Goal: Information Seeking & Learning: Learn about a topic

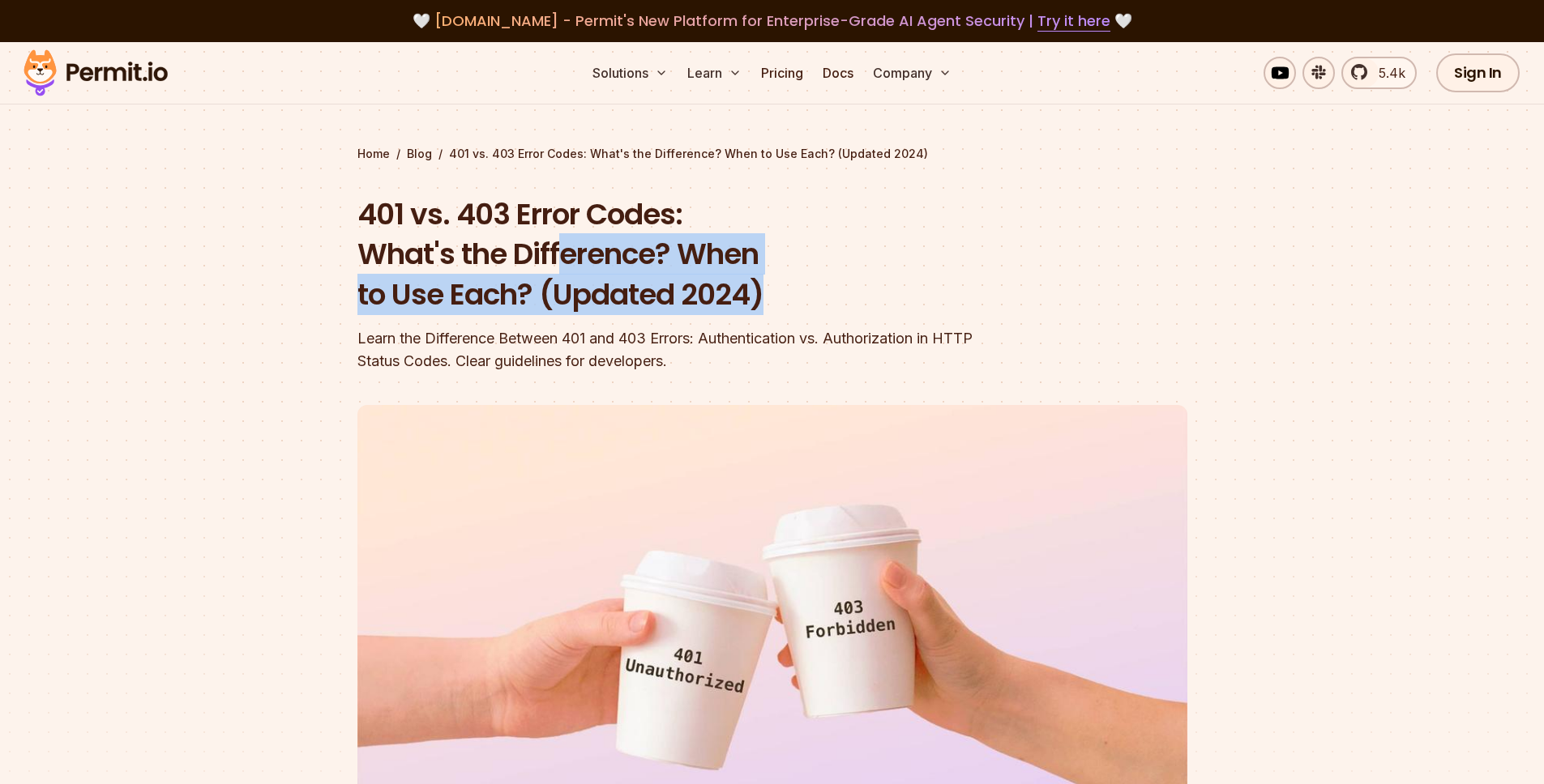
drag, startPoint x: 557, startPoint y: 240, endPoint x: 921, endPoint y: 319, distance: 372.5
click at [920, 319] on div "401 vs. 403 Error Codes: What's the Difference? When to Use Each? (Updated 2024…" at bounding box center [668, 284] width 623 height 179
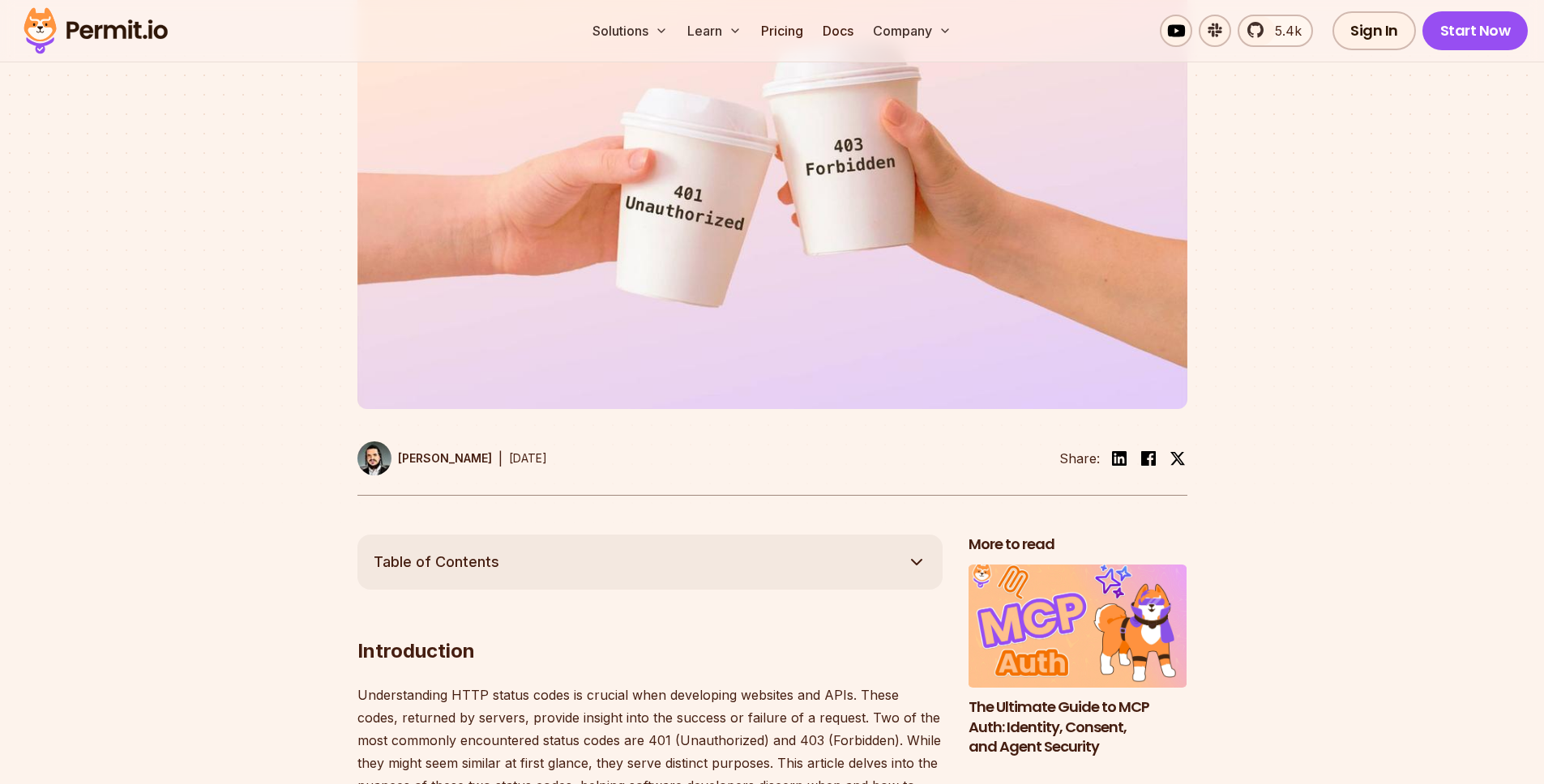
scroll to position [1027, 0]
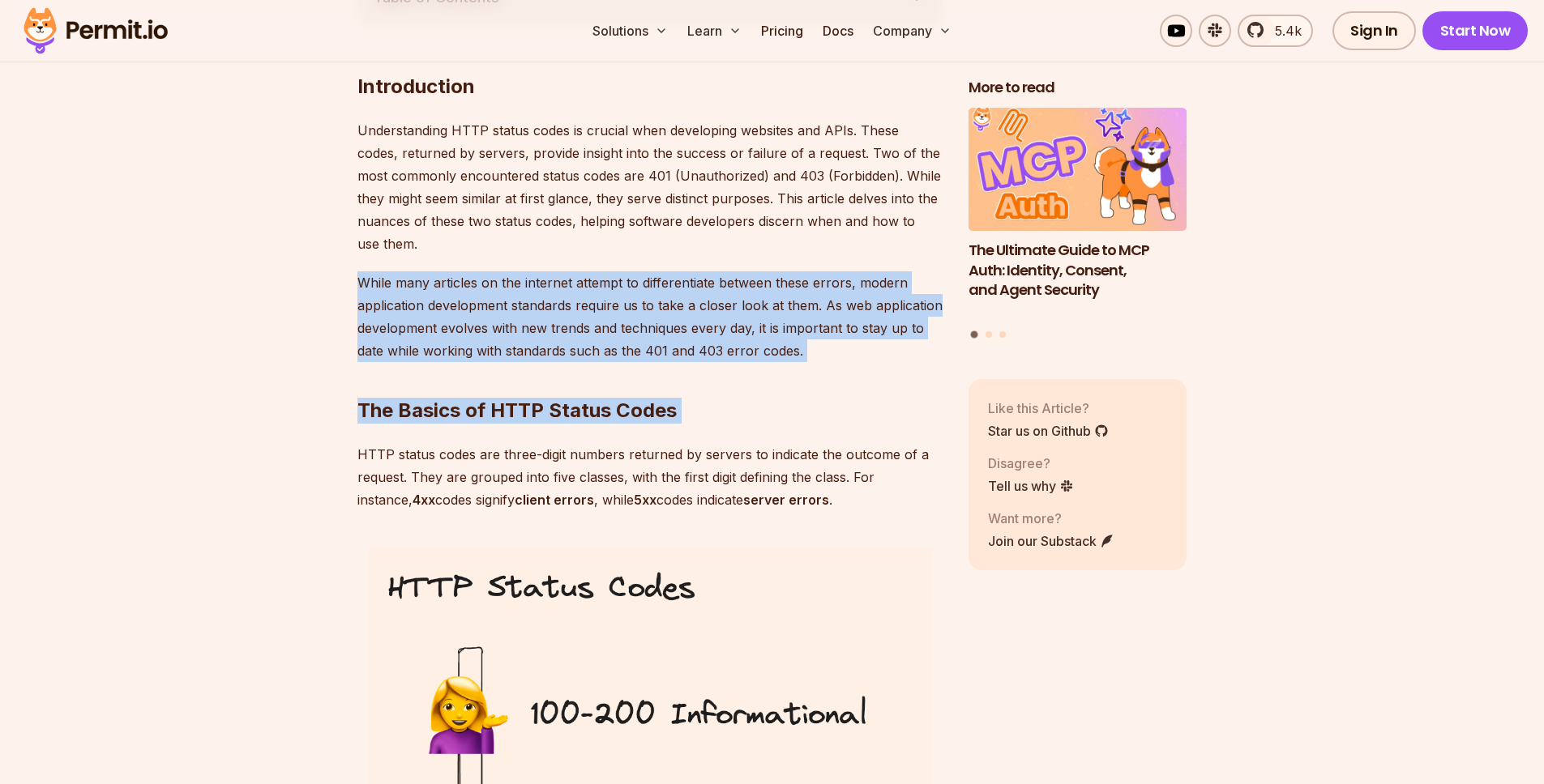
drag, startPoint x: 679, startPoint y: 313, endPoint x: 779, endPoint y: 438, distance: 160.1
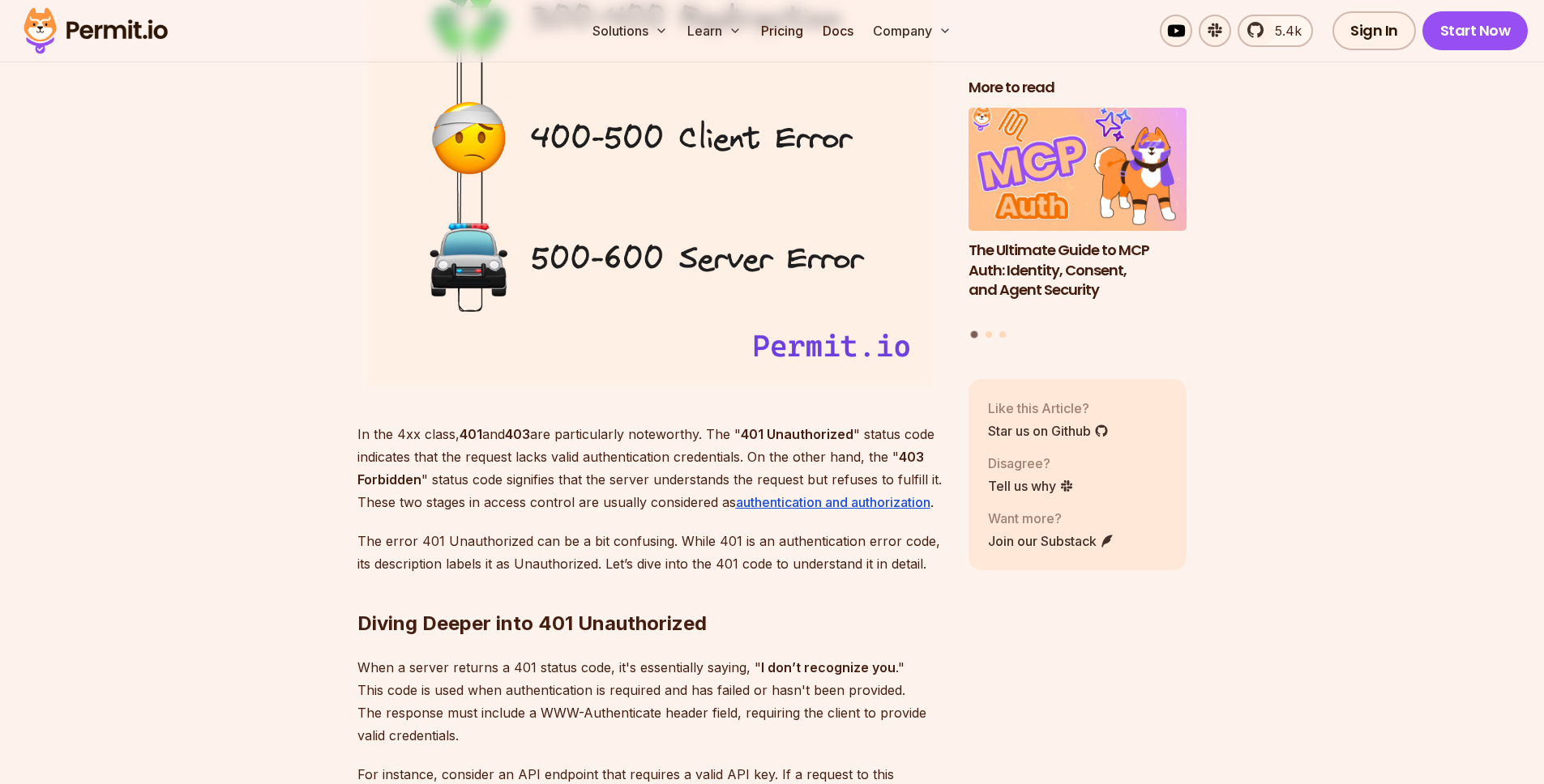
scroll to position [2049, 0]
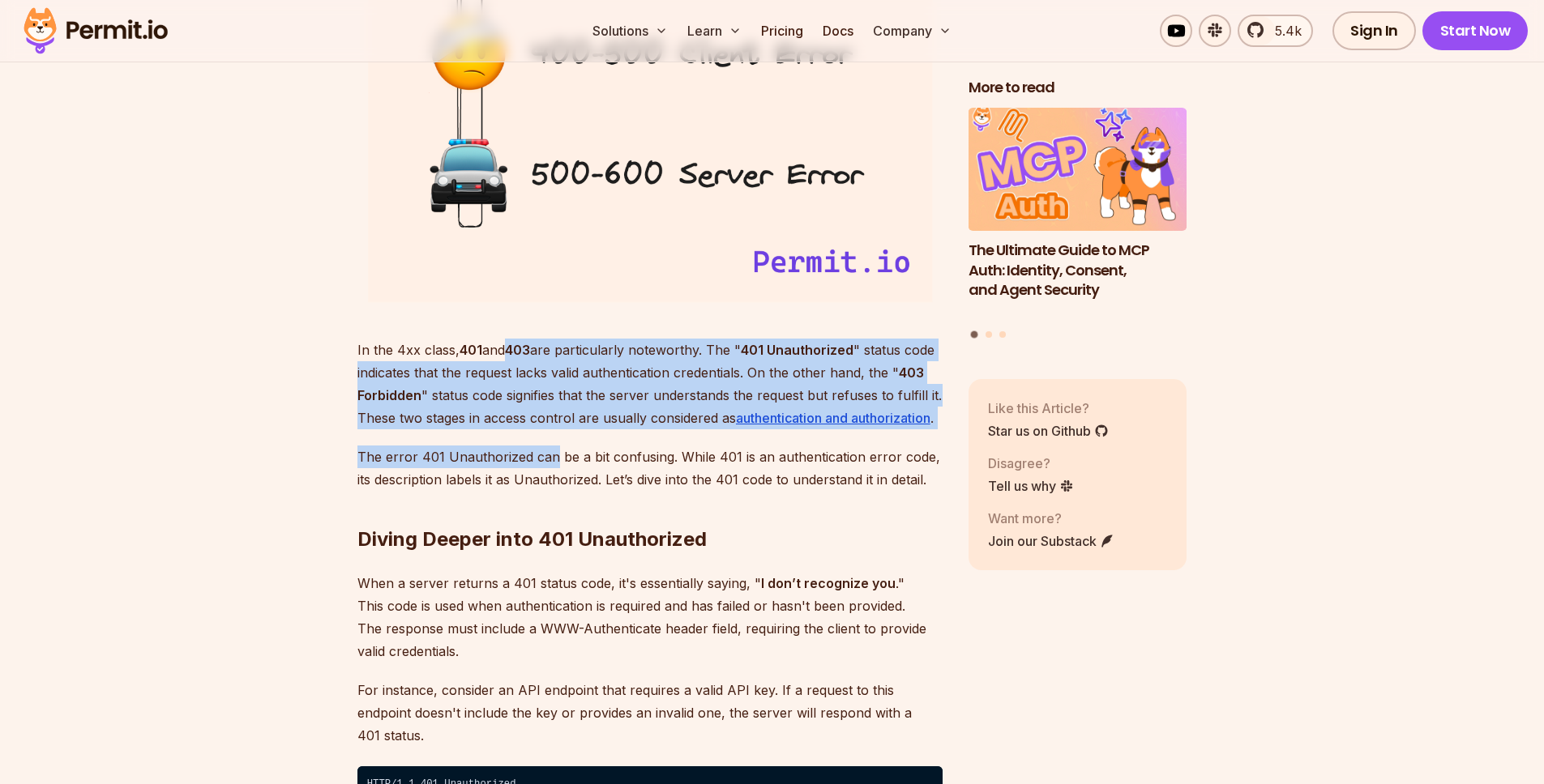
drag, startPoint x: 508, startPoint y: 342, endPoint x: 553, endPoint y: 449, distance: 116.1
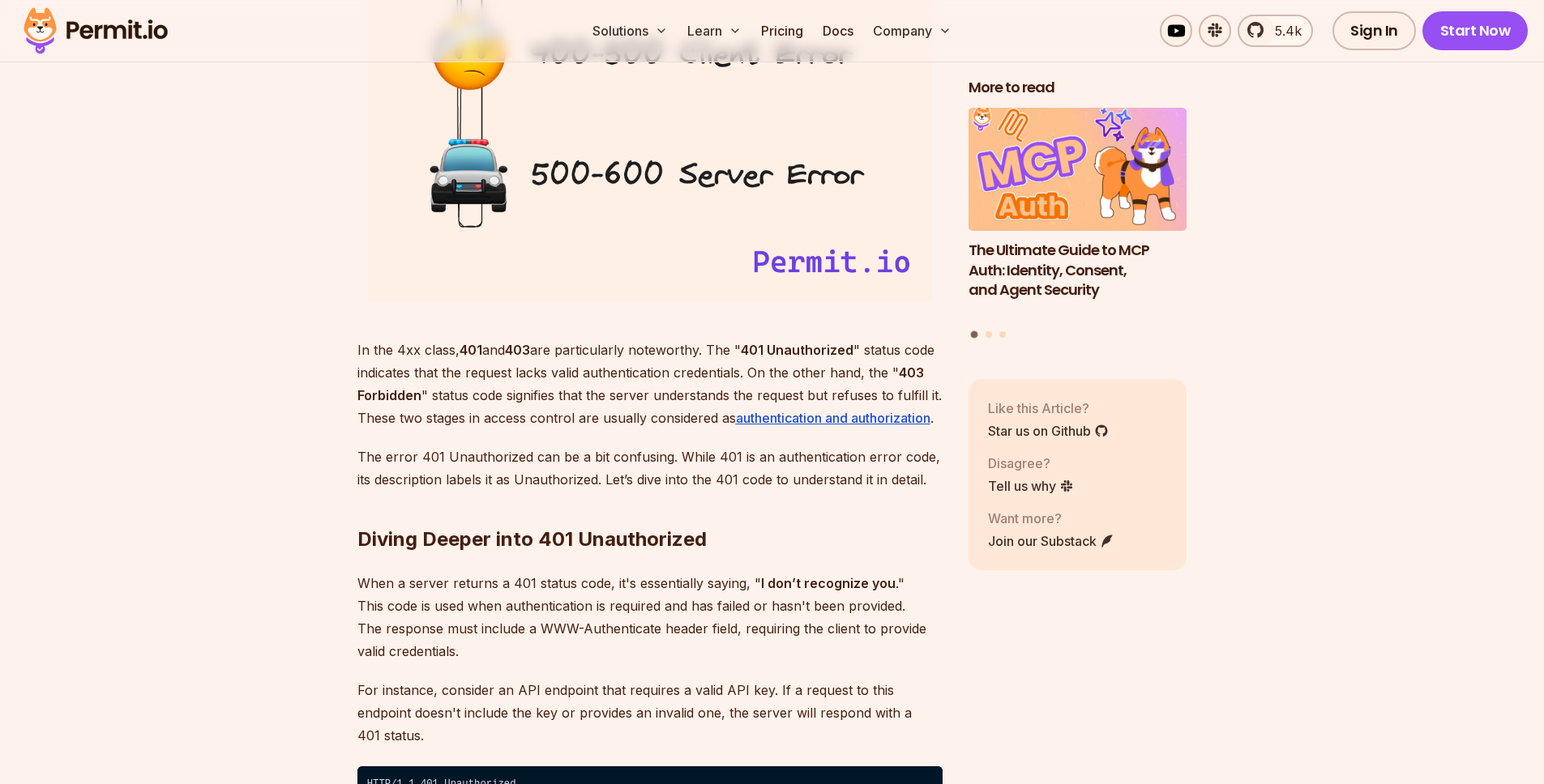
click at [554, 449] on p "The error 401 Unauthorized can be a bit confusing. While 401 is an authenticati…" at bounding box center [649, 468] width 585 height 46
drag, startPoint x: 552, startPoint y: 502, endPoint x: 530, endPoint y: 405, distance: 99.5
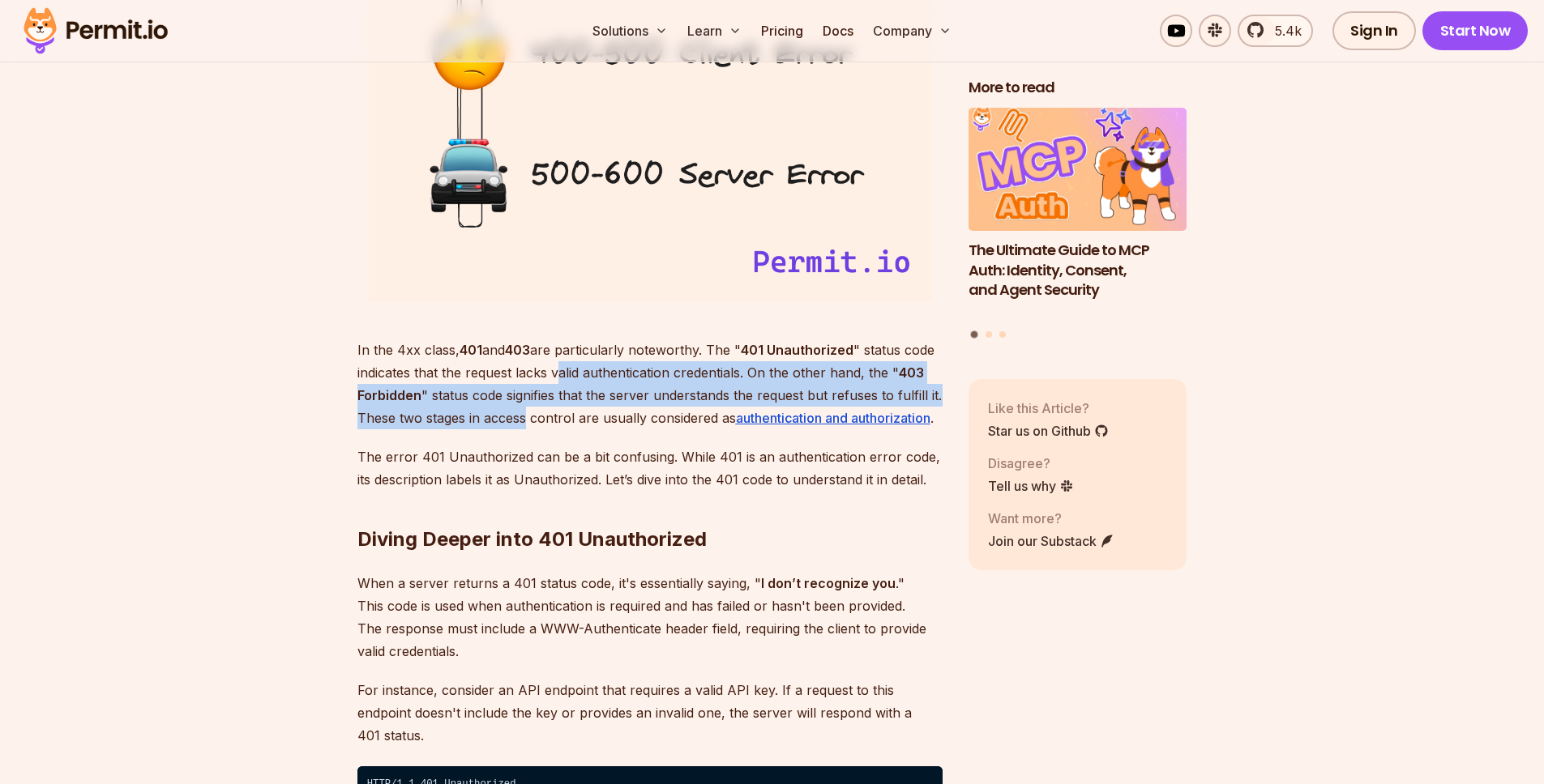
drag, startPoint x: 530, startPoint y: 405, endPoint x: 559, endPoint y: 371, distance: 44.7
click at [559, 371] on p "In the 4xx class, 401 and 403 are particularly noteworthy. The " 401 Unauthoriz…" at bounding box center [649, 384] width 585 height 91
click at [640, 367] on p "In the 4xx class, 401 and 403 are particularly noteworthy. The " 401 Unauthoriz…" at bounding box center [649, 384] width 585 height 91
drag, startPoint x: 637, startPoint y: 382, endPoint x: 619, endPoint y: 436, distance: 56.9
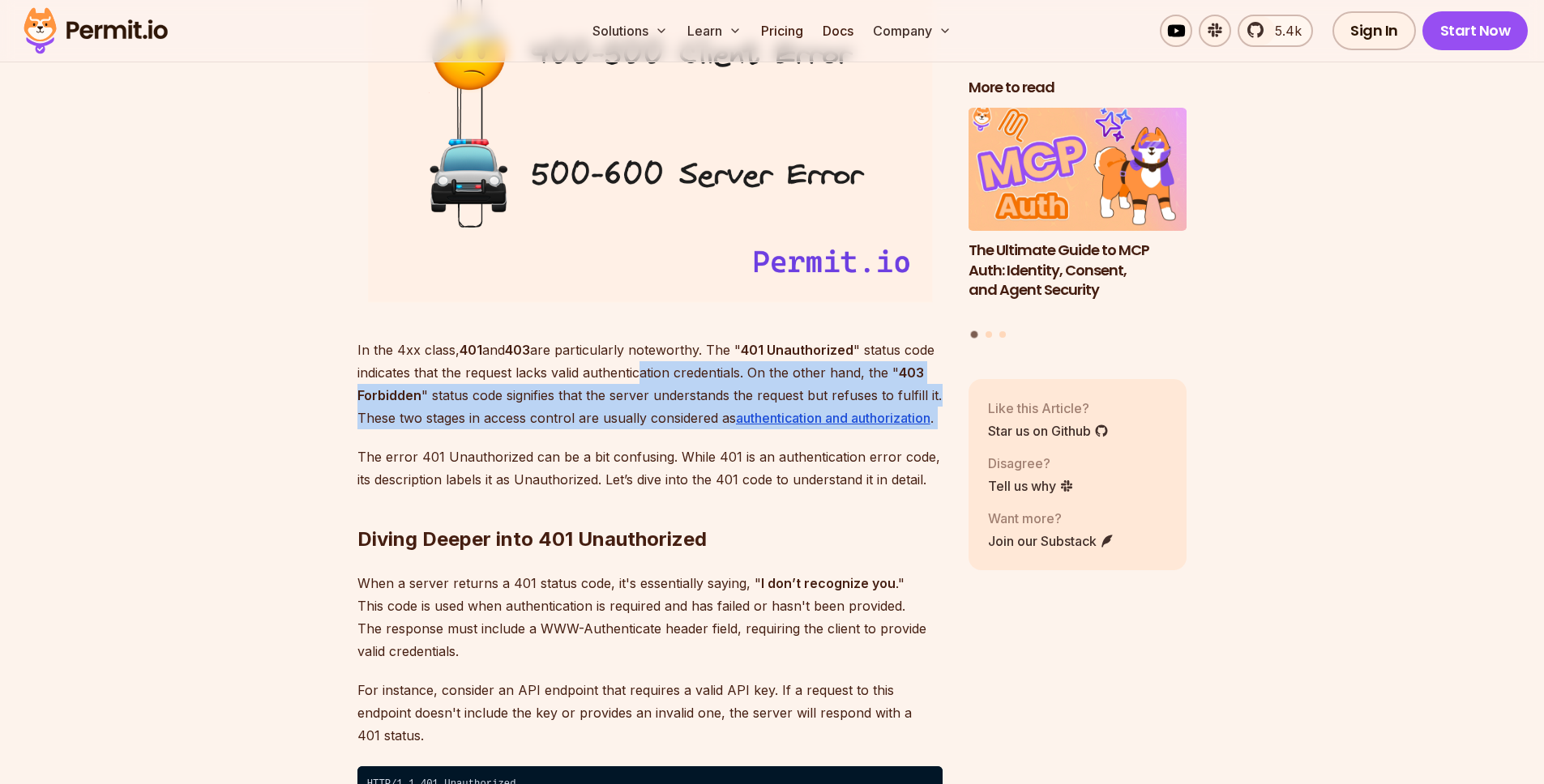
drag, startPoint x: 636, startPoint y: 413, endPoint x: 645, endPoint y: 377, distance: 37.1
click at [645, 377] on p "In the 4xx class, 401 and 403 are particularly noteworthy. The " 401 Unauthoriz…" at bounding box center [649, 384] width 585 height 91
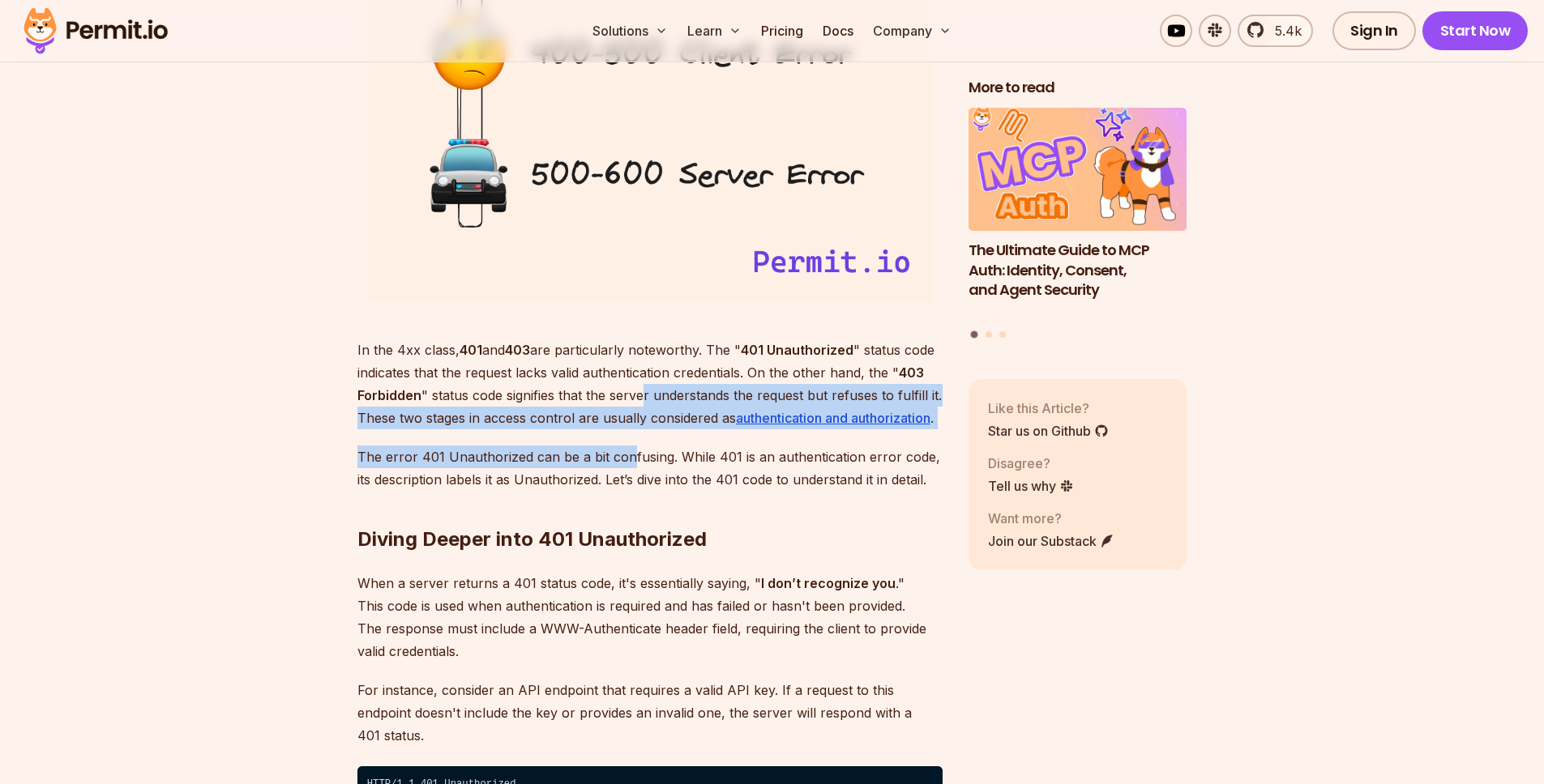
drag, startPoint x: 643, startPoint y: 389, endPoint x: 626, endPoint y: 462, distance: 75.0
drag, startPoint x: 624, startPoint y: 457, endPoint x: 598, endPoint y: 458, distance: 26.0
click at [624, 457] on p "The error 401 Unauthorized can be a bit confusing. While 401 is an authenticati…" at bounding box center [649, 468] width 585 height 46
drag, startPoint x: 591, startPoint y: 456, endPoint x: 649, endPoint y: 390, distance: 87.9
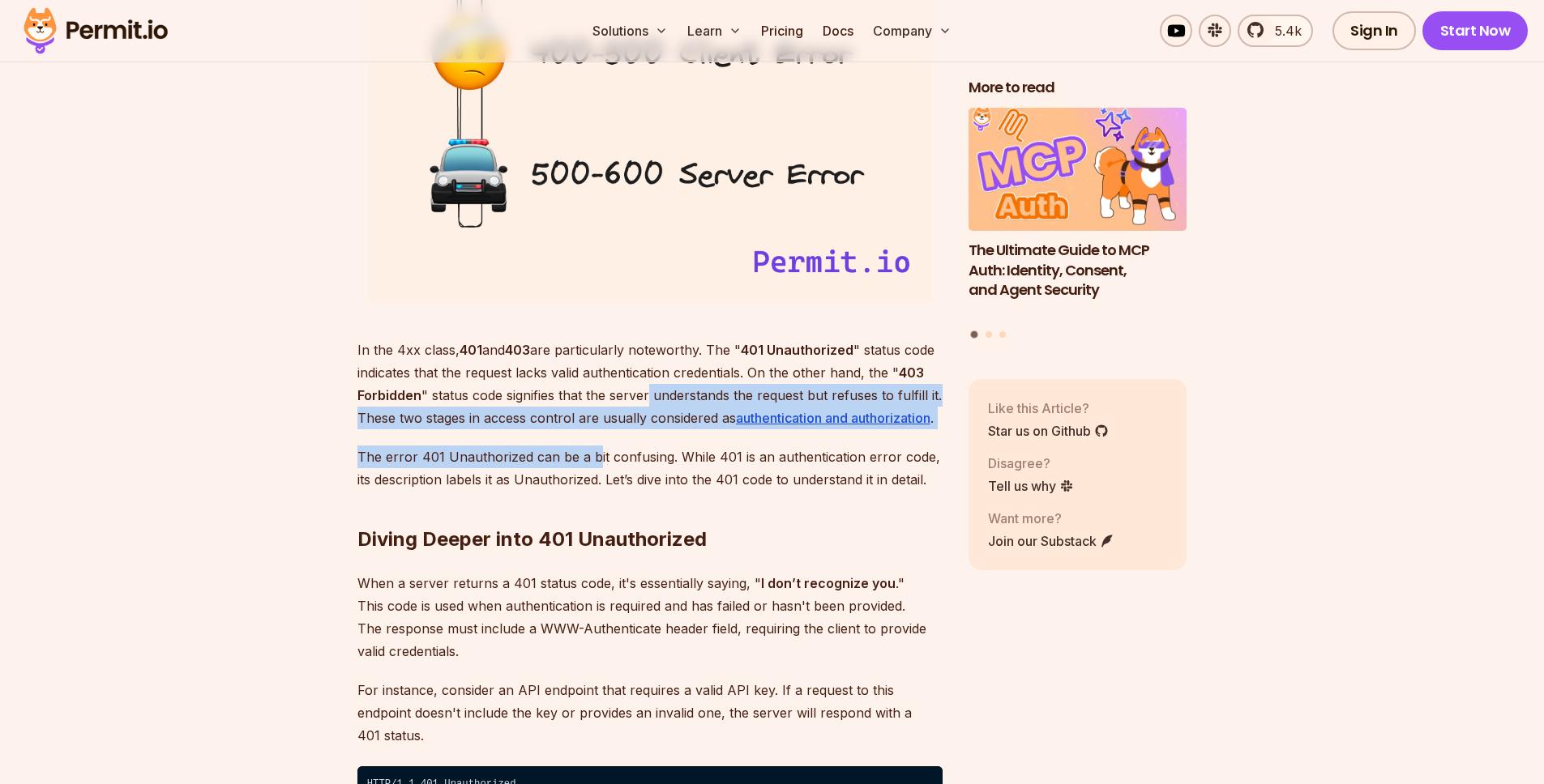
click at [649, 390] on p "In the 4xx class, 401 and 403 are particularly noteworthy. The " 401 Unauthoriz…" at bounding box center [649, 384] width 585 height 91
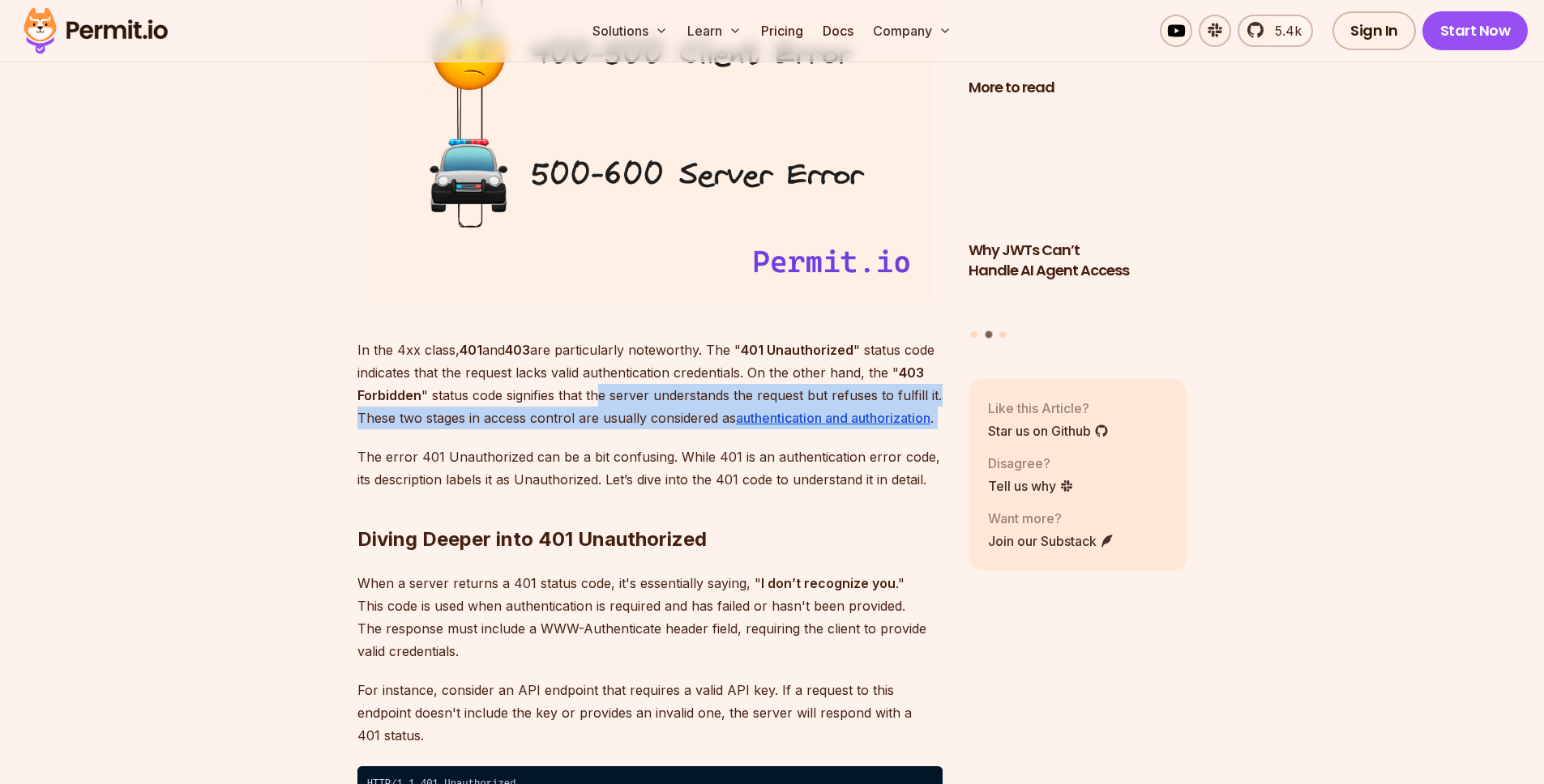
drag, startPoint x: 600, startPoint y: 399, endPoint x: 598, endPoint y: 439, distance: 40.0
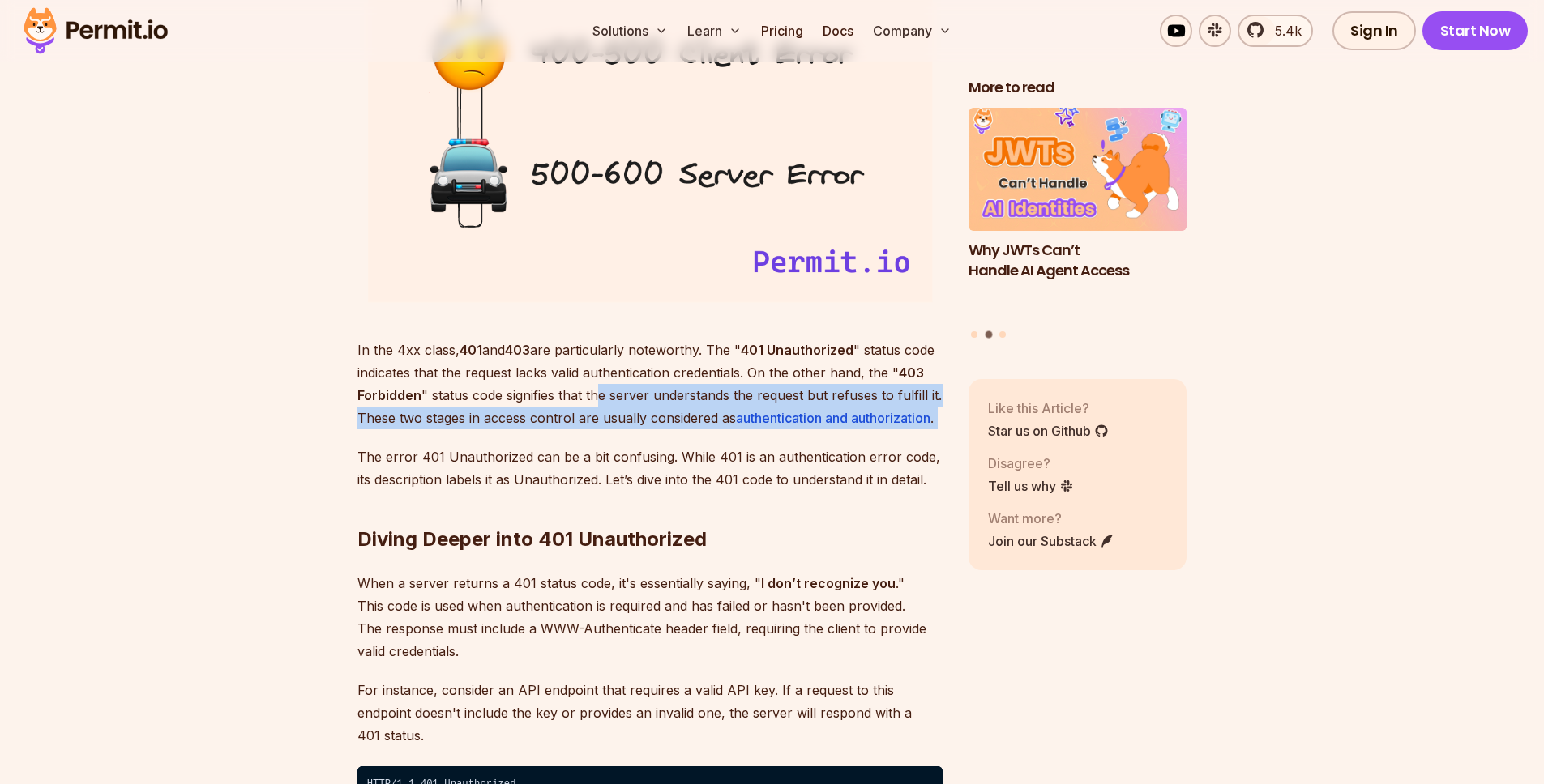
drag, startPoint x: 557, startPoint y: 462, endPoint x: 574, endPoint y: 395, distance: 69.1
click at [574, 395] on p "In the 4xx class, 401 and 403 are particularly noteworthy. The " 401 Unauthoriz…" at bounding box center [649, 384] width 585 height 91
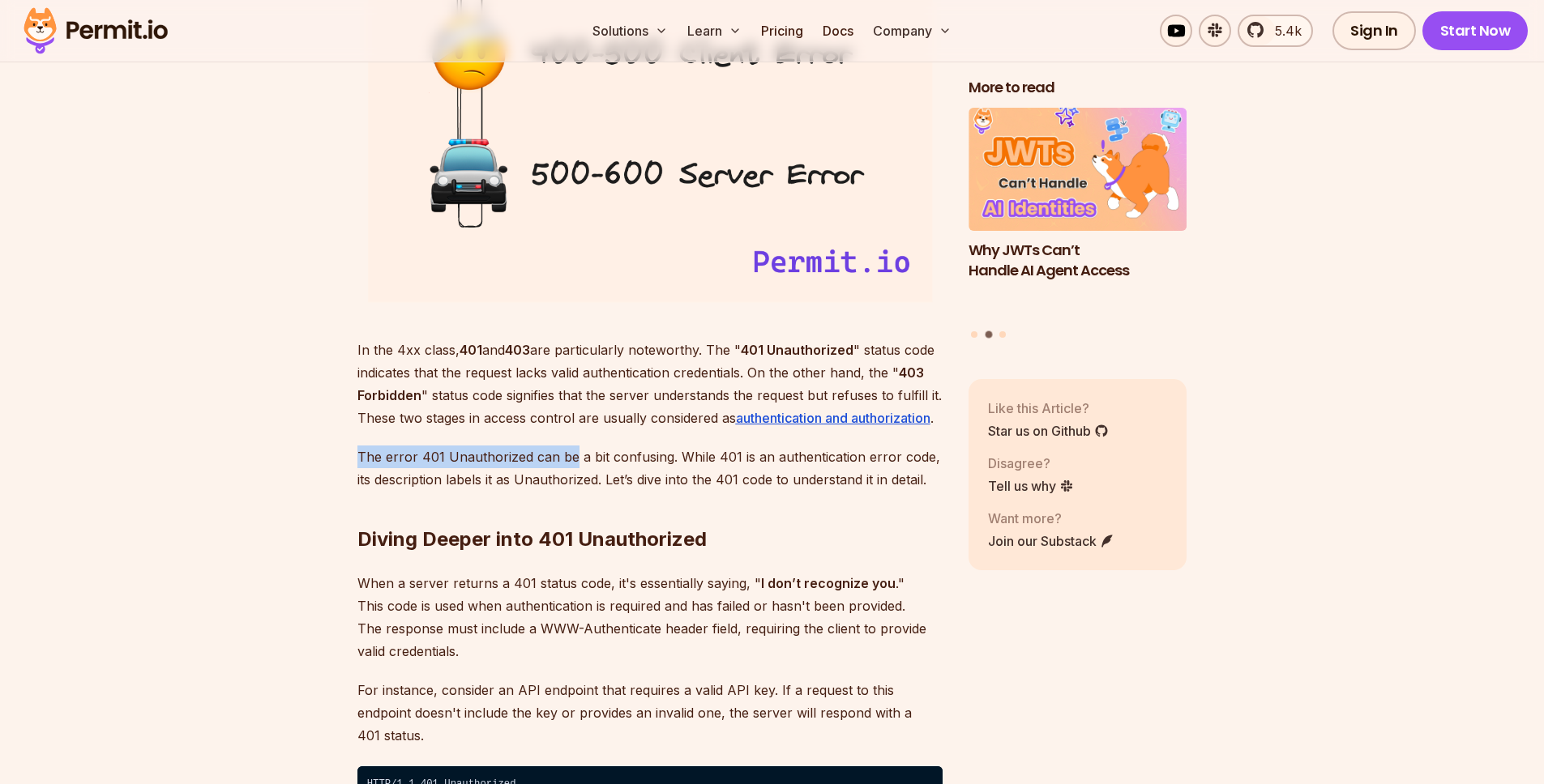
drag, startPoint x: 413, startPoint y: 440, endPoint x: 569, endPoint y: 467, distance: 158.3
click at [569, 467] on p "The error 401 Unauthorized can be a bit confusing. While 401 is an authenticati…" at bounding box center [649, 468] width 585 height 46
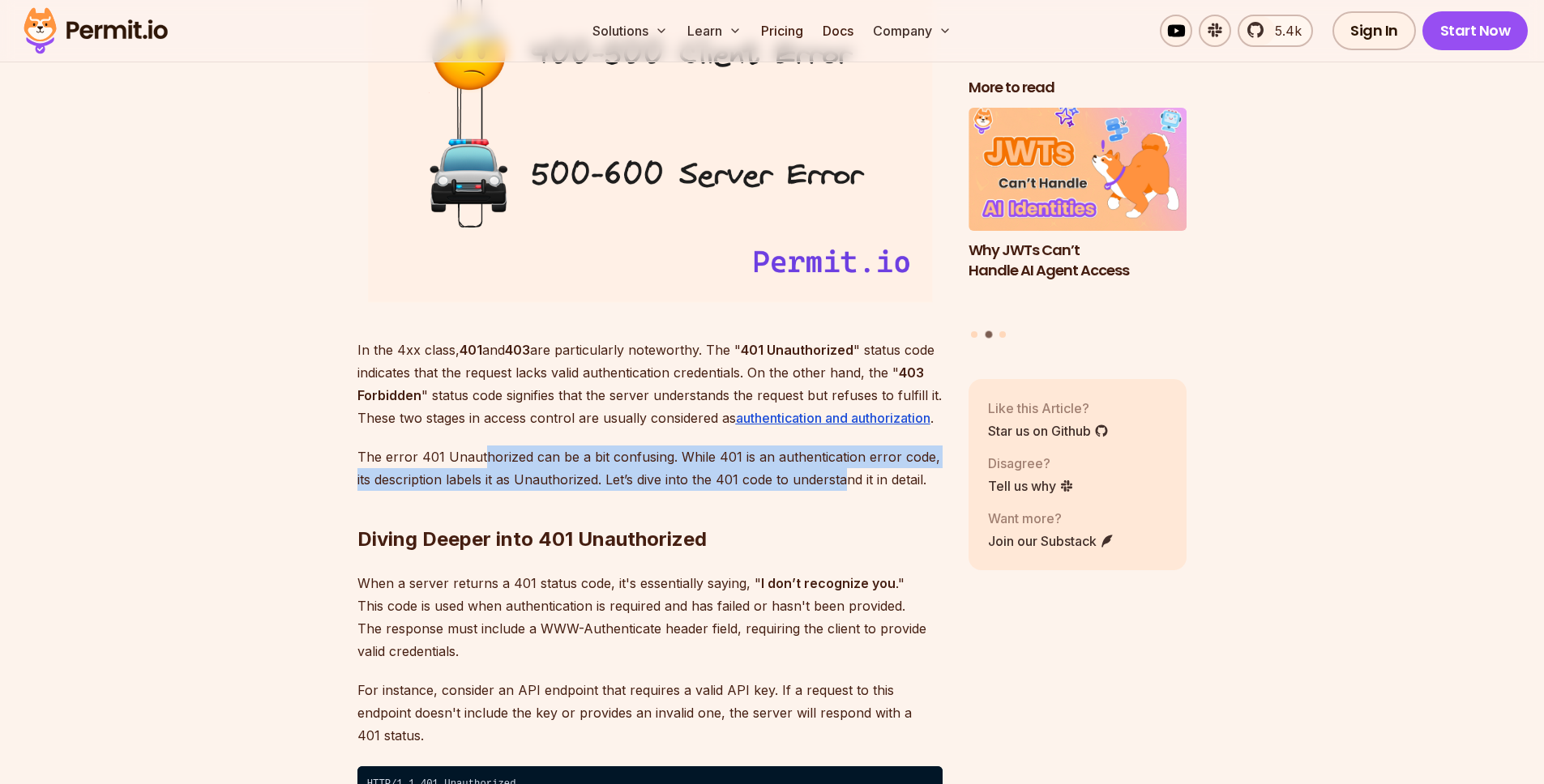
drag, startPoint x: 825, startPoint y: 469, endPoint x: 845, endPoint y: 470, distance: 20.0
click at [845, 470] on p "The error 401 Unauthorized can be a bit confusing. While 401 is an authenticati…" at bounding box center [649, 468] width 585 height 46
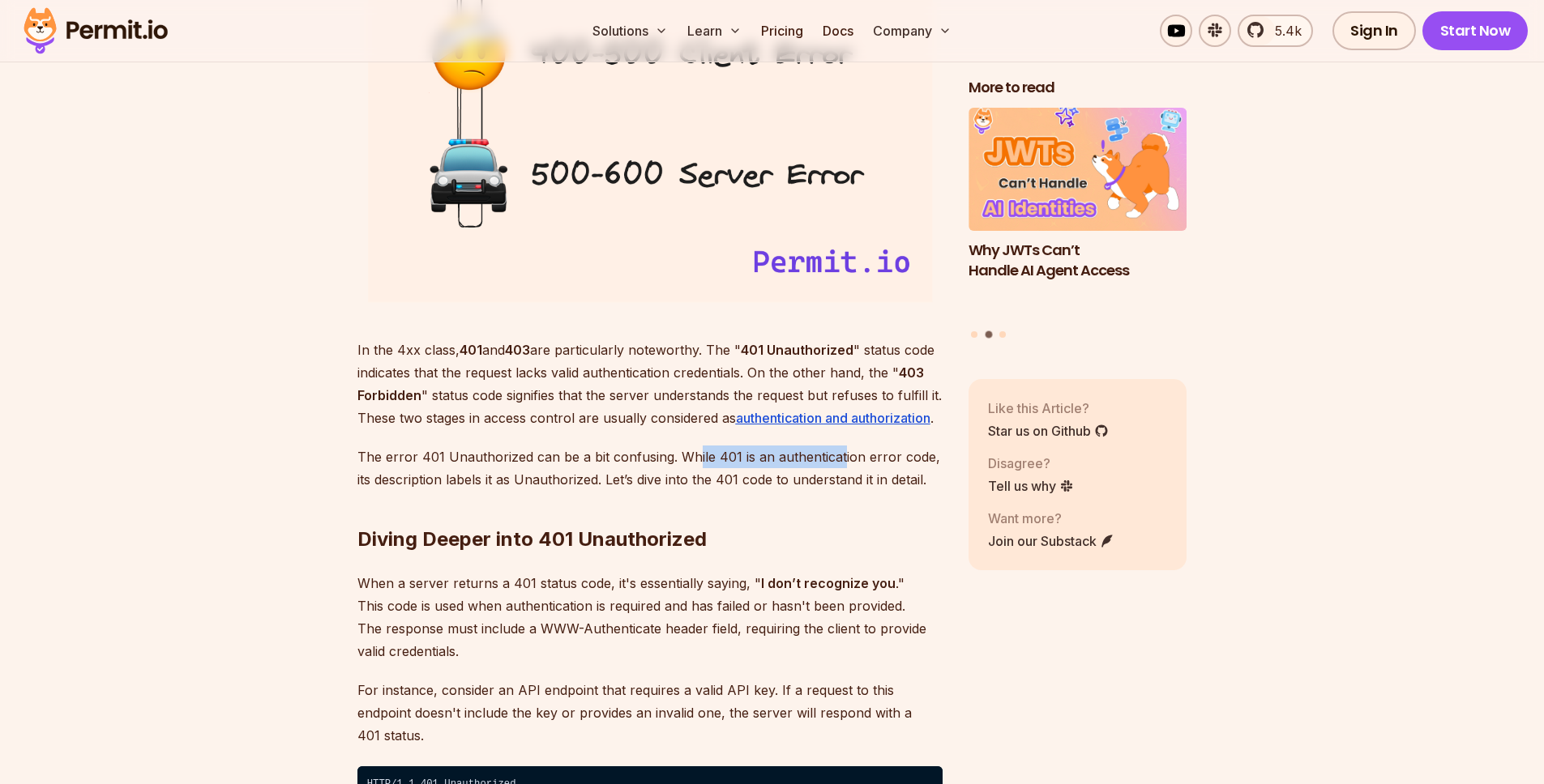
drag, startPoint x: 693, startPoint y: 454, endPoint x: 838, endPoint y: 458, distance: 145.1
click at [838, 458] on p "The error 401 Unauthorized can be a bit confusing. While 401 is an authenticati…" at bounding box center [649, 468] width 585 height 46
drag, startPoint x: 842, startPoint y: 457, endPoint x: 701, endPoint y: 456, distance: 141.0
click at [701, 456] on p "The error 401 Unauthorized can be a bit confusing. While 401 is an authenticati…" at bounding box center [649, 468] width 585 height 46
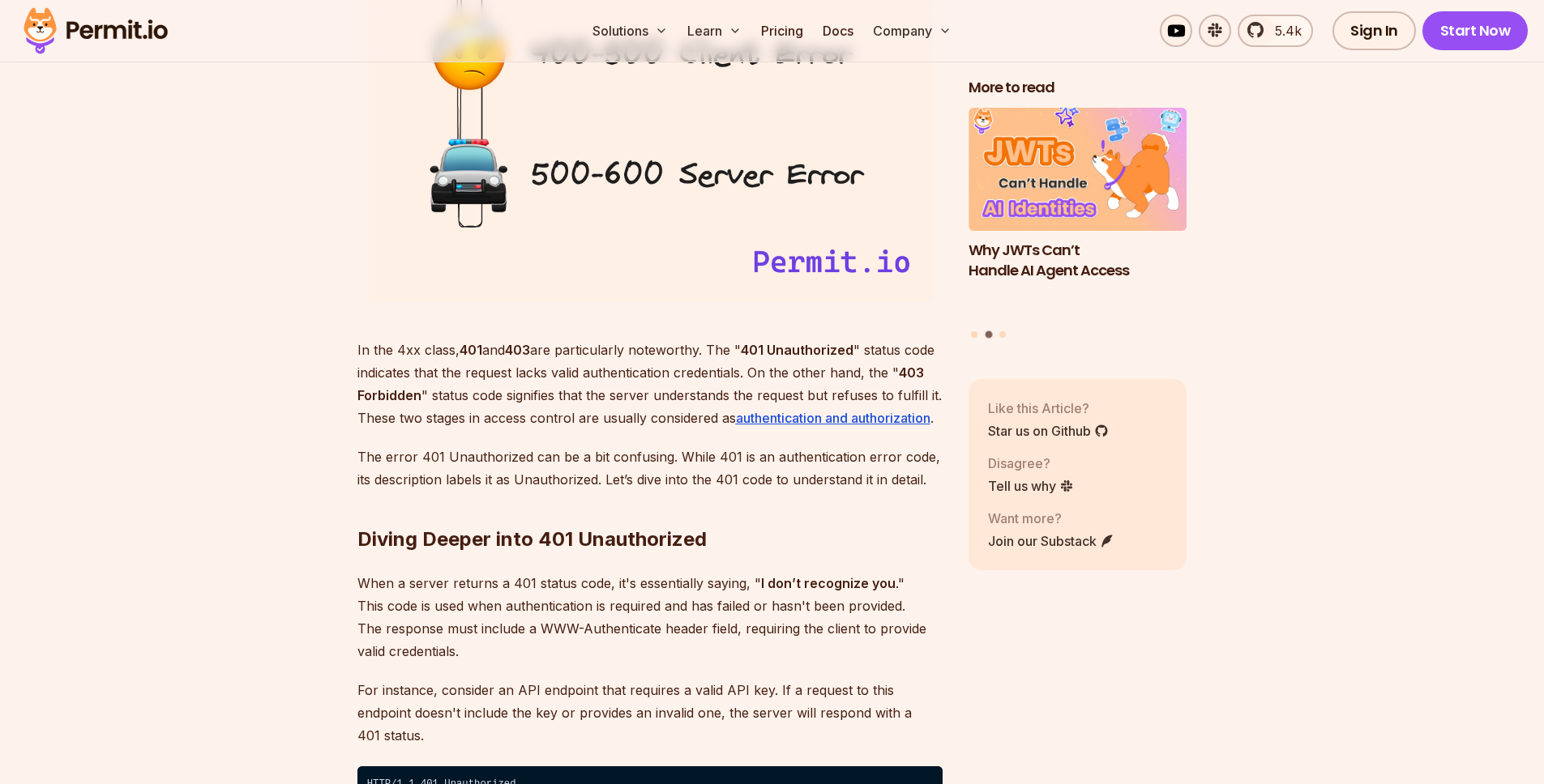
click at [651, 460] on p "The error 401 Unauthorized can be a bit confusing. While 401 is an authenticati…" at bounding box center [649, 468] width 585 height 46
drag, startPoint x: 650, startPoint y: 450, endPoint x: 703, endPoint y: 458, distance: 53.6
click at [703, 458] on p "The error 401 Unauthorized can be a bit confusing. While 401 is an authenticati…" at bounding box center [649, 468] width 585 height 46
click at [654, 472] on p "The error 401 Unauthorized can be a bit confusing. While 401 is an authenticati…" at bounding box center [649, 468] width 585 height 46
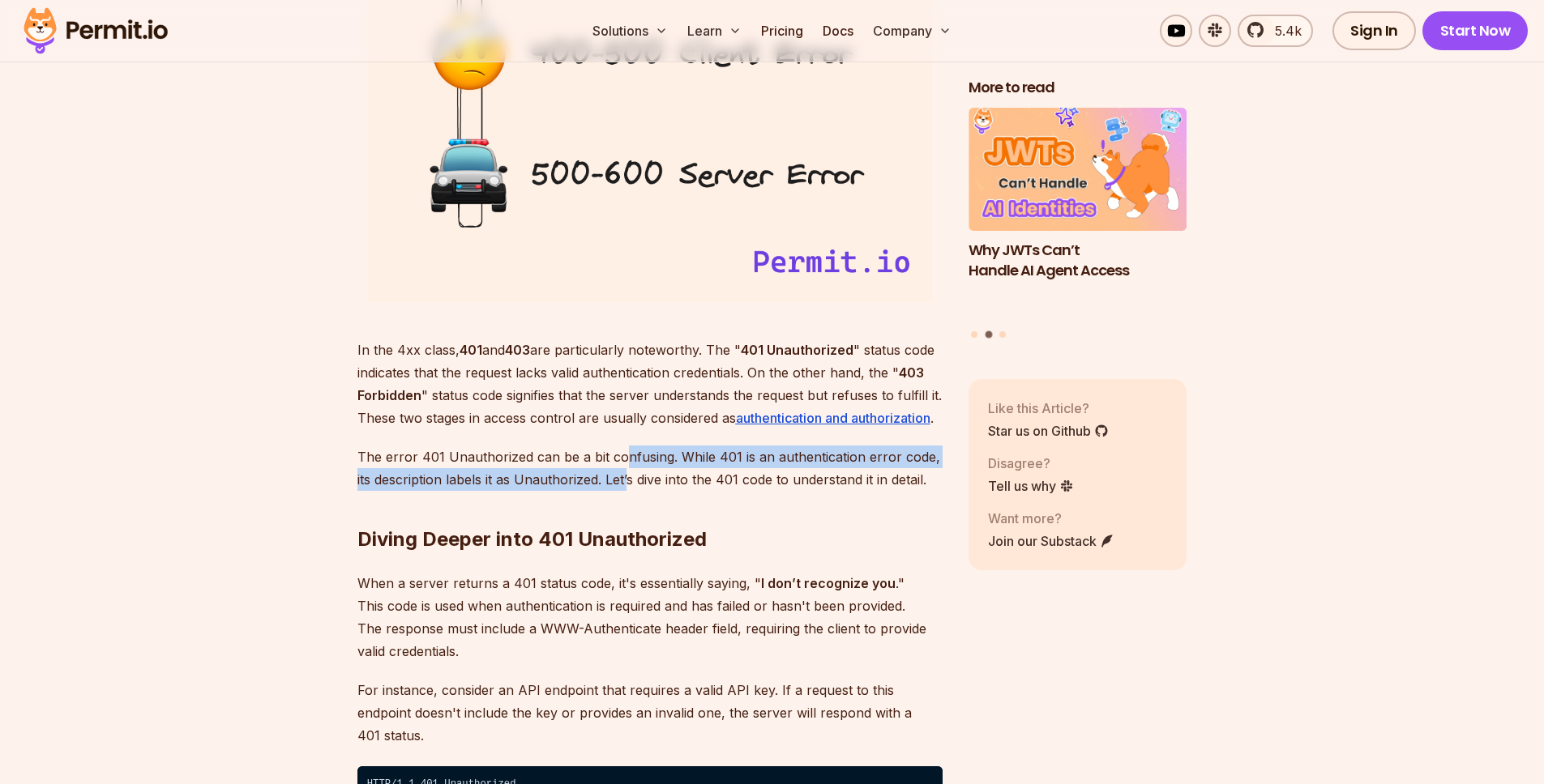
drag, startPoint x: 629, startPoint y: 477, endPoint x: 622, endPoint y: 451, distance: 26.9
click at [622, 451] on p "The error 401 Unauthorized can be a bit confusing. While 401 is an authenticati…" at bounding box center [649, 468] width 585 height 46
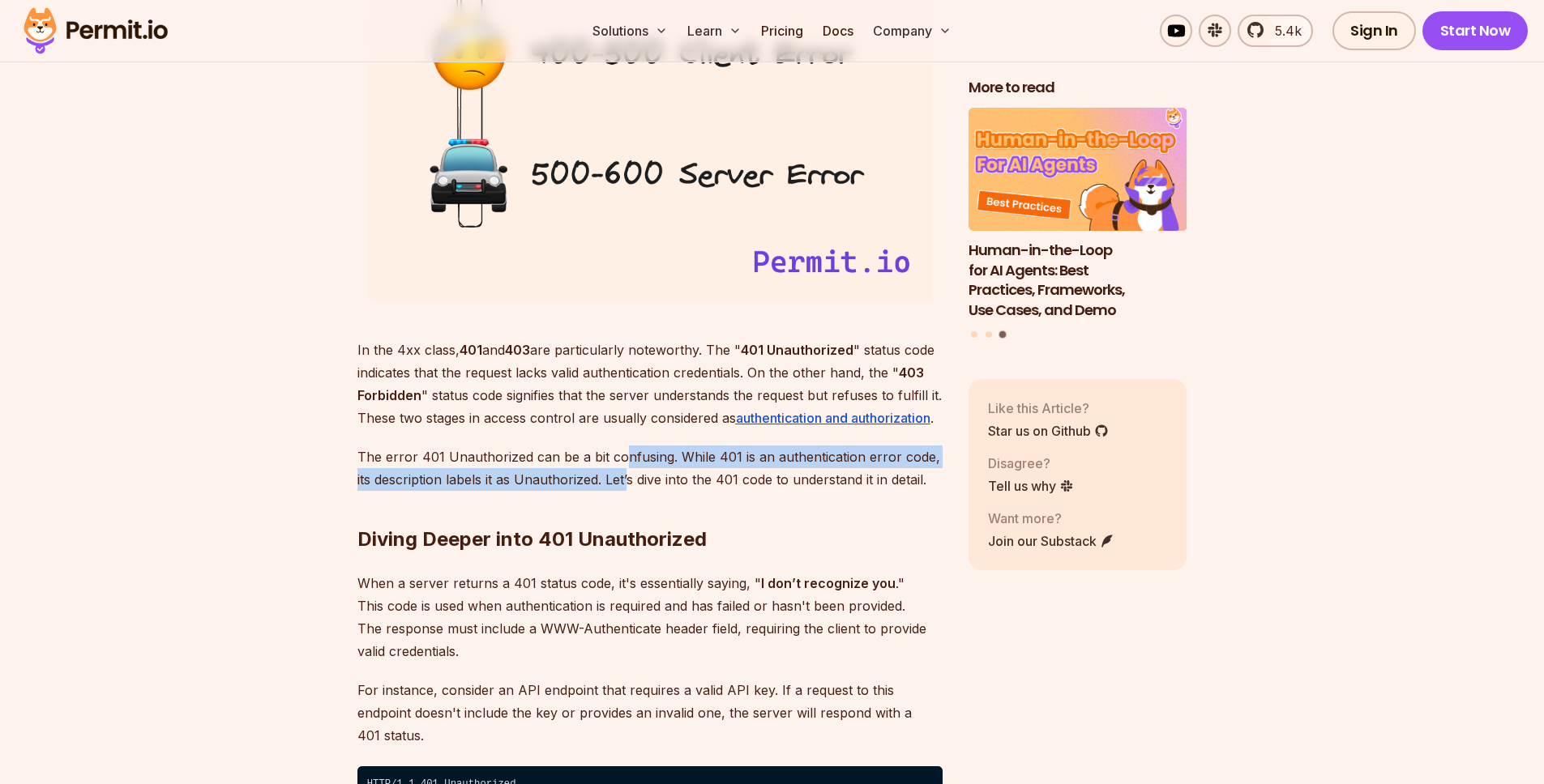
click at [622, 451] on p "The error 401 Unauthorized can be a bit confusing. While 401 is an authenticati…" at bounding box center [649, 468] width 585 height 46
drag, startPoint x: 637, startPoint y: 453, endPoint x: 636, endPoint y: 473, distance: 20.0
click at [636, 473] on p "The error 401 Unauthorized can be a bit confusing. While 401 is an authenticati…" at bounding box center [649, 468] width 585 height 46
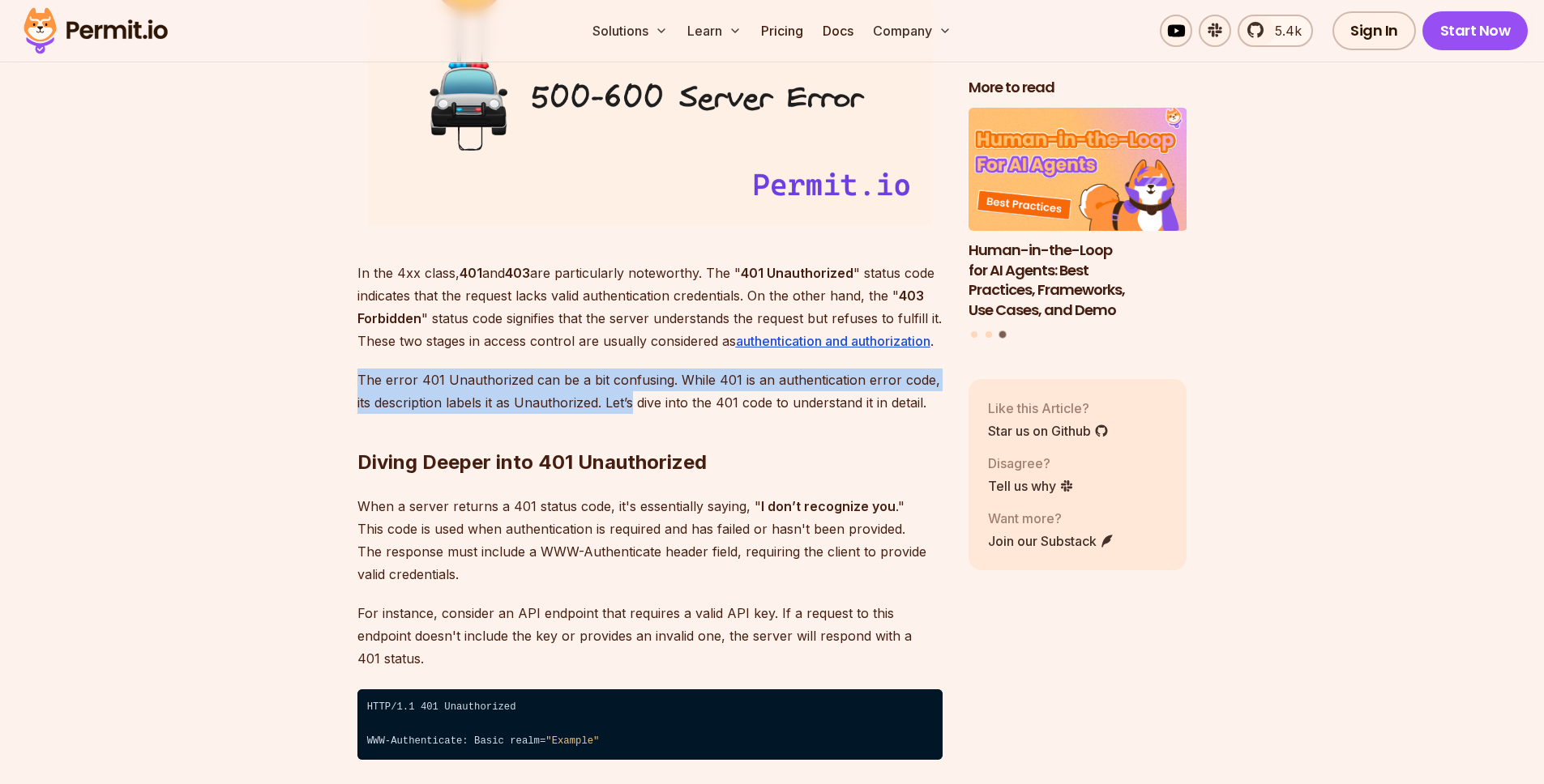
scroll to position [2218, 0]
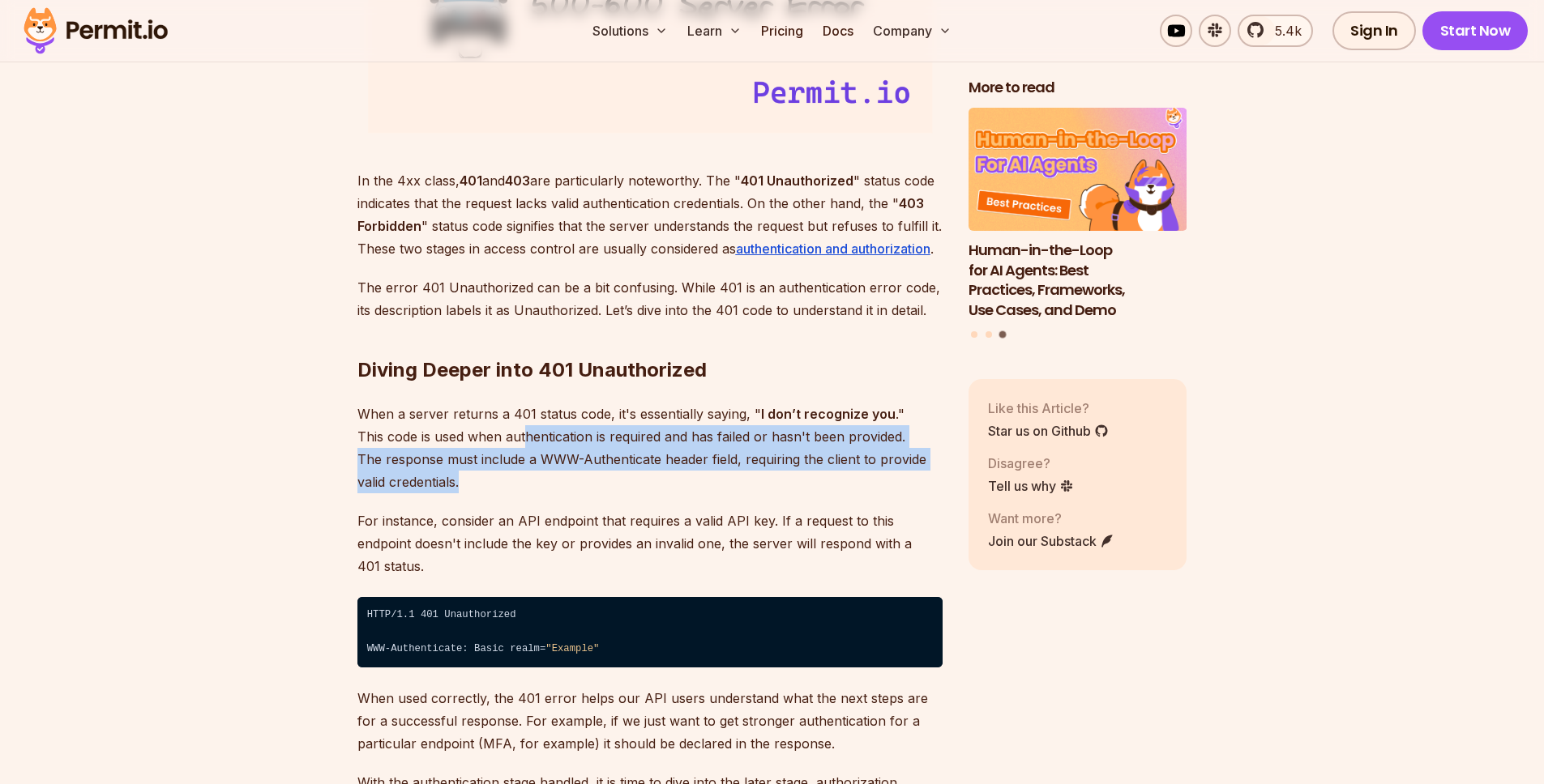
drag, startPoint x: 526, startPoint y: 426, endPoint x: 672, endPoint y: 480, distance: 155.7
click at [672, 480] on p "When a server returns a 401 status code, it's essentially saying, " I don’t rec…" at bounding box center [649, 448] width 585 height 91
drag, startPoint x: 595, startPoint y: 471, endPoint x: 618, endPoint y: 407, distance: 68.0
click at [618, 407] on p "When a server returns a 401 status code, it's essentially saying, " I don’t rec…" at bounding box center [649, 448] width 585 height 91
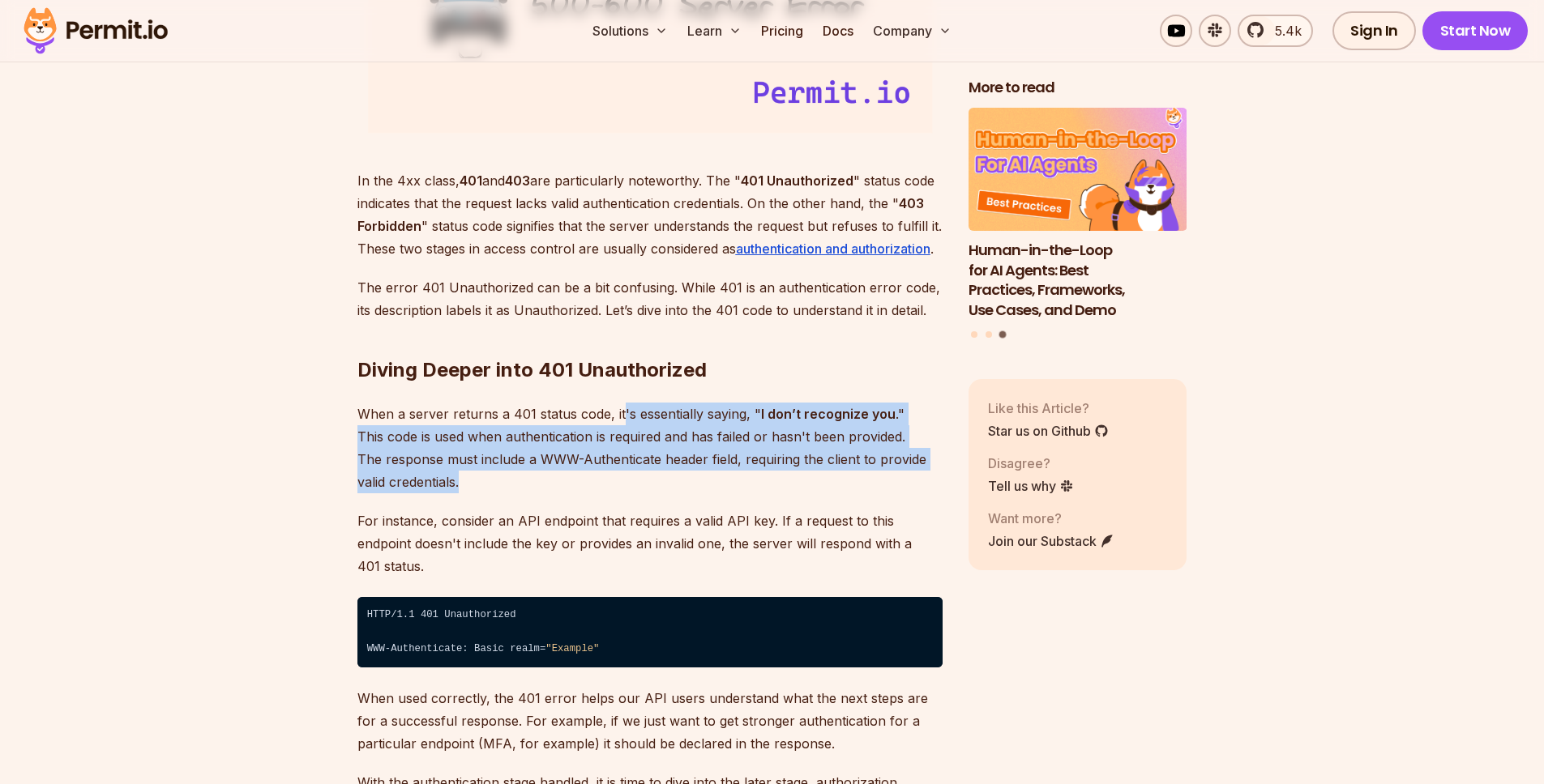
click at [618, 407] on p "When a server returns a 401 status code, it's essentially saying, " I don’t rec…" at bounding box center [649, 448] width 585 height 91
drag, startPoint x: 608, startPoint y: 415, endPoint x: 617, endPoint y: 483, distance: 68.6
click at [617, 483] on p "When a server returns a 401 status code, it's essentially saying, " I don’t rec…" at bounding box center [649, 448] width 585 height 91
drag, startPoint x: 613, startPoint y: 418, endPoint x: 611, endPoint y: 487, distance: 69.0
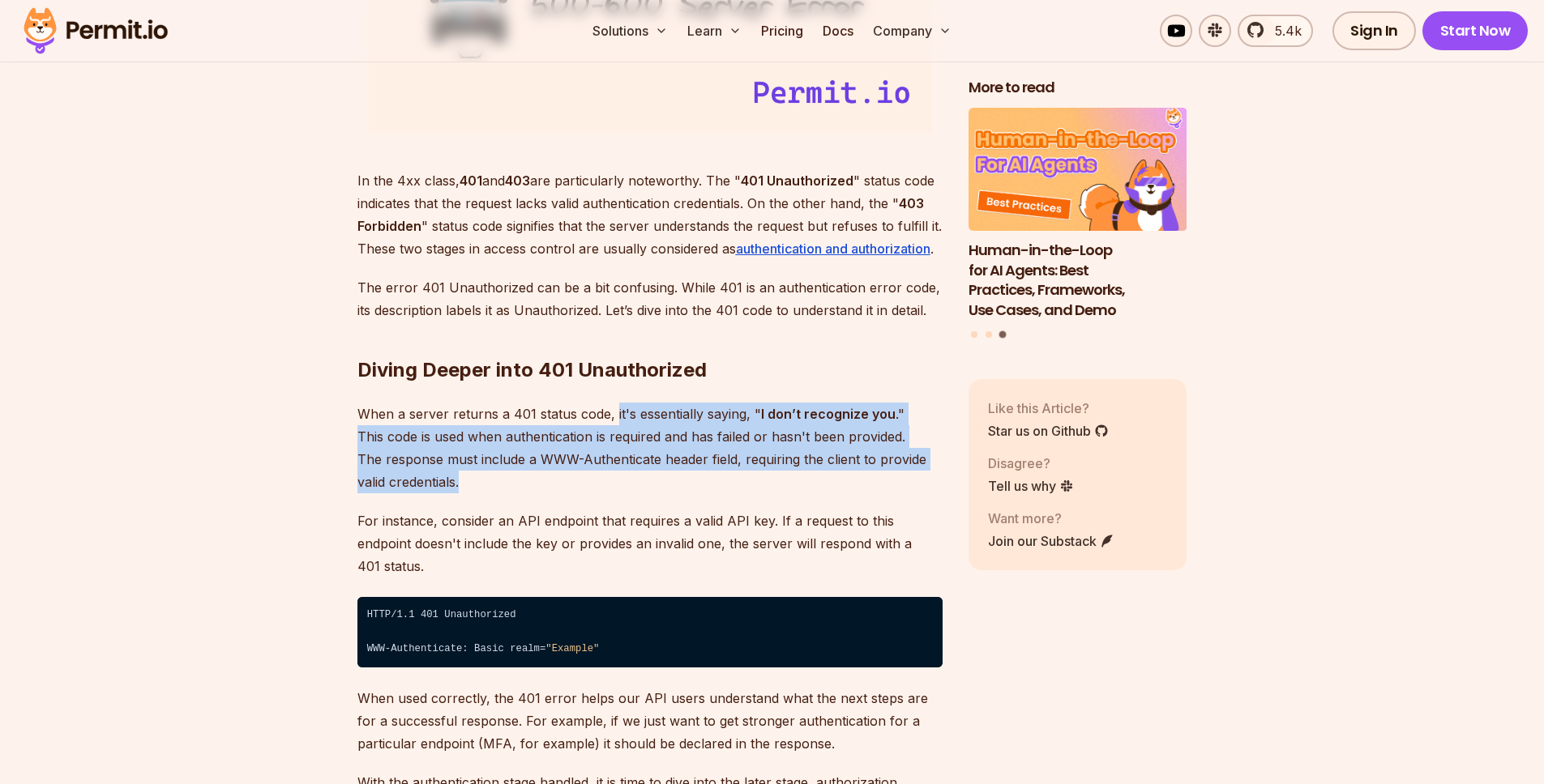
click at [611, 487] on p "When a server returns a 401 status code, it's essentially saying, " I don’t rec…" at bounding box center [649, 448] width 585 height 91
drag, startPoint x: 609, startPoint y: 484, endPoint x: 611, endPoint y: 419, distance: 65.0
click at [611, 419] on p "When a server returns a 401 status code, it's essentially saying, " I don’t rec…" at bounding box center [649, 448] width 585 height 91
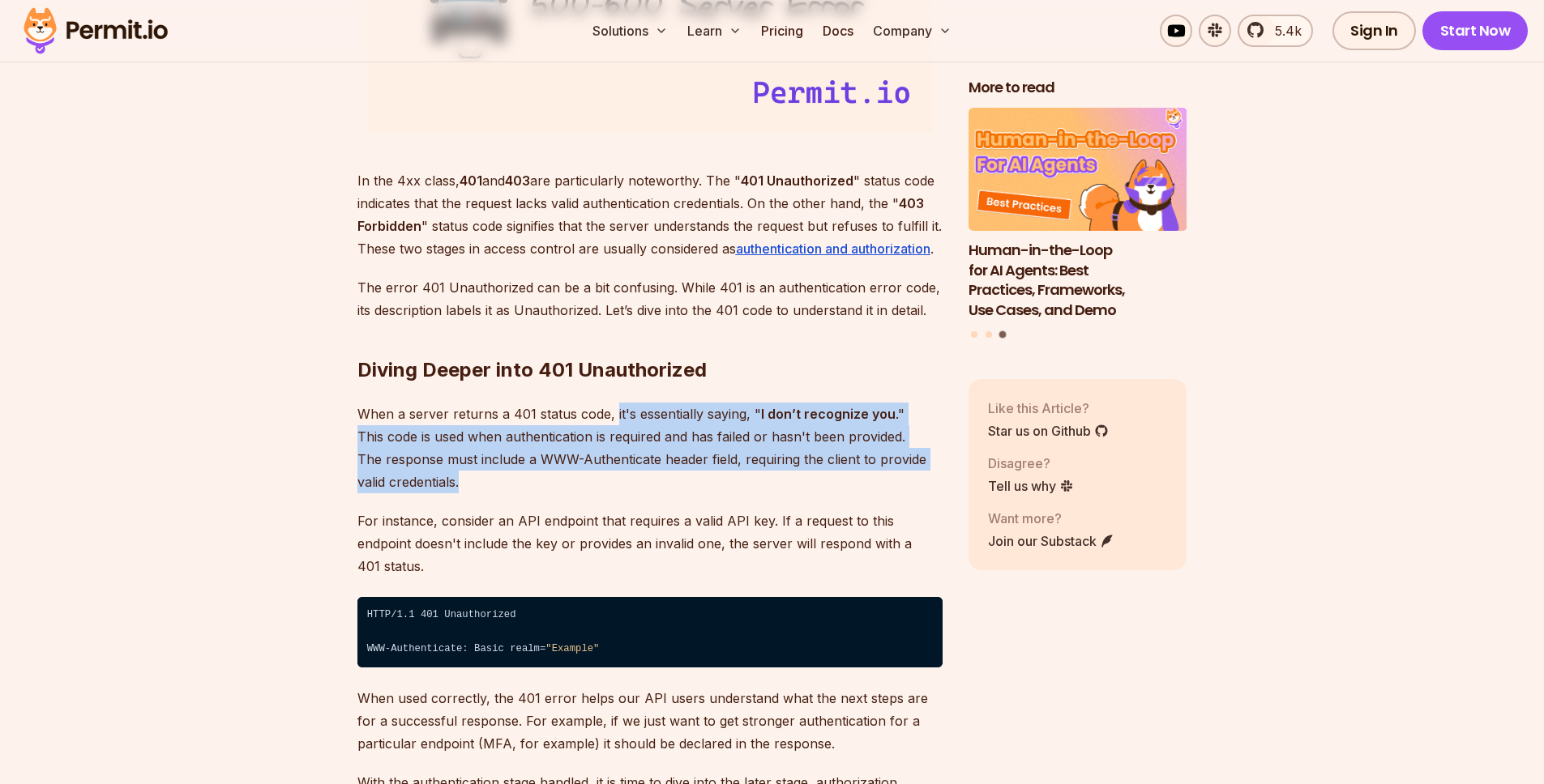
drag, startPoint x: 612, startPoint y: 413, endPoint x: 612, endPoint y: 475, distance: 62.0
click at [612, 475] on p "When a server returns a 401 status code, it's essentially saying, " I don’t rec…" at bounding box center [649, 448] width 585 height 91
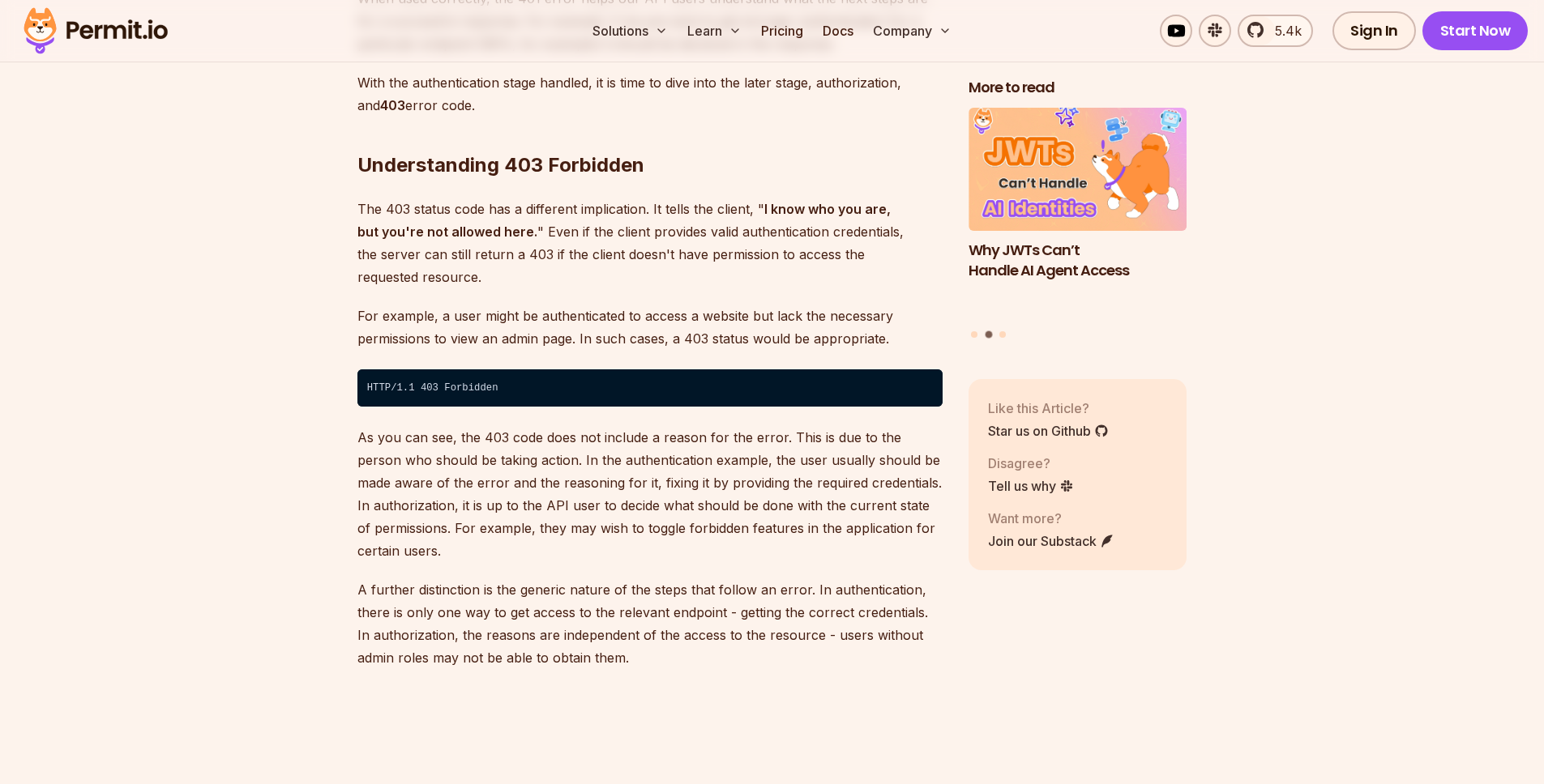
scroll to position [2895, 0]
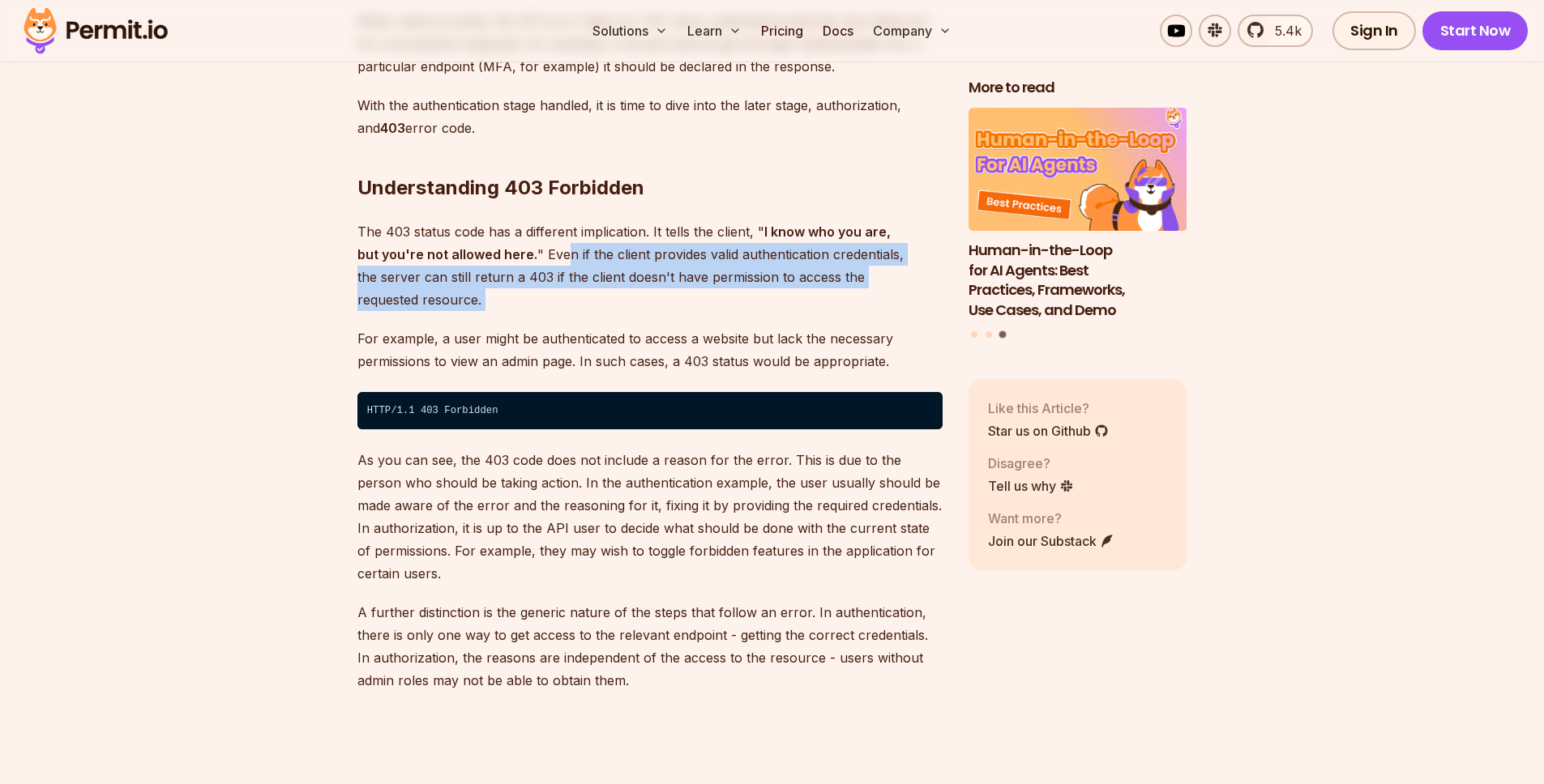
drag, startPoint x: 538, startPoint y: 238, endPoint x: 575, endPoint y: 272, distance: 50.2
drag, startPoint x: 791, startPoint y: 235, endPoint x: 784, endPoint y: 258, distance: 24.0
click at [784, 258] on p "The 403 status code has a different implication. It tells the client, " I know …" at bounding box center [649, 266] width 585 height 91
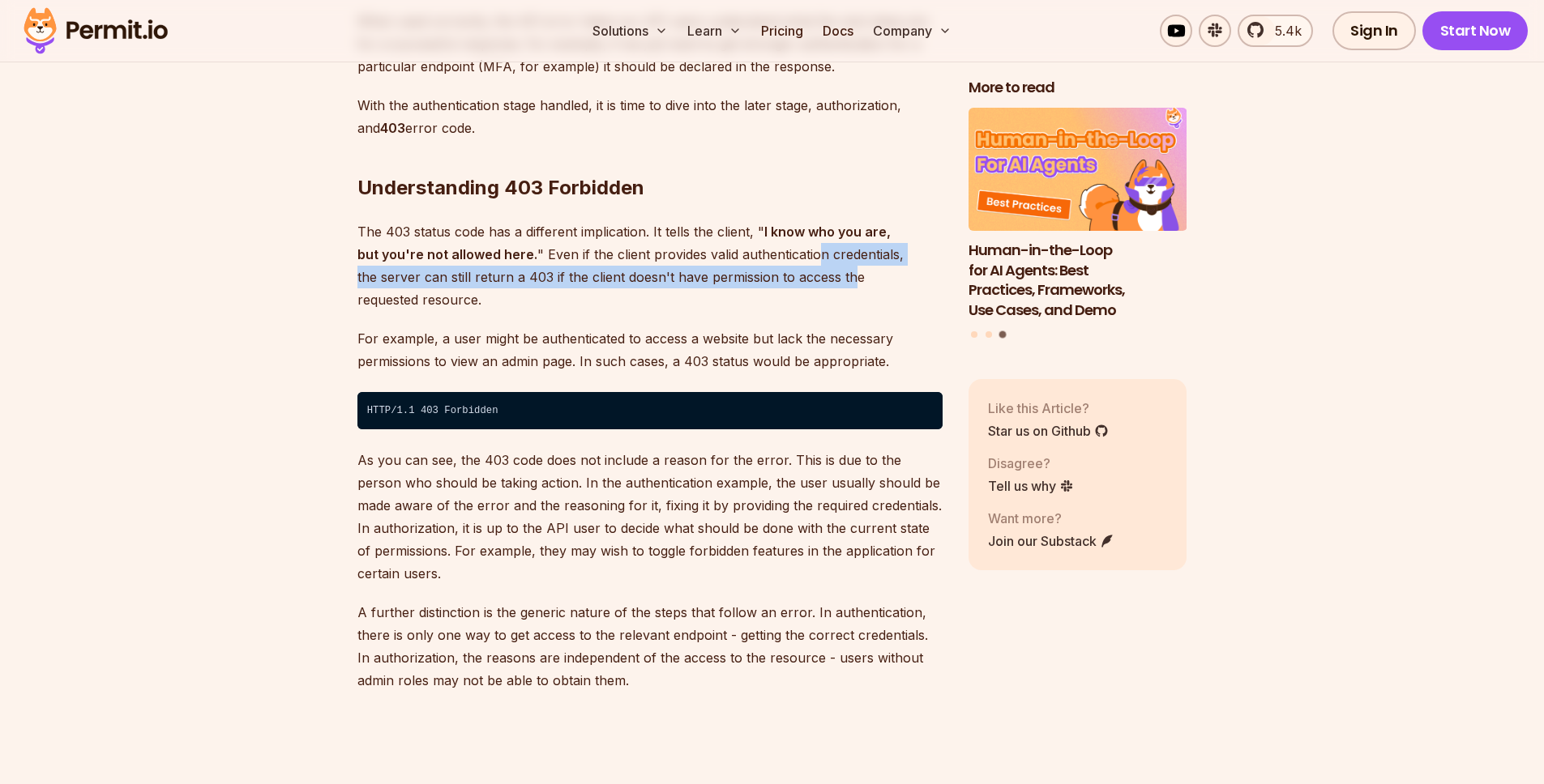
click at [784, 258] on p "The 403 status code has a different implication. It tells the client, " I know …" at bounding box center [649, 266] width 585 height 91
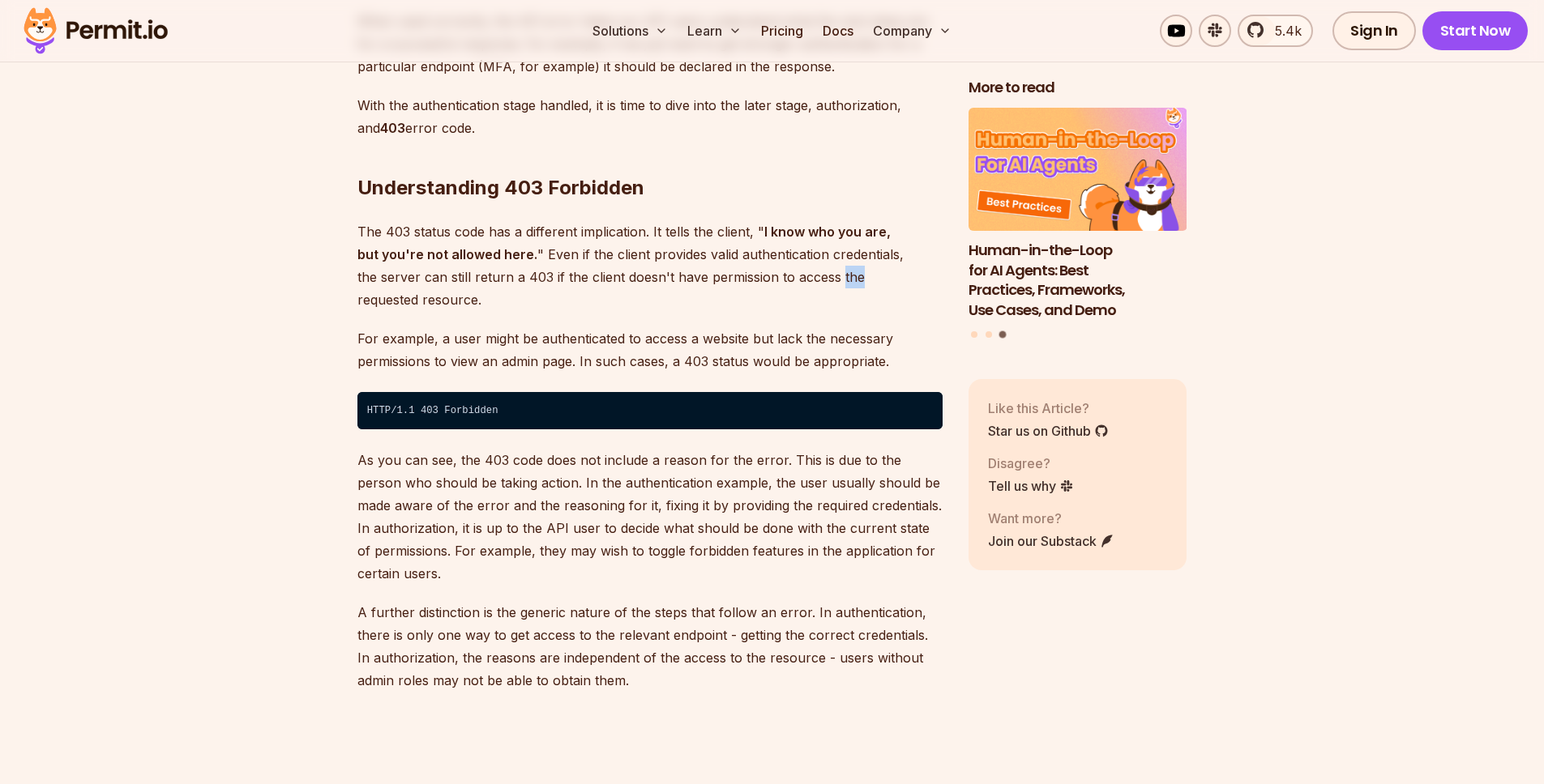
drag, startPoint x: 784, startPoint y: 258, endPoint x: 785, endPoint y: 246, distance: 12.0
click at [786, 248] on p "The 403 status code has a different implication. It tells the client, " I know …" at bounding box center [649, 266] width 585 height 91
click at [785, 245] on p "The 403 status code has a different implication. It tells the client, " I know …" at bounding box center [649, 266] width 585 height 91
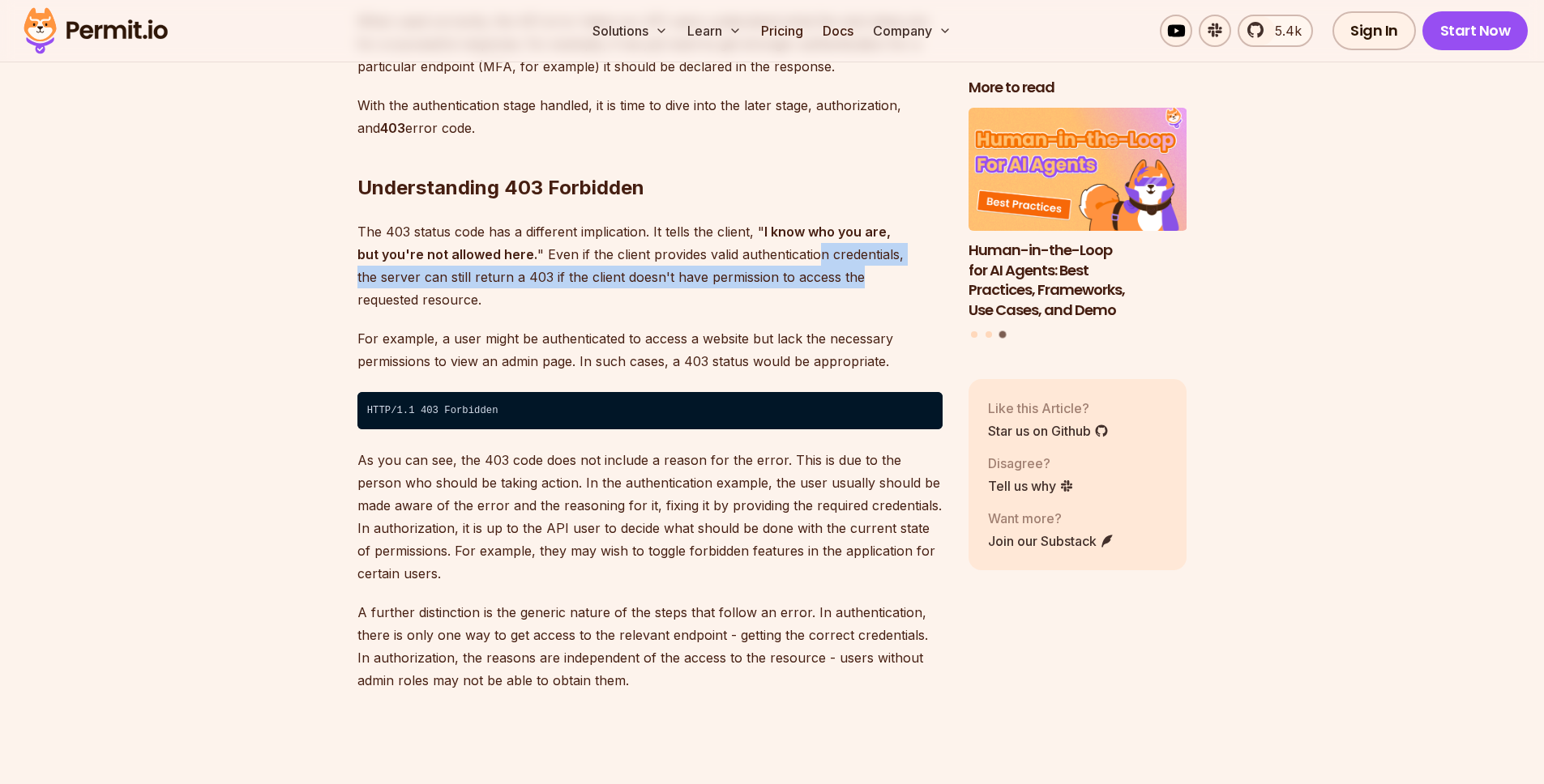
drag, startPoint x: 790, startPoint y: 230, endPoint x: 793, endPoint y: 259, distance: 29.2
click at [793, 259] on p "The 403 status code has a different implication. It tells the client, " I know …" at bounding box center [649, 266] width 585 height 91
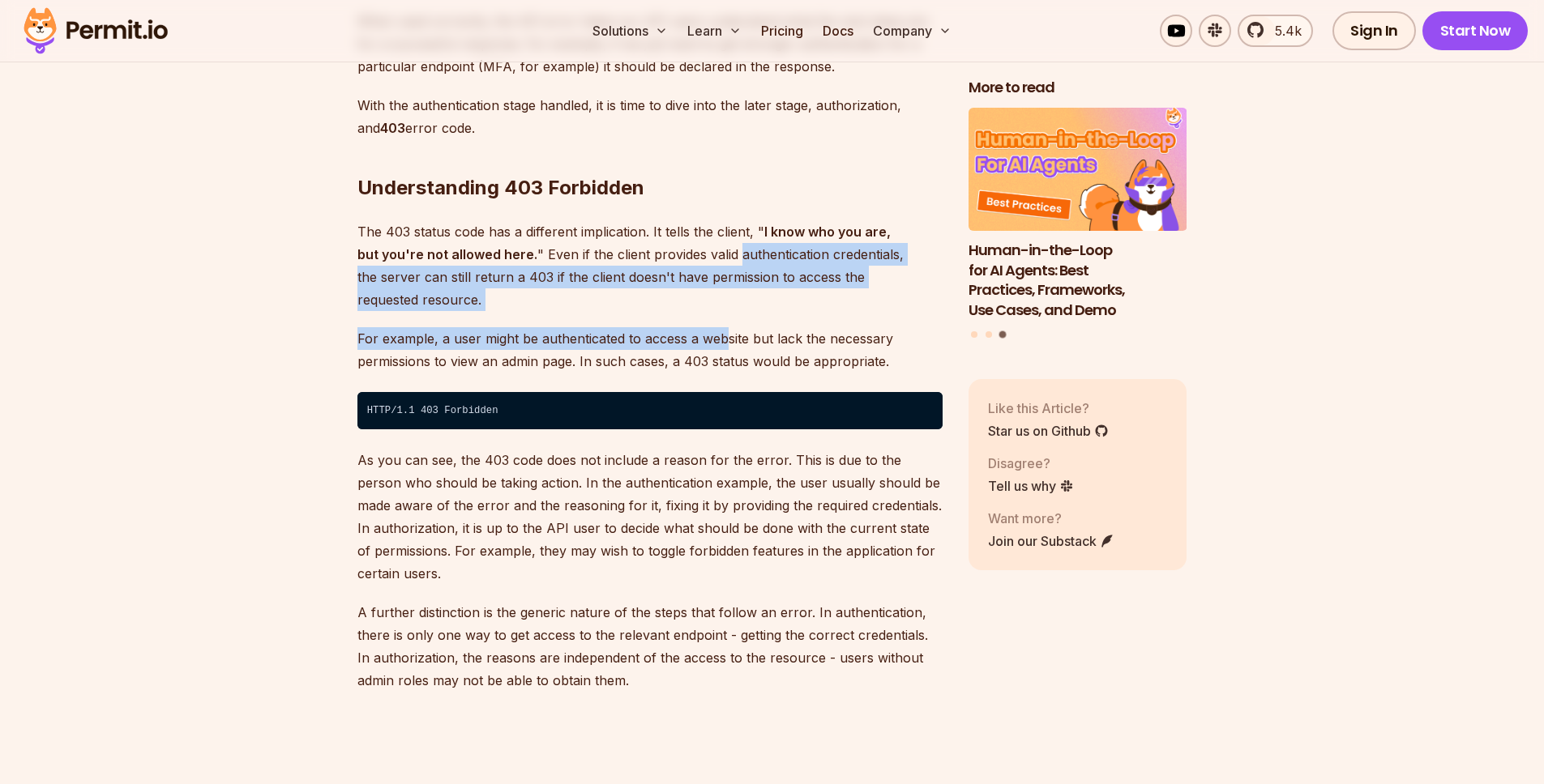
drag, startPoint x: 723, startPoint y: 285, endPoint x: 714, endPoint y: 237, distance: 48.8
click at [714, 237] on p "The 403 status code has a different implication. It tells the client, " I know …" at bounding box center [649, 266] width 585 height 91
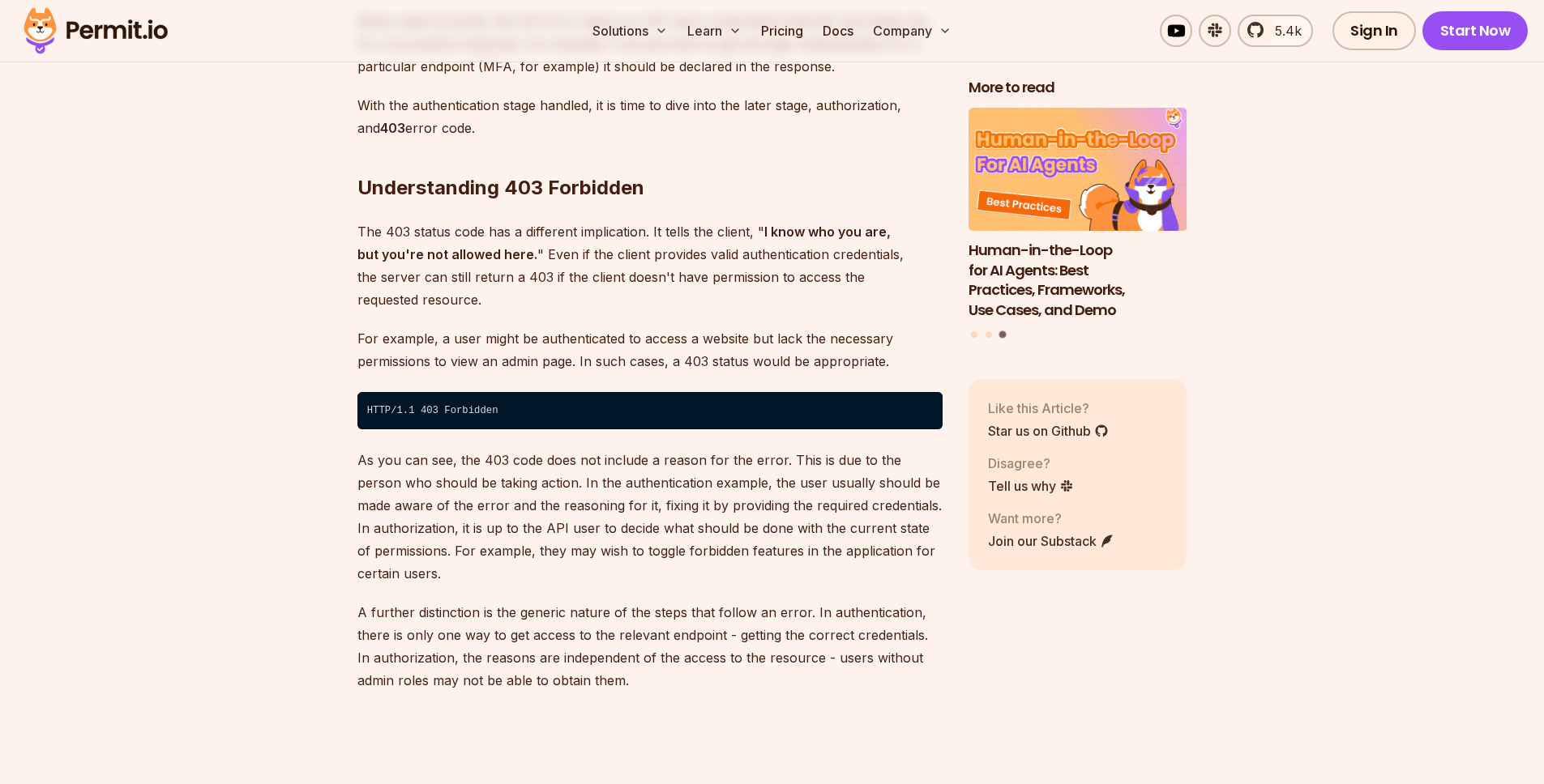
drag
click at [692, 328] on p "For example, a user might be authenticated to access a website but lack the nec…" at bounding box center [649, 350] width 585 height 46
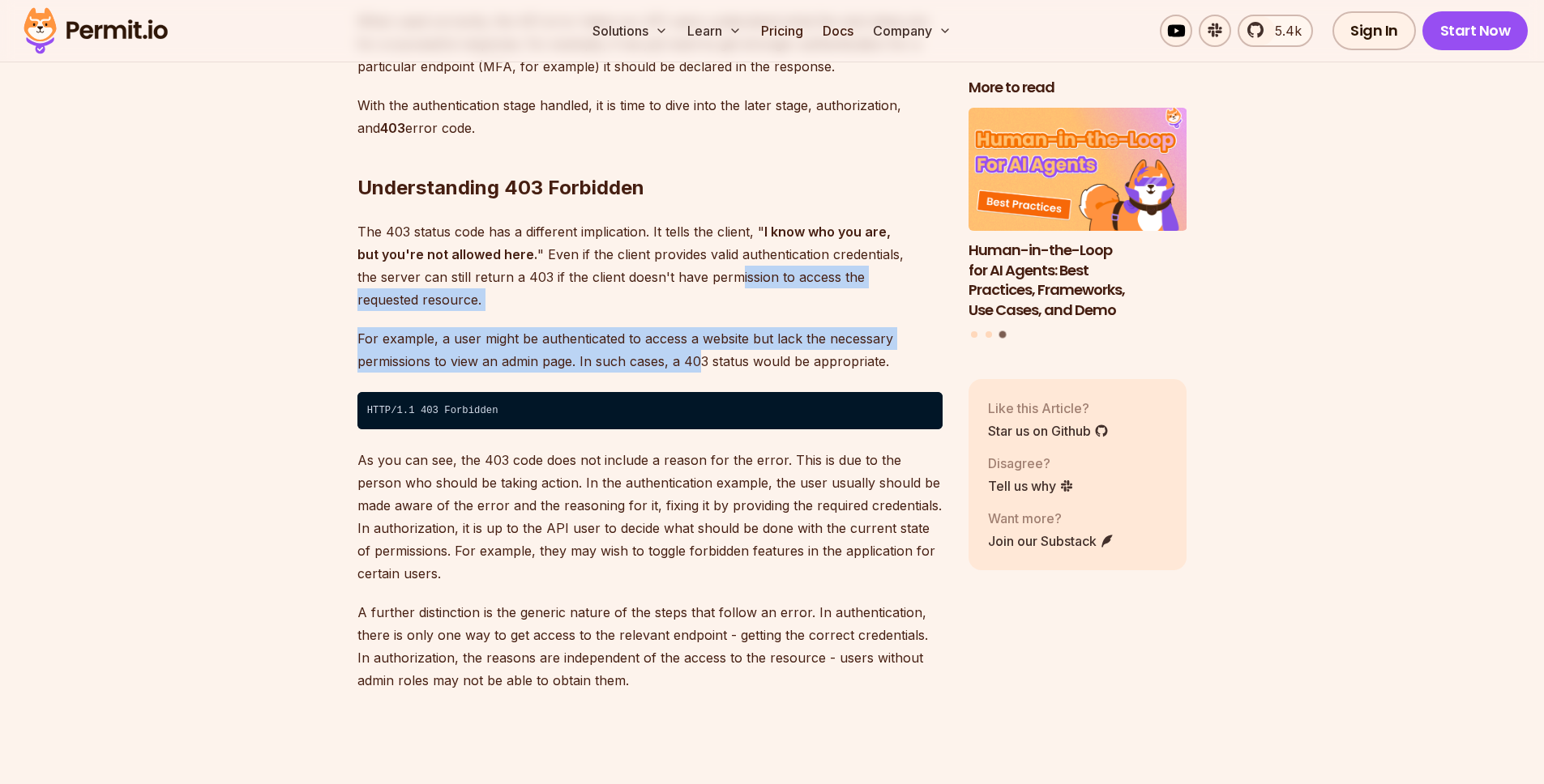
click at [699, 328] on p "For example, a user might be authenticated to access a website but lack the nec…" at bounding box center [649, 350] width 585 height 46
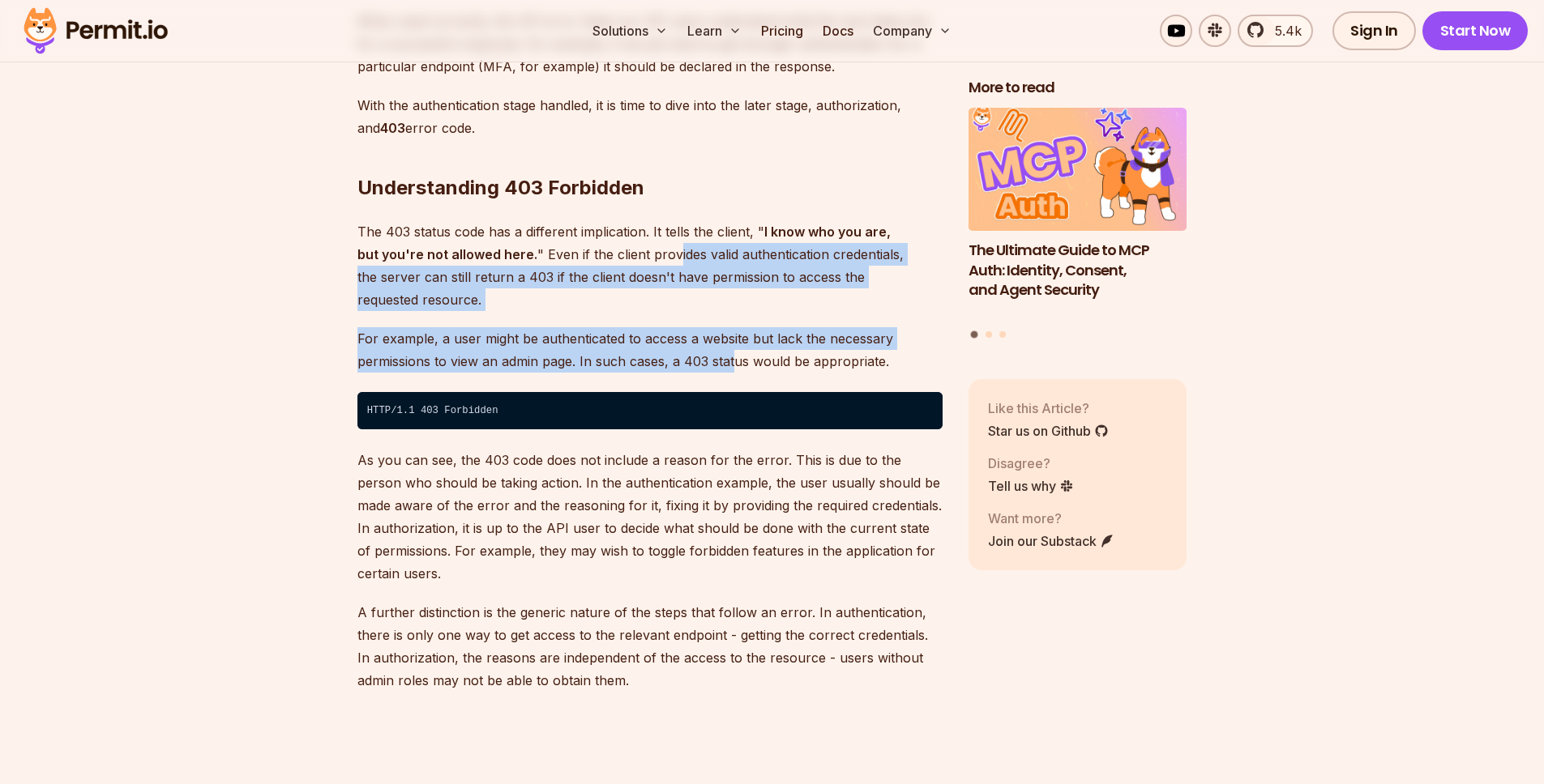
click at [732, 328] on p "For example, a user might be authenticated to access a website but lack the nec…" at bounding box center [649, 350] width 585 height 46
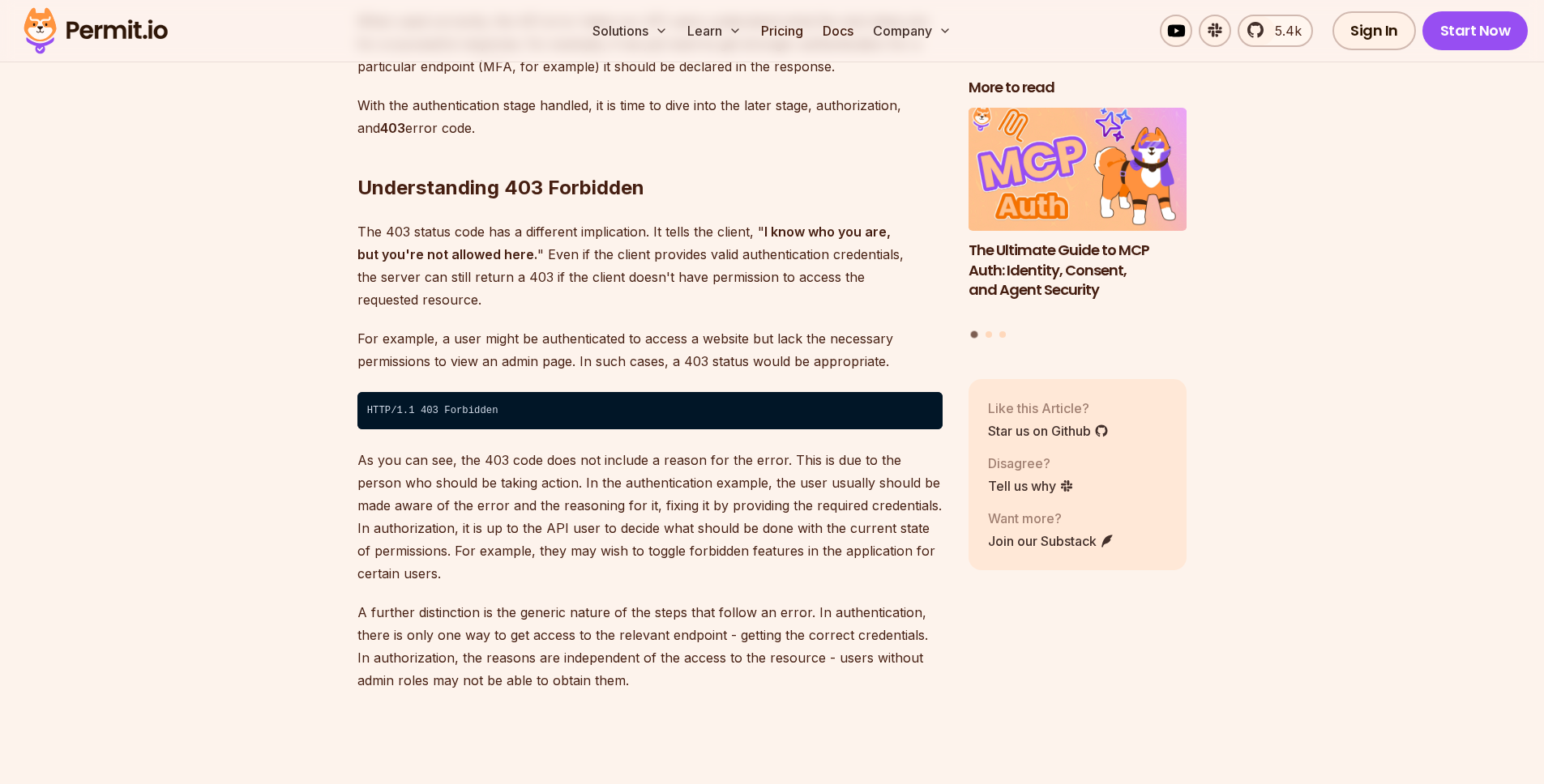
click at [735, 236] on p "The 403 status code has a different implication. It tells the client, " I know …" at bounding box center [649, 266] width 585 height 91
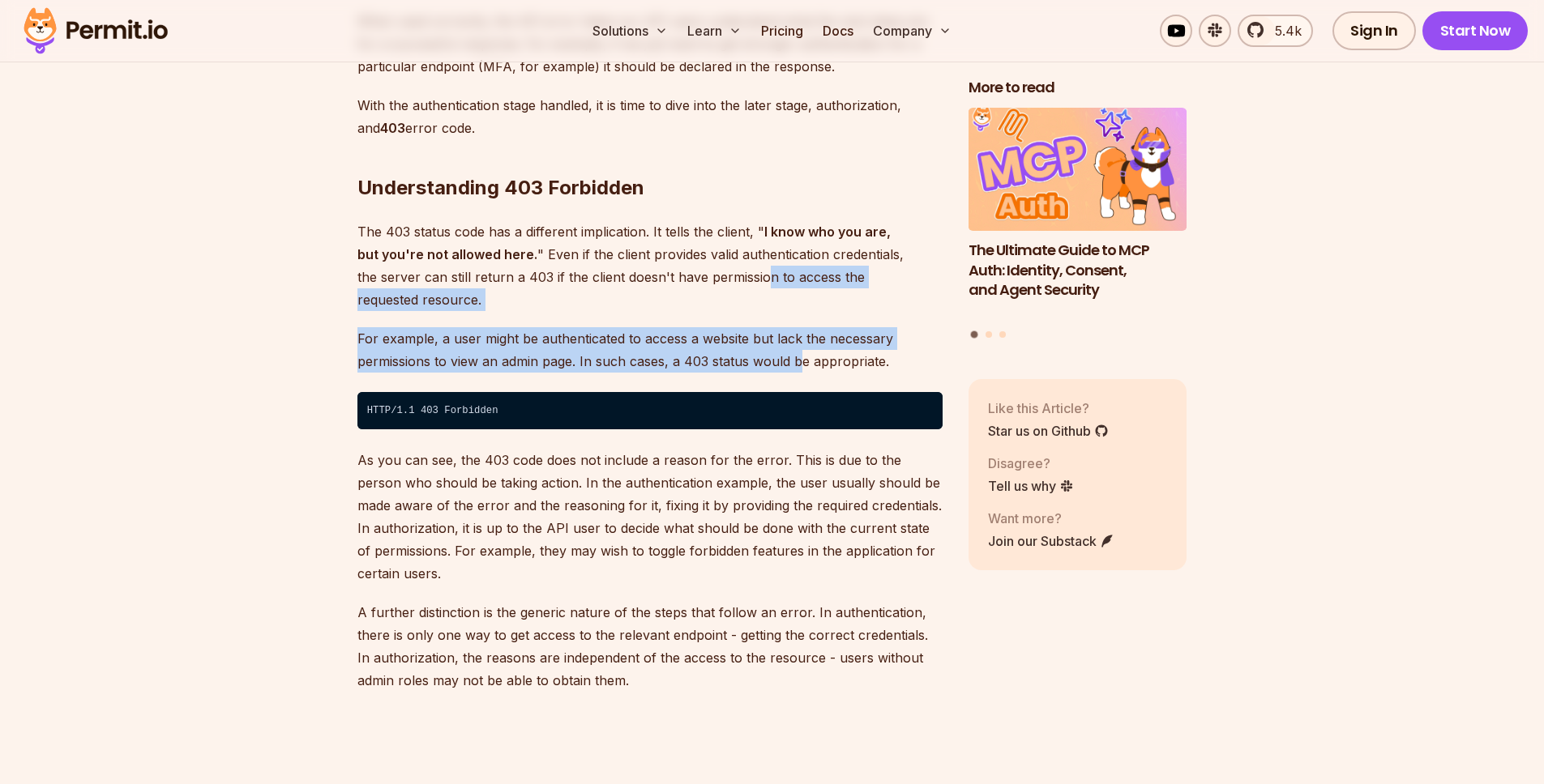
click at [800, 328] on p "For example, a user might be authenticated to access a website but lack the nec…" at bounding box center [649, 350] width 585 height 46
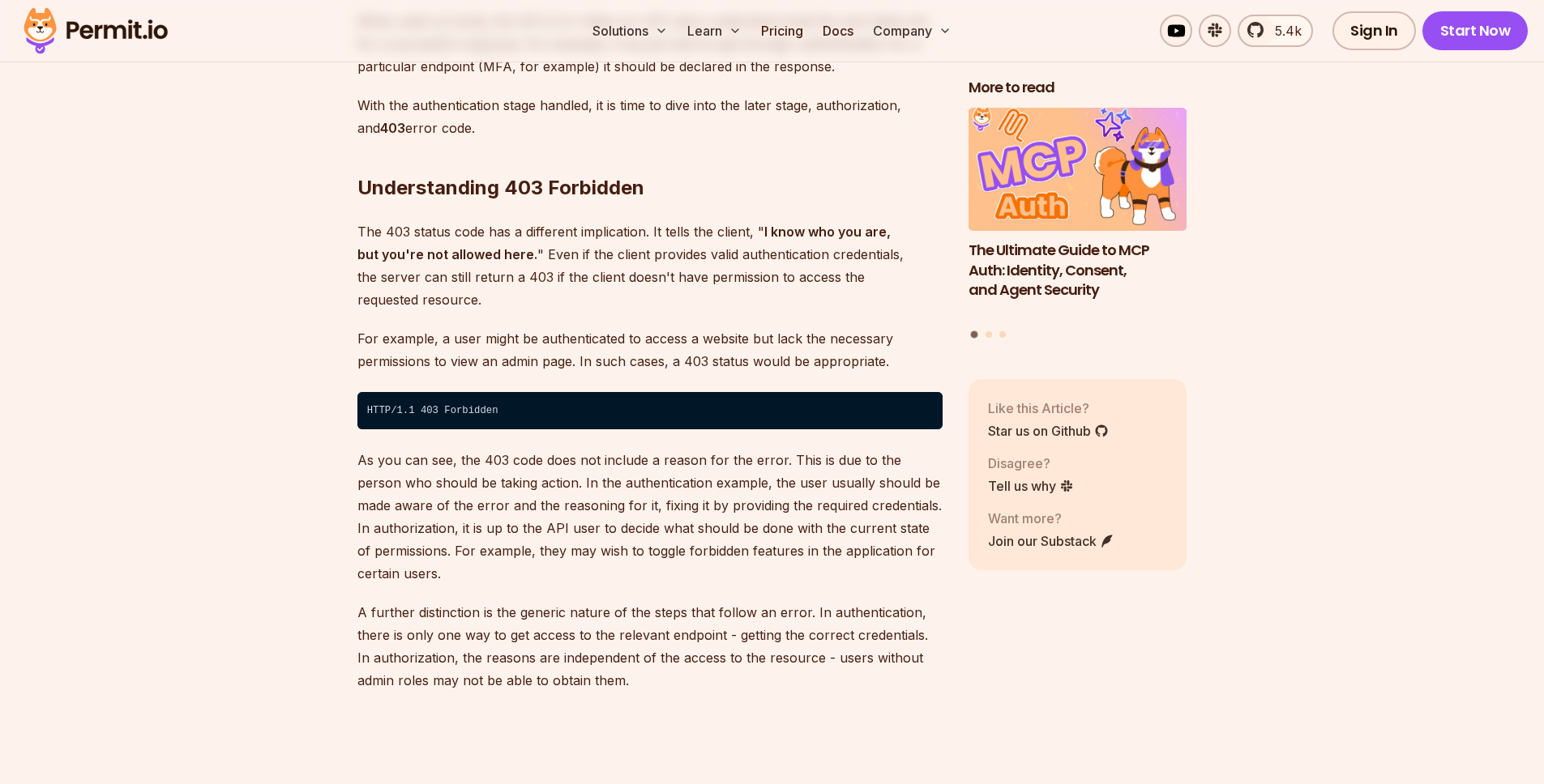
click at [796, 258] on p "The 403 status code has a different implication. It tells the client, " I know …" at bounding box center [649, 266] width 585 height 91
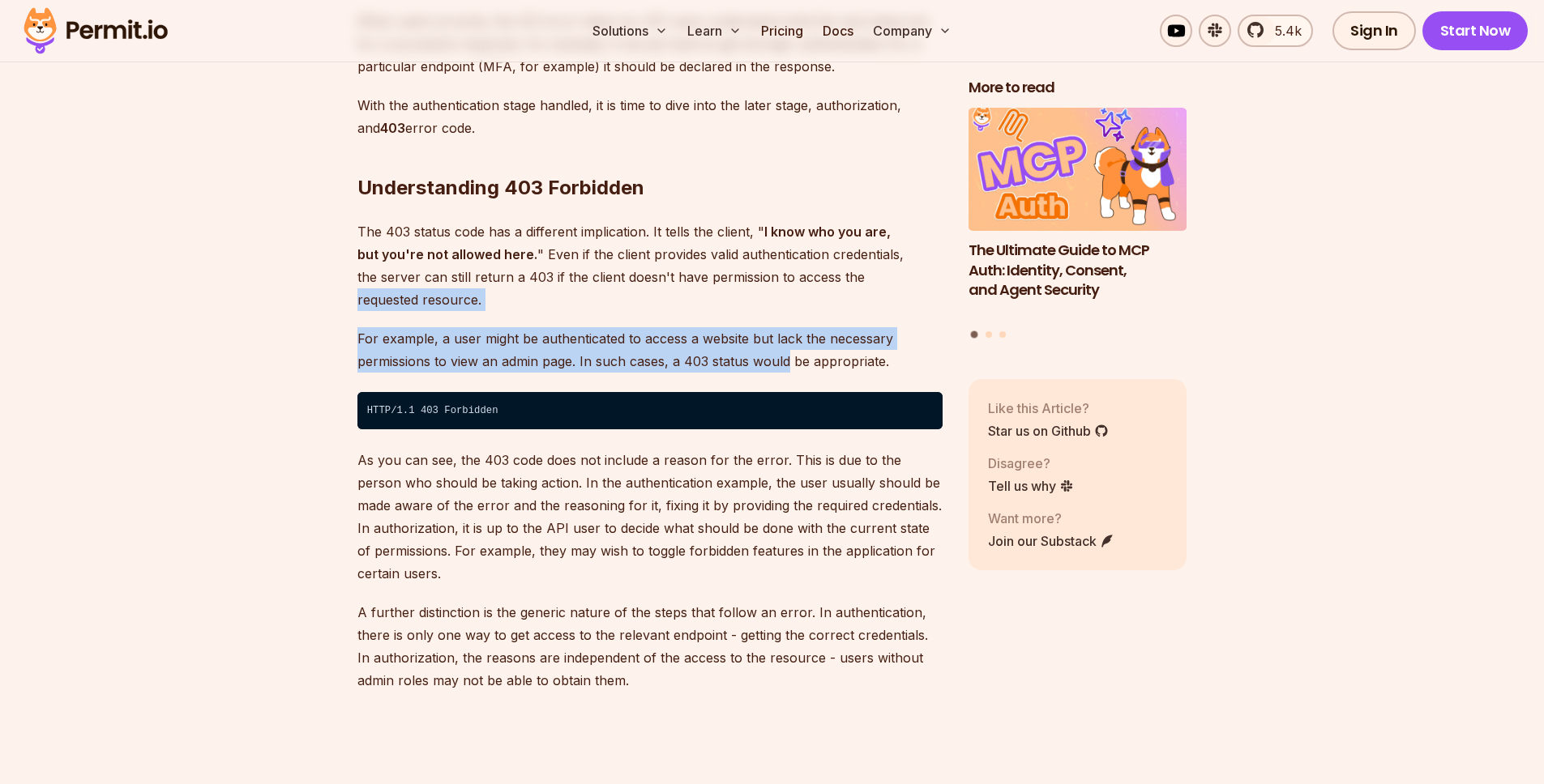
click at [789, 328] on p "For example, a user might be authenticated to access a website but lack the nec…" at bounding box center [649, 350] width 585 height 46
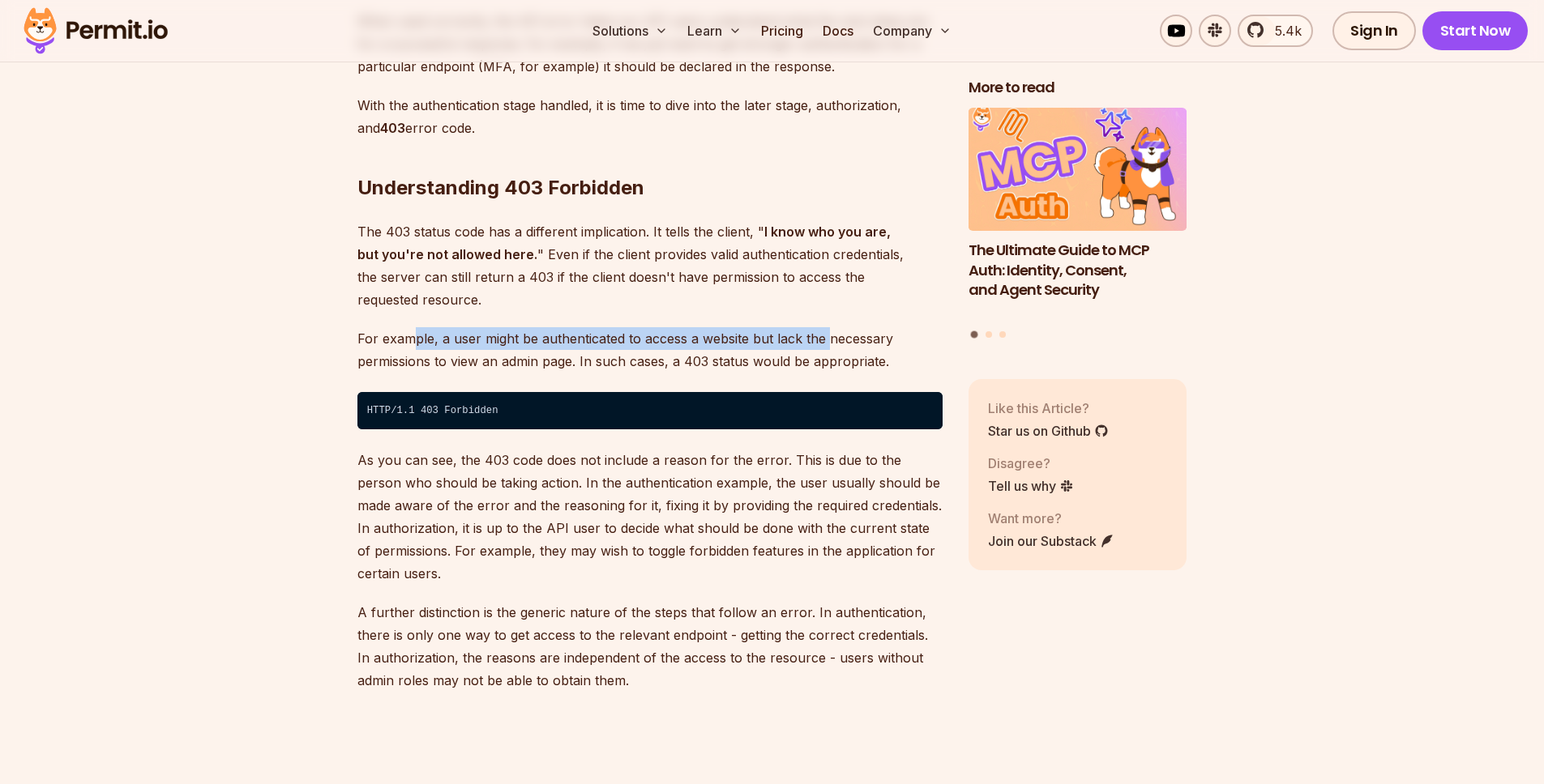
click at [824, 328] on p "For example, a user might be authenticated to access a website but lack the nec…" at bounding box center [649, 350] width 585 height 46
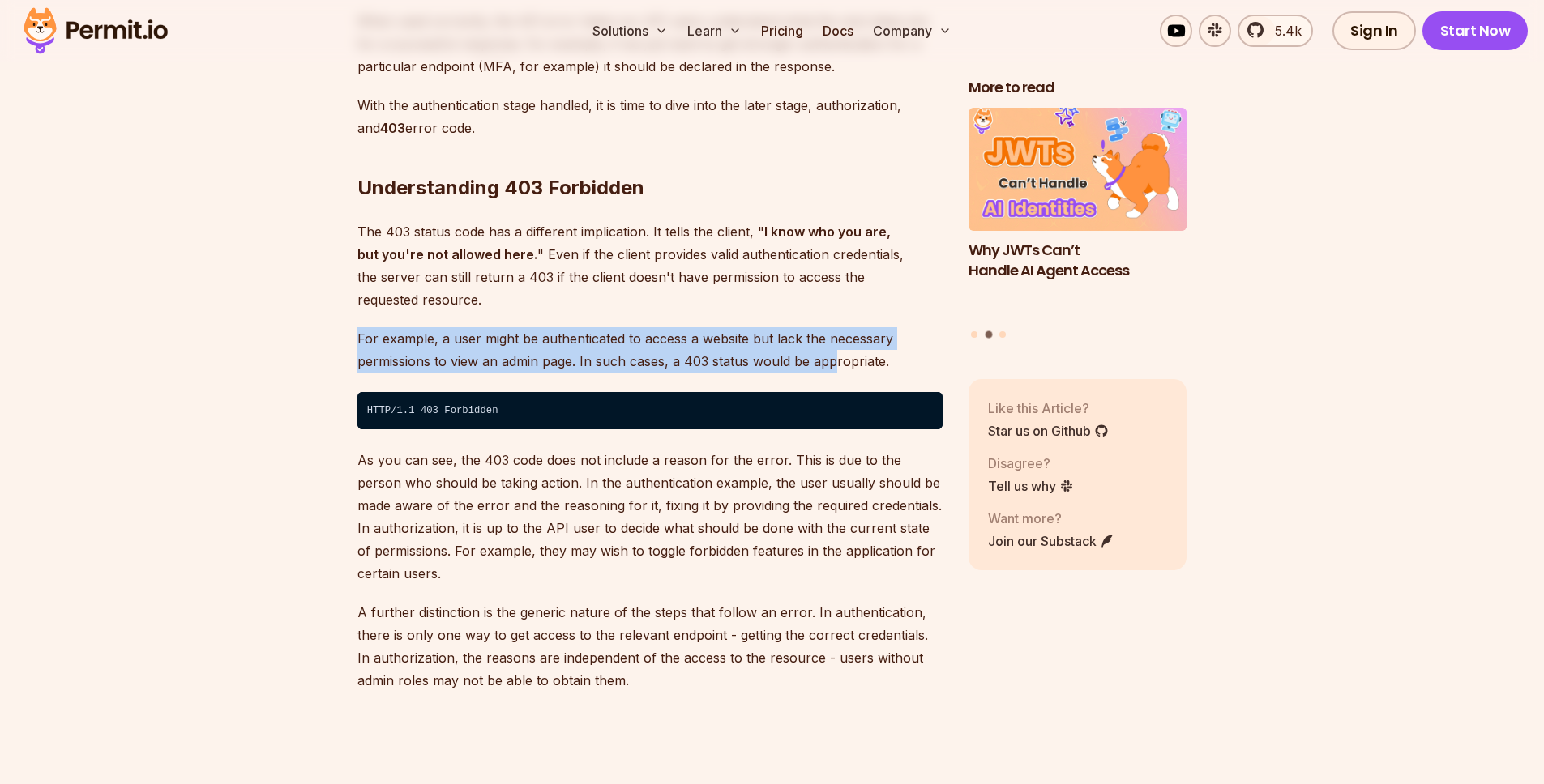
click at [893, 328] on p "For example, a user might be authenticated to access a website but lack the nec…" at bounding box center [649, 350] width 585 height 46
click at [892, 328] on p "For example, a user might be authenticated to access a website but lack the nec…" at bounding box center [649, 350] width 585 height 46
click at [445, 328] on p "For example, a user might be authenticated to access a website but lack the nec…" at bounding box center [649, 350] width 585 height 46
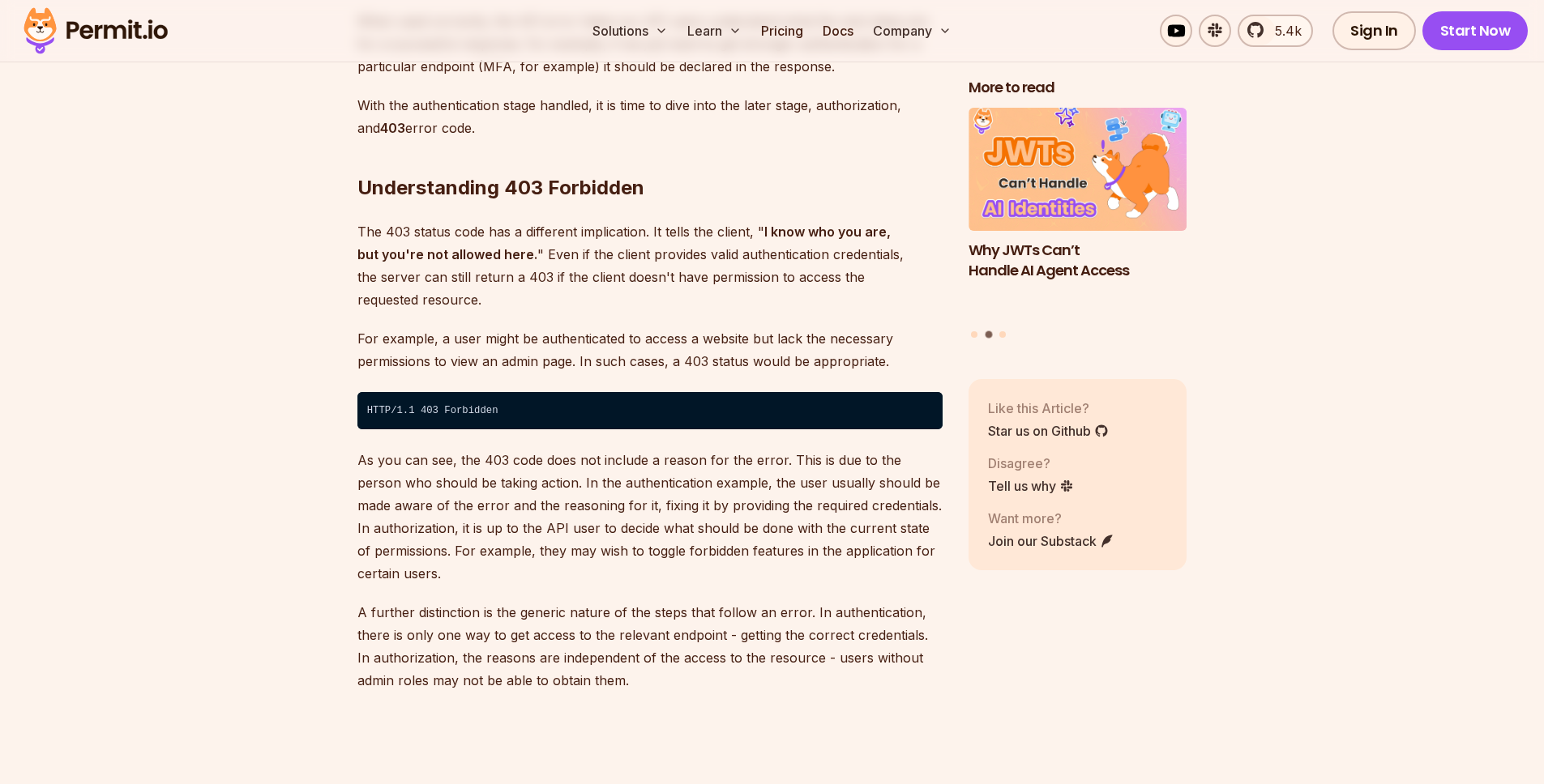
click at [440, 328] on p "For example, a user might be authenticated to access a website but lack the nec…" at bounding box center [649, 350] width 585 height 46
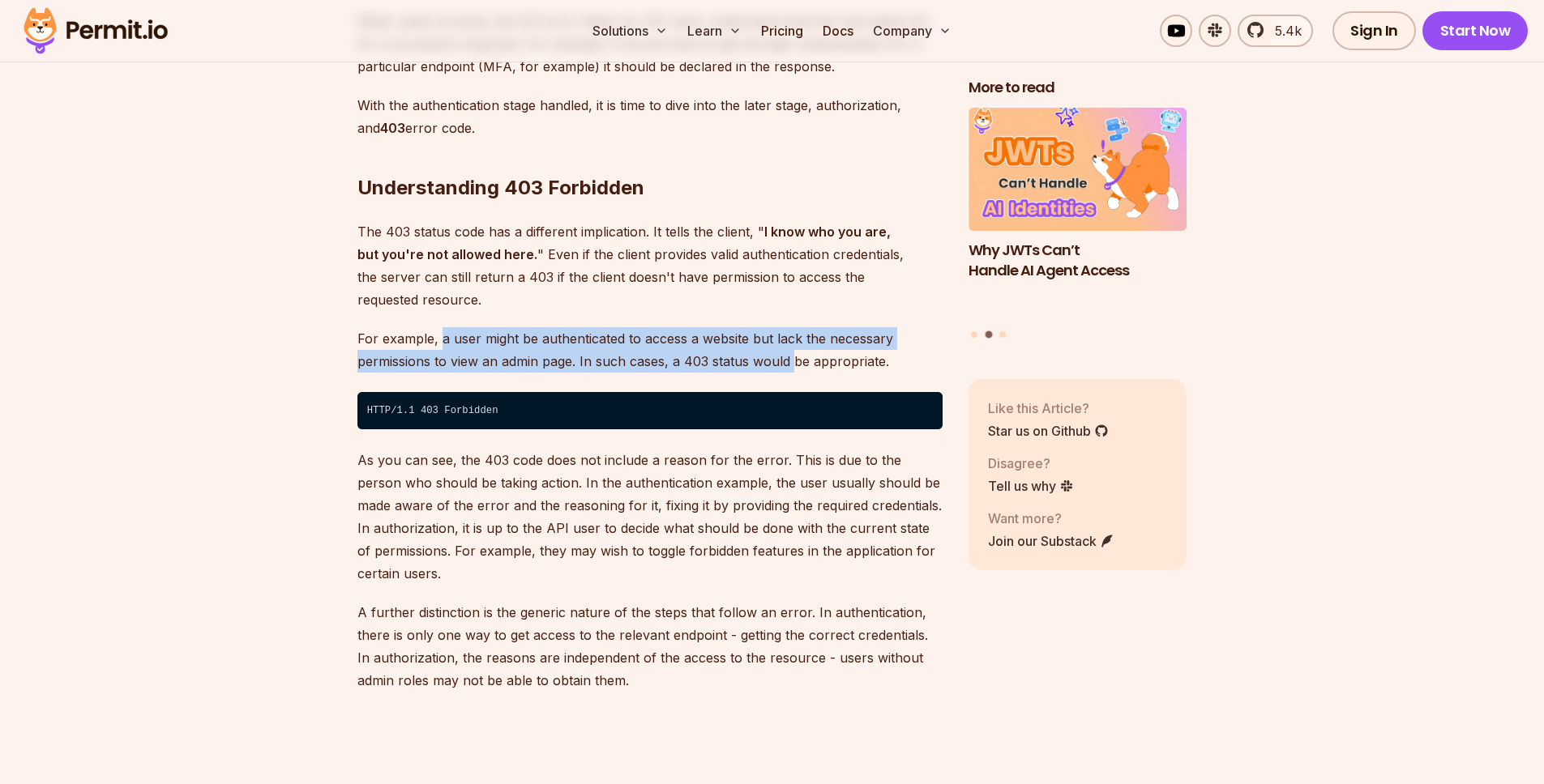
click at [793, 328] on p "For example, a user might be authenticated to access a website but lack the nec…" at bounding box center [649, 350] width 585 height 46
click at [440, 328] on p "For example, a user might be authenticated to access a website but lack the nec…" at bounding box center [649, 350] width 585 height 46
click at [749, 328] on p "For example, a user might be authenticated to access a website but lack the nec…" at bounding box center [649, 350] width 585 height 46
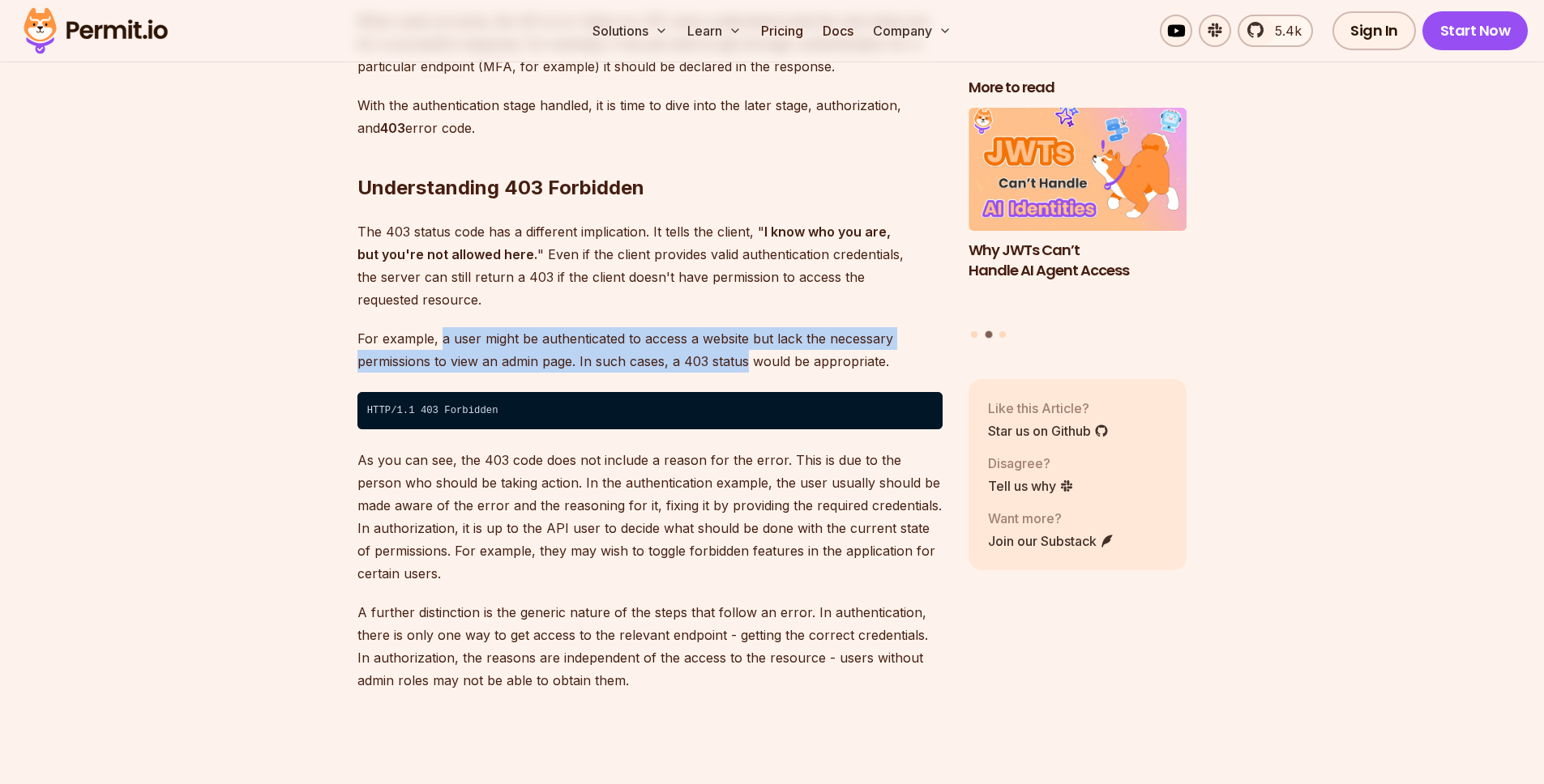
click at [749, 328] on p "For example, a user might be authenticated to access a website but lack the nec…" at bounding box center [649, 350] width 585 height 46
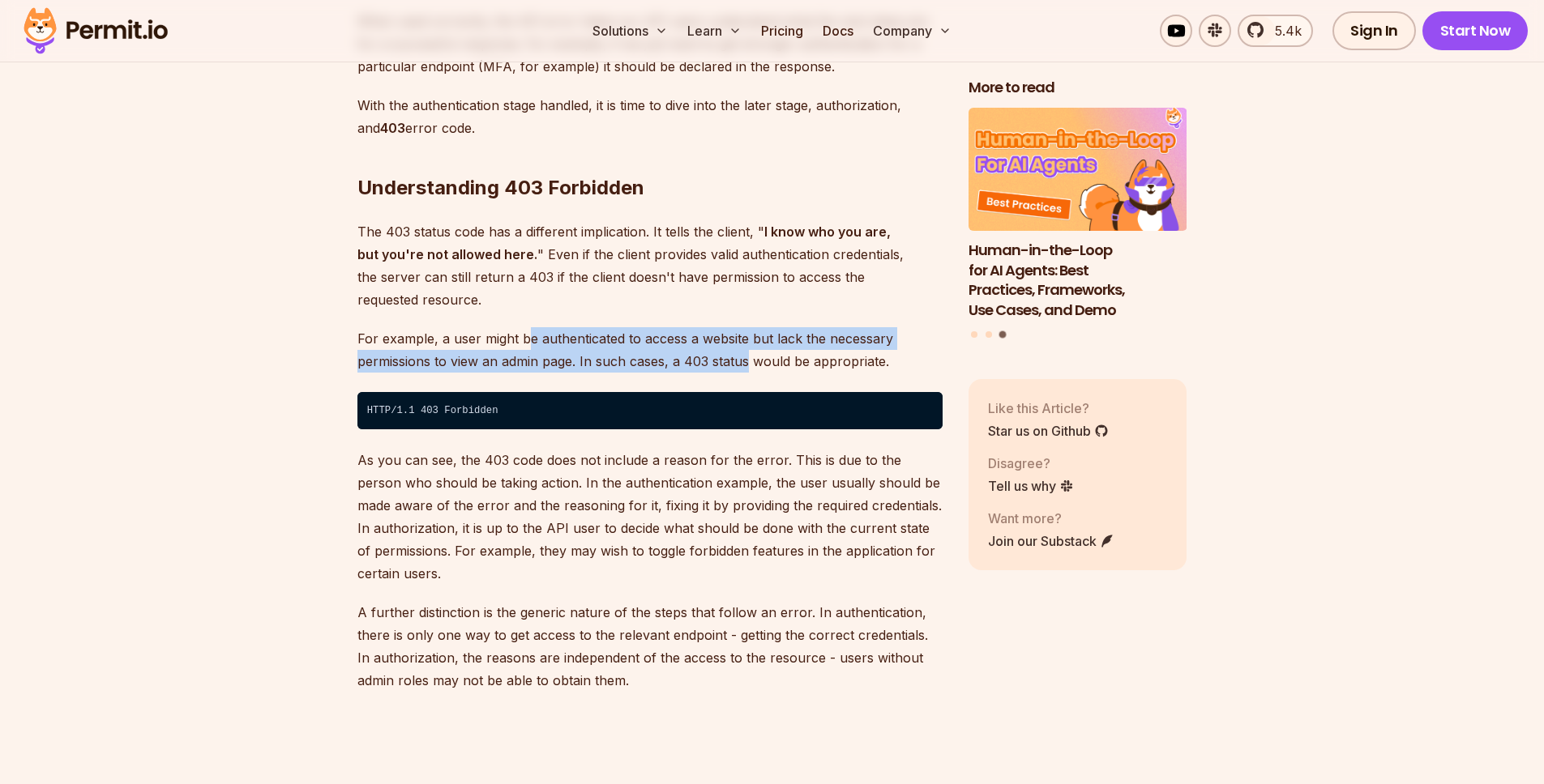
click at [526, 328] on p "For example, a user might be authenticated to access a website but lack the nec…" at bounding box center [649, 350] width 585 height 46
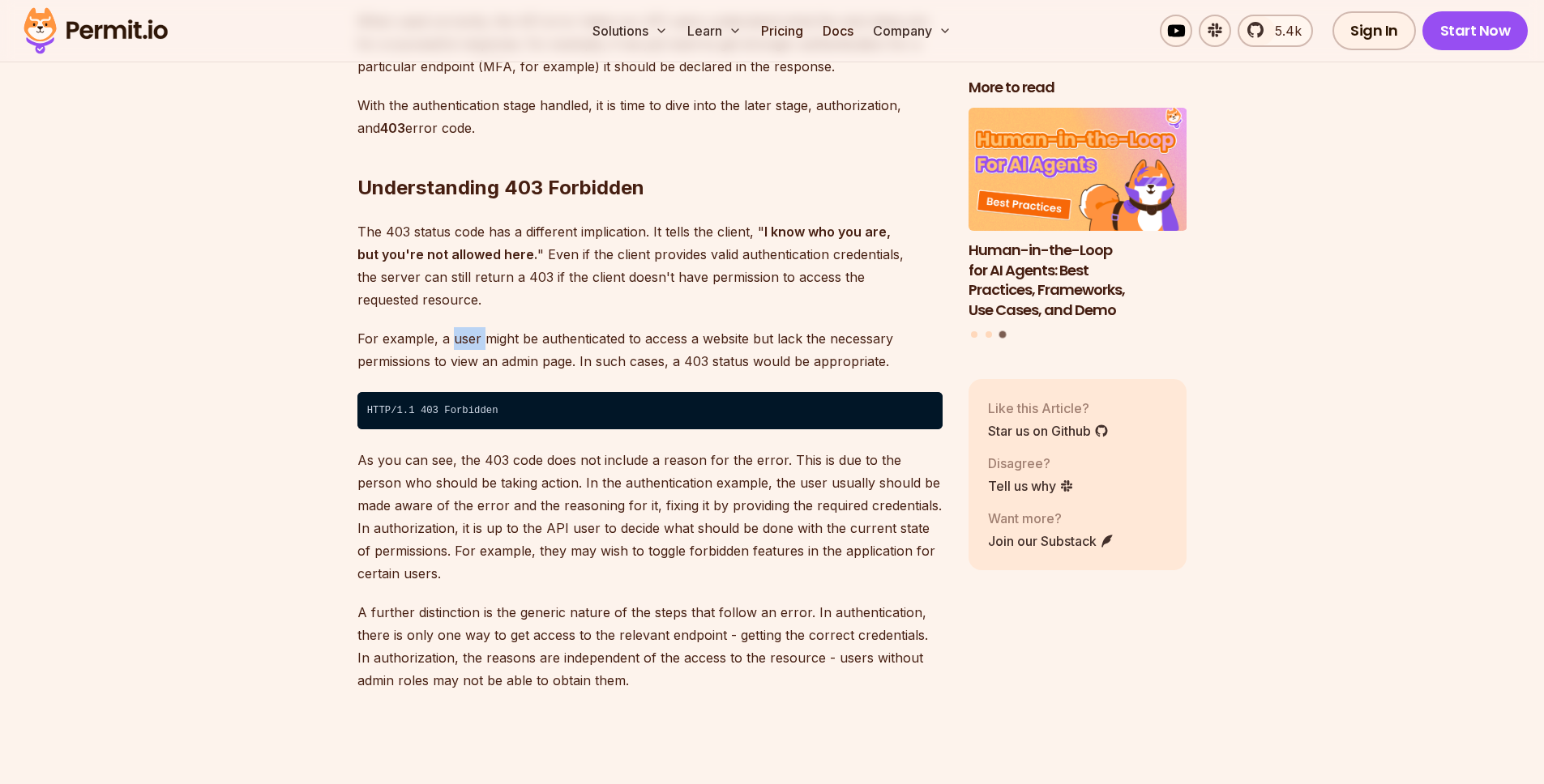
click at [449, 328] on p "For example, a user might be authenticated to access a website but lack the nec…" at bounding box center [649, 350] width 585 height 46
click at [434, 328] on p "For example, a user might be authenticated to access a website but lack the nec…" at bounding box center [649, 350] width 585 height 46
click at [911, 328] on p "For example, a user might be authenticated to access a website but lack the nec…" at bounding box center [649, 350] width 585 height 46
click at [783, 328] on p "For example, a user might be authenticated to access a website but lack the nec…" at bounding box center [649, 350] width 585 height 46
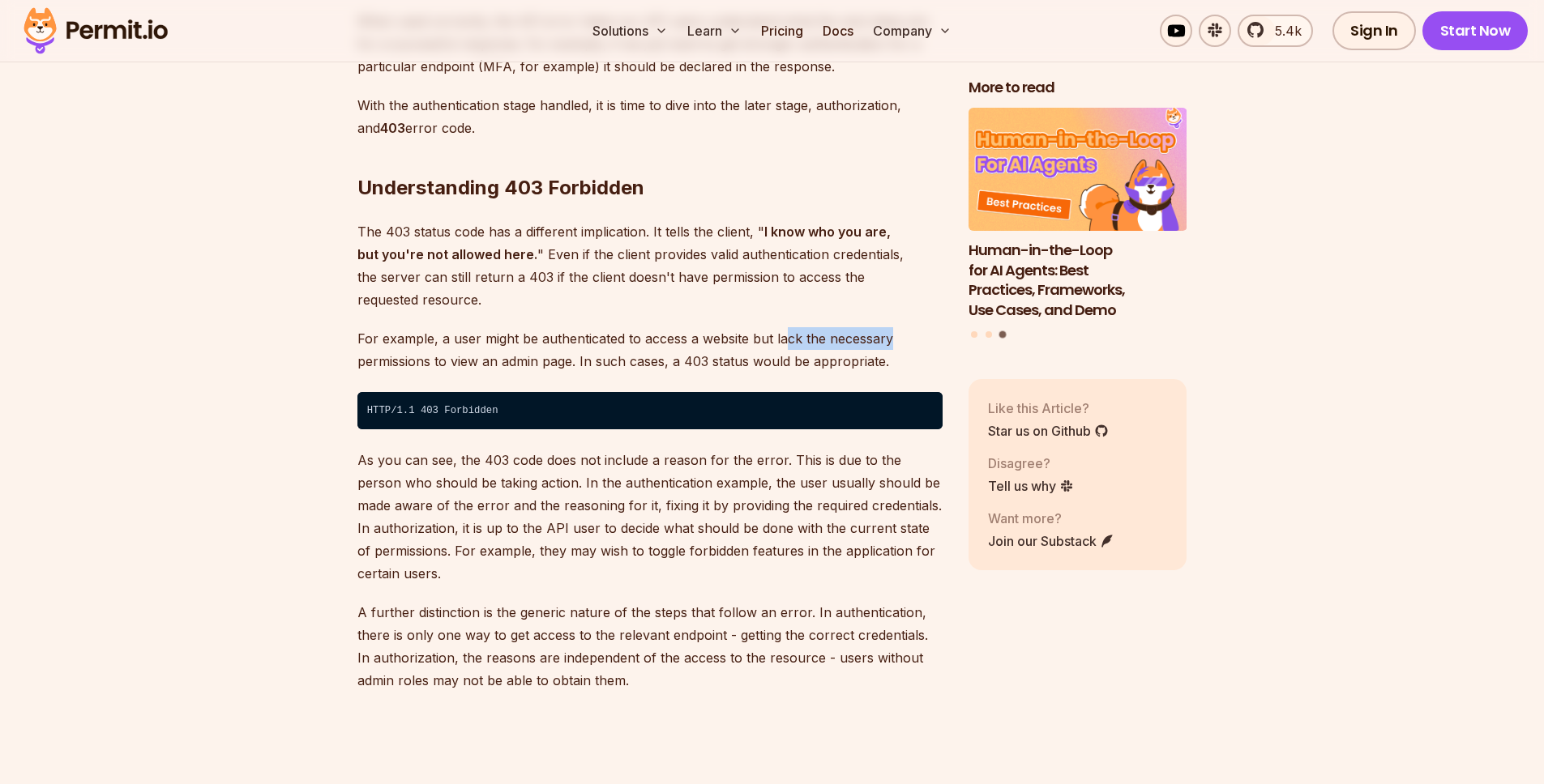
click at [783, 328] on p "For example, a user might be authenticated to access a website but lack the nec…" at bounding box center [649, 350] width 585 height 46
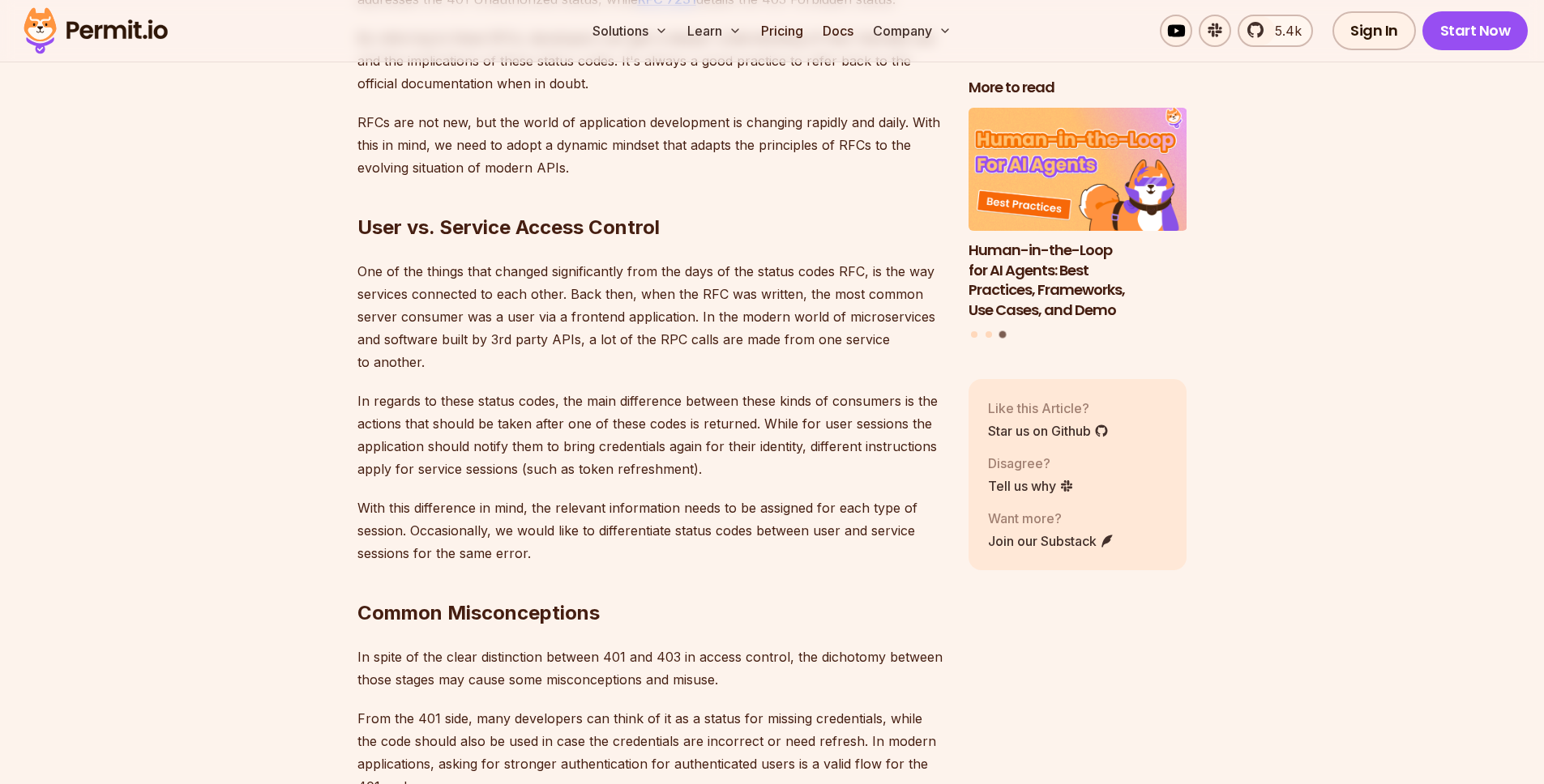
scroll to position [4055, 0]
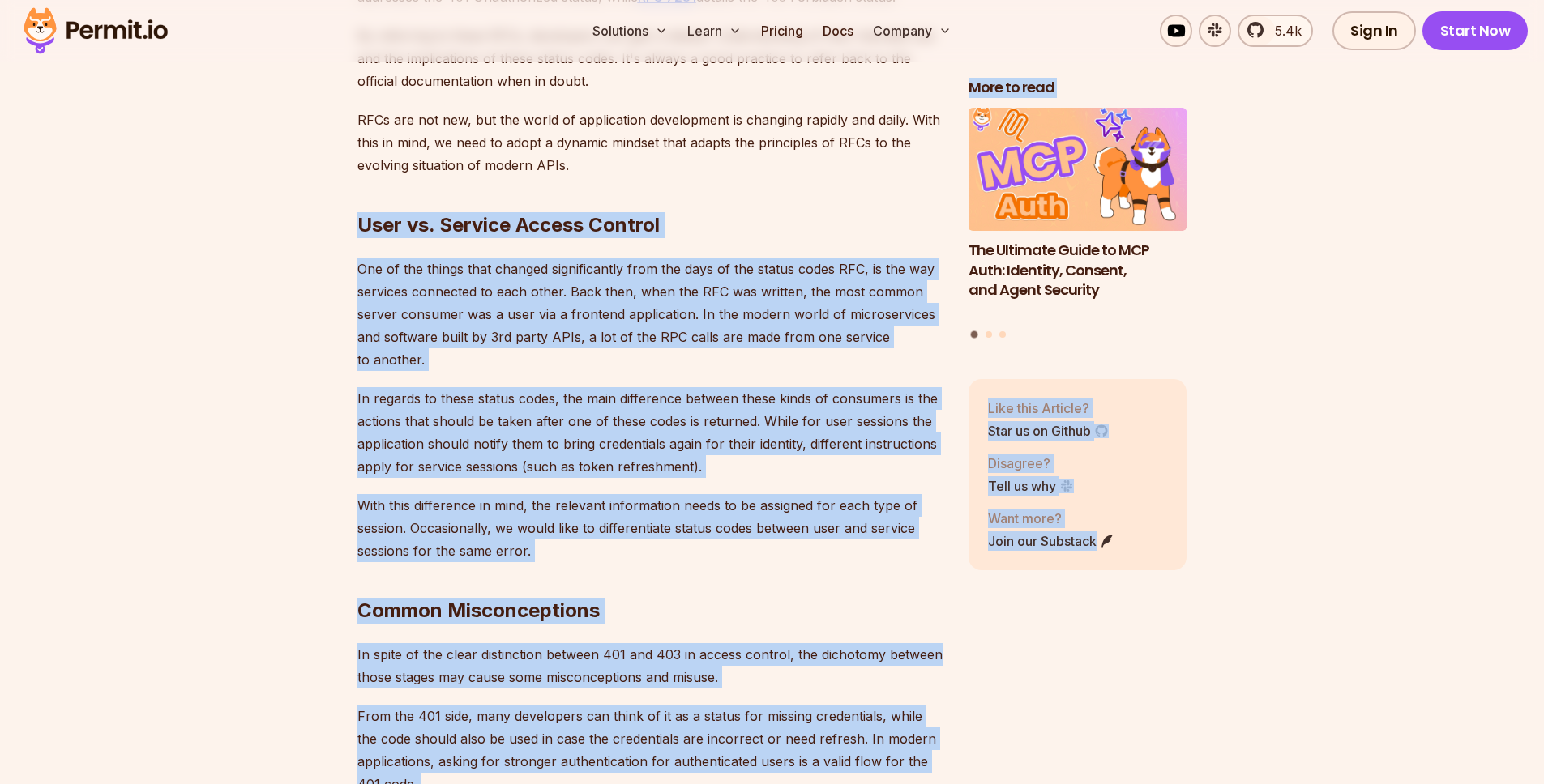
click at [958, 346] on div "Table of Contents Introduction Understanding HTTP status codes is crucial when …" at bounding box center [772, 154] width 830 height 6424
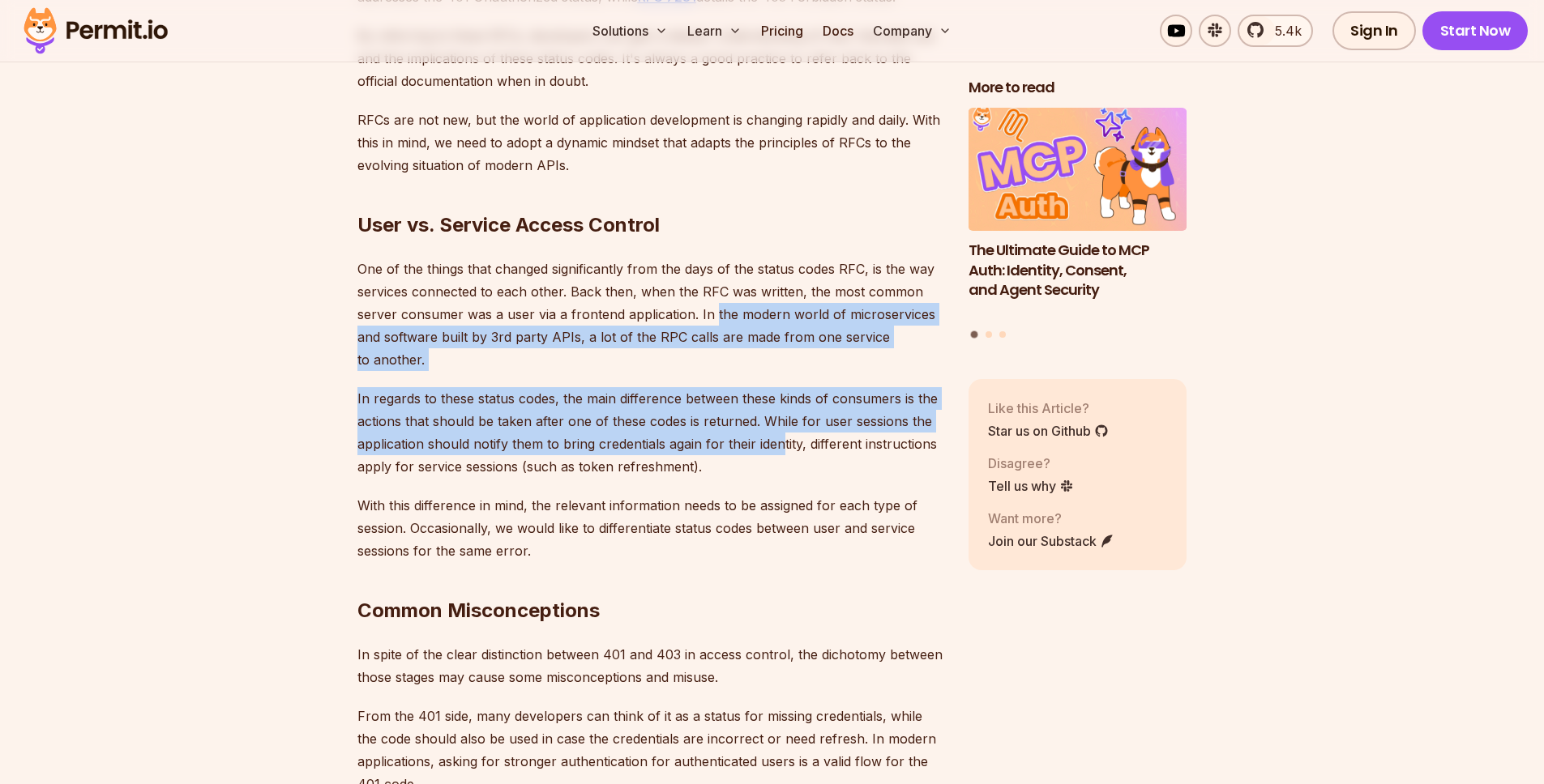
click at [713, 262] on div "Introduction Understanding HTTP status codes is crucial when developing website…" at bounding box center [649, 29] width 585 height 6006
click at [713, 262] on p "One of the things that changed significantly from the days of the status codes …" at bounding box center [649, 315] width 585 height 113
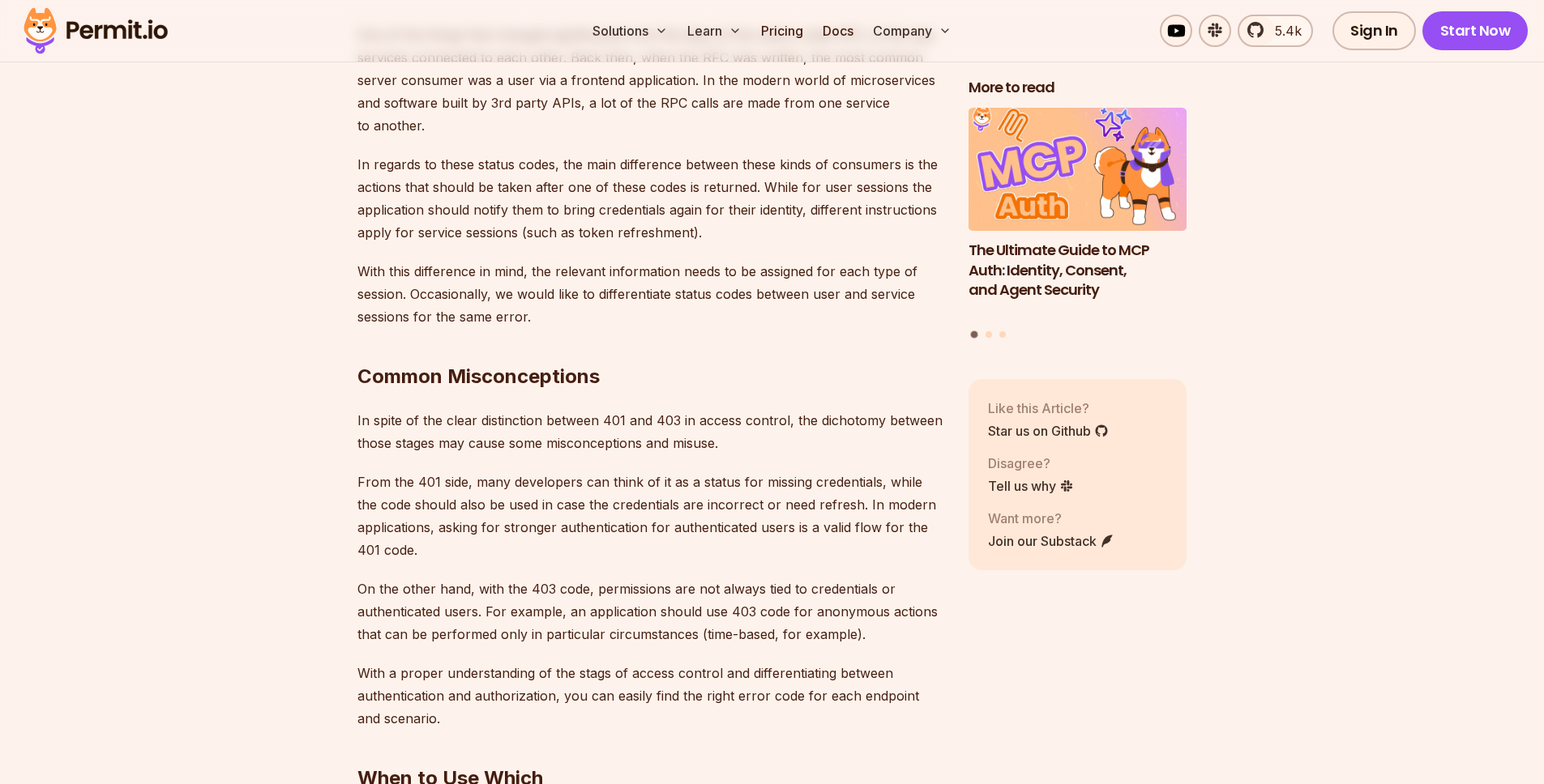
scroll to position [4292, 0]
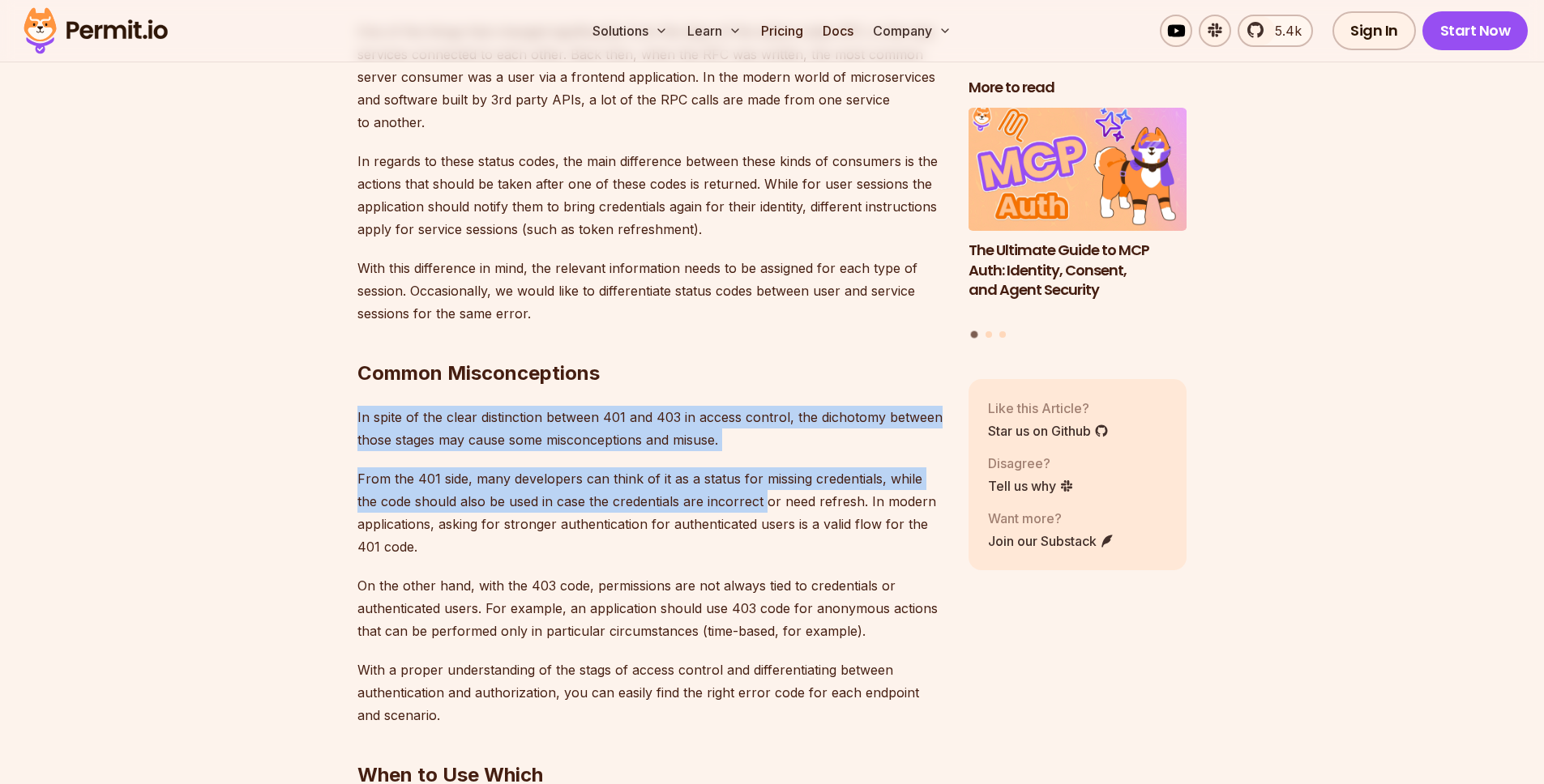
click at [741, 468] on p "From the 401 side, many developers can think of it as a status for missing cred…" at bounding box center [649, 513] width 585 height 91
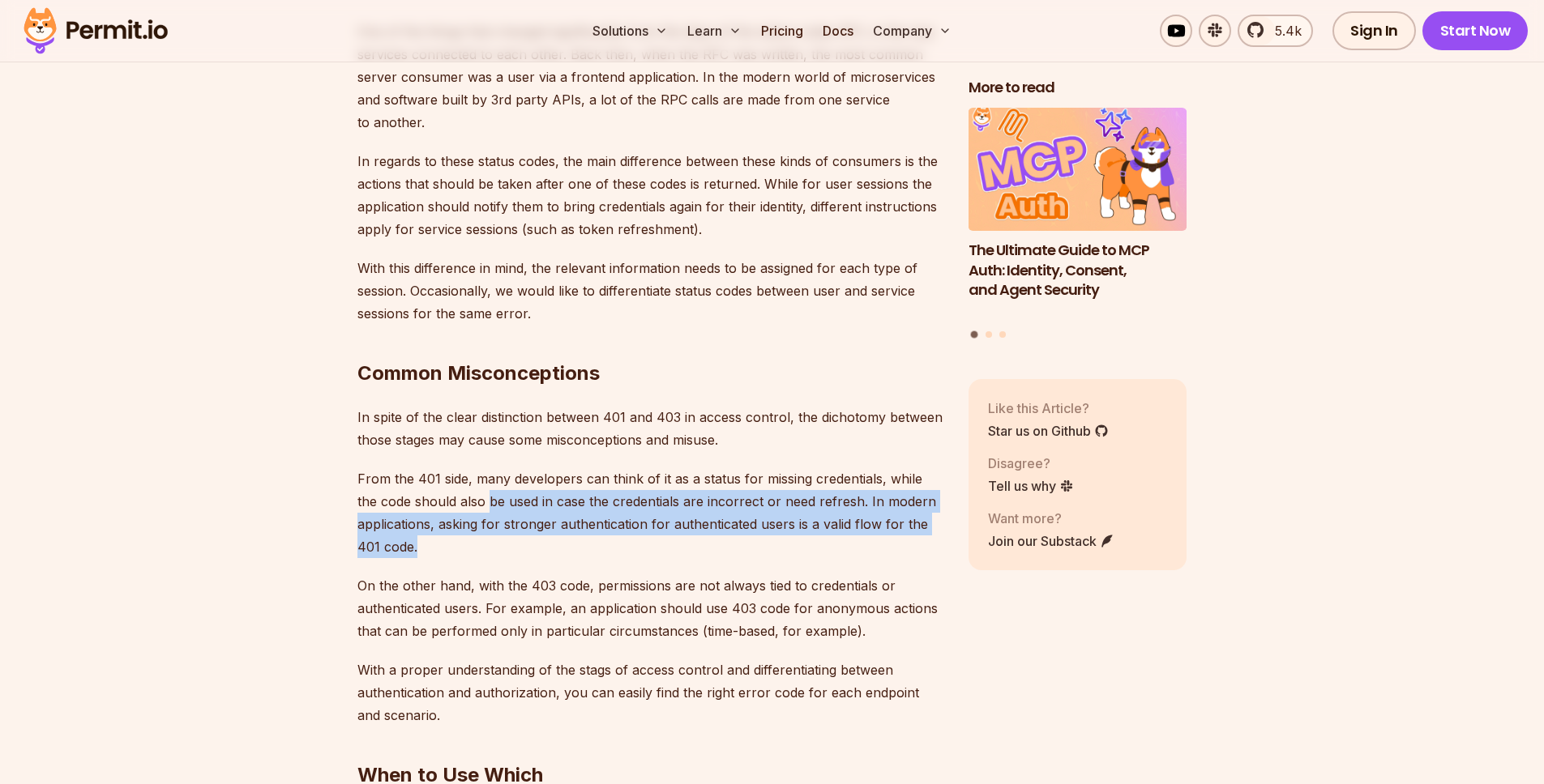
click at [606, 493] on p "From the 401 side, many developers can think of it as a status for missing cred…" at bounding box center [649, 513] width 585 height 91
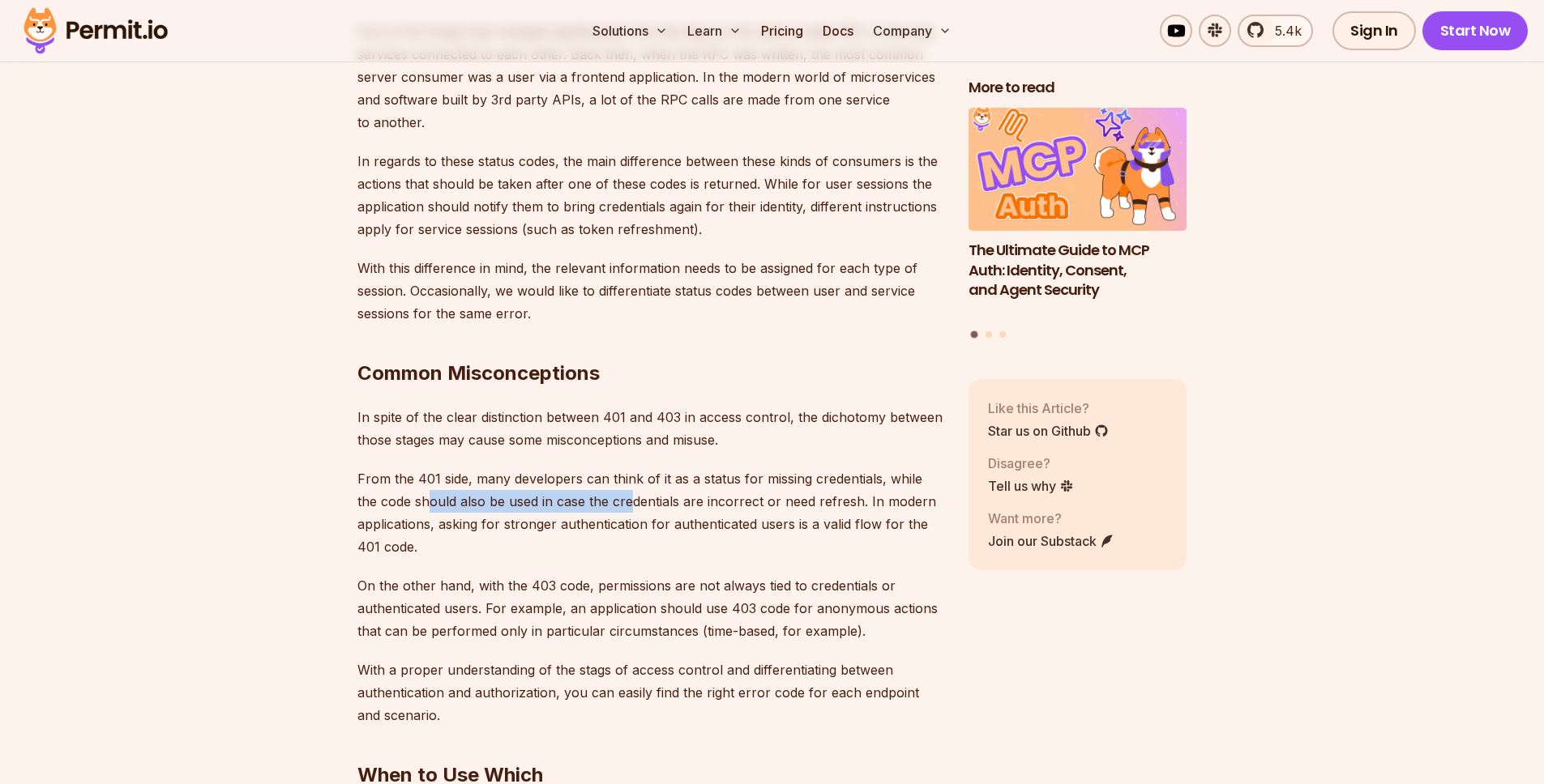
click at [608, 468] on p "From the 401 side, many developers can think of it as a status for missing cred…" at bounding box center [649, 513] width 585 height 91
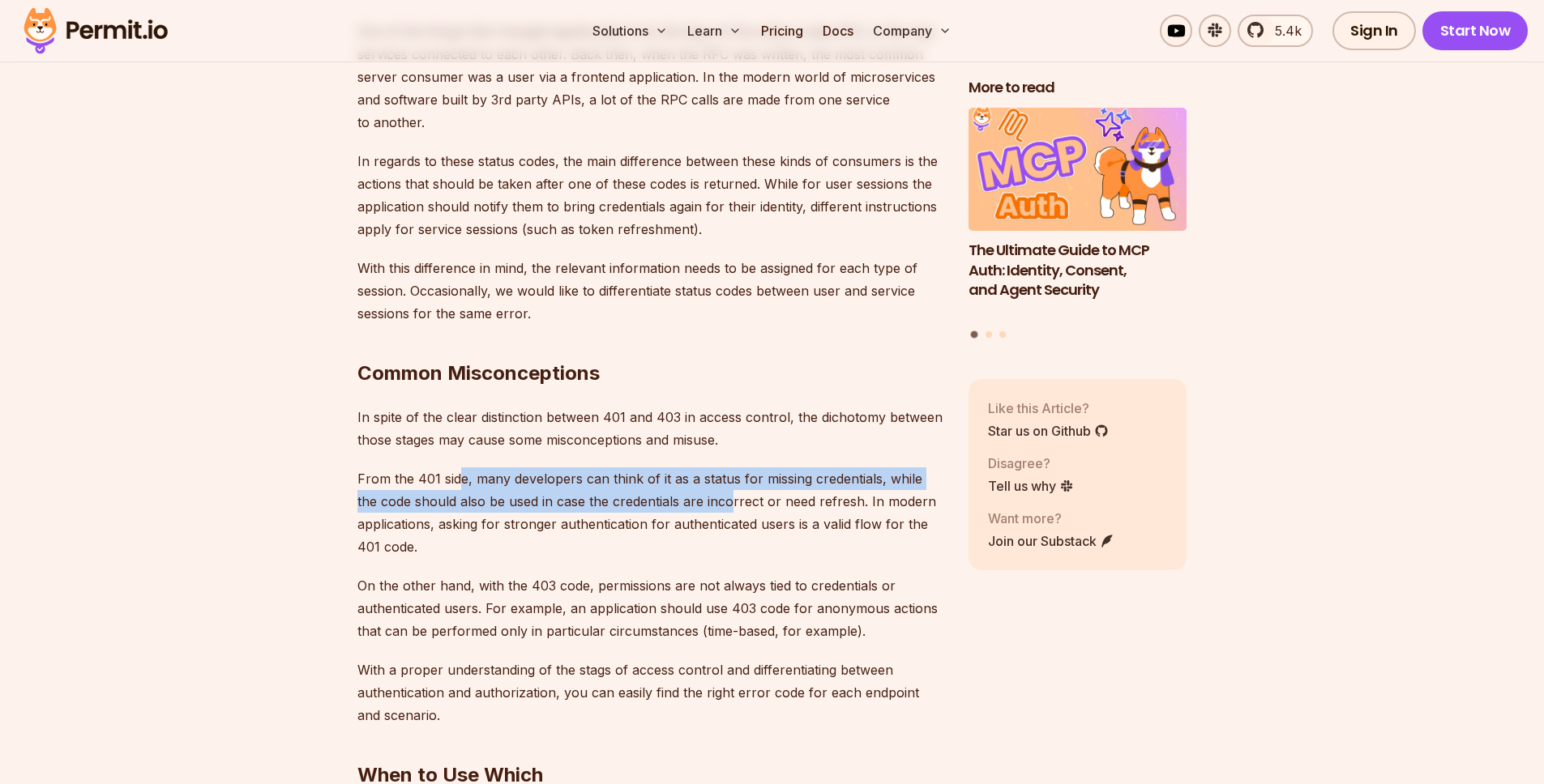
click at [710, 468] on p "From the 401 side, many developers can think of it as a status for missing cred…" at bounding box center [649, 513] width 585 height 91
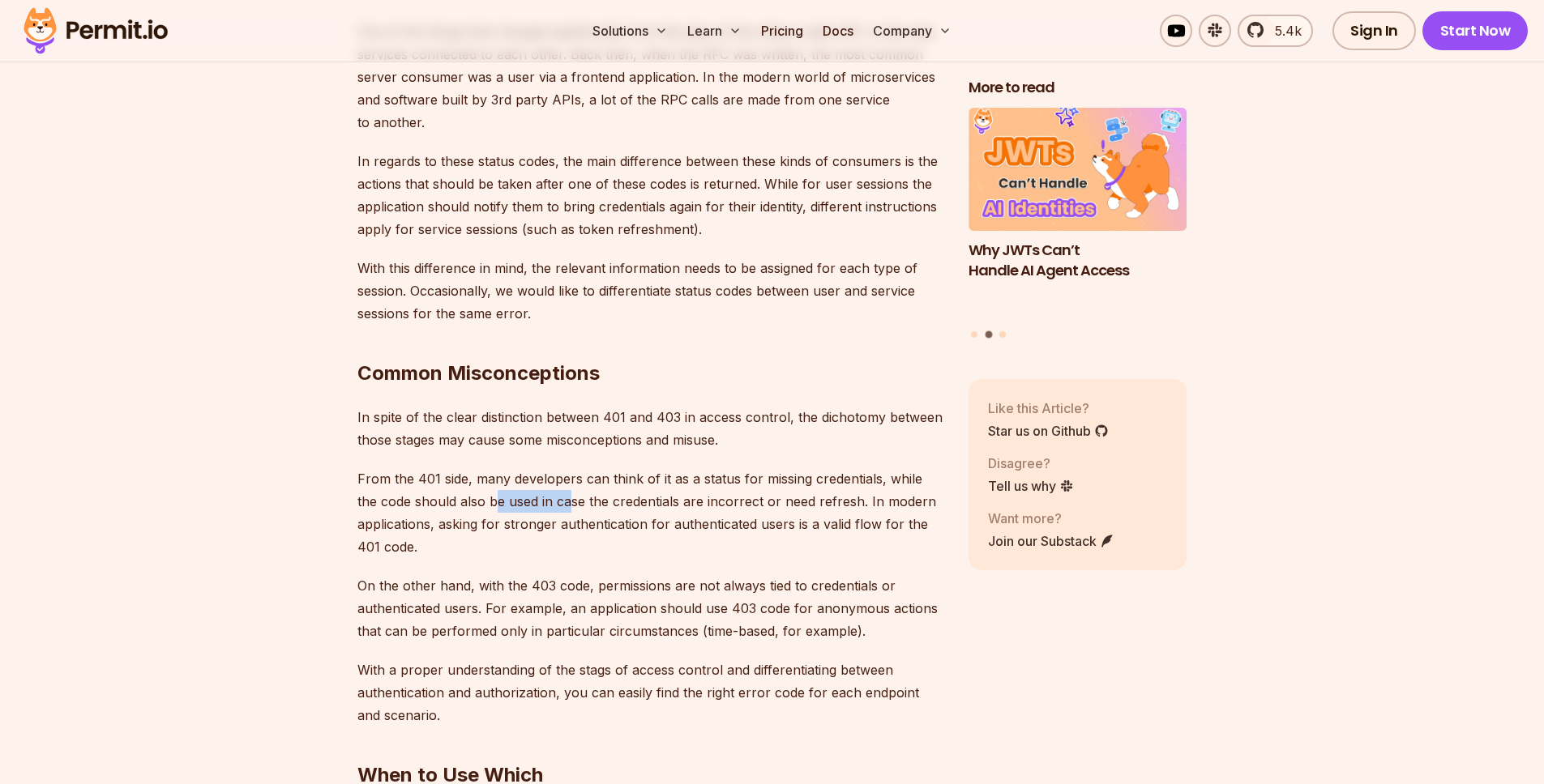
click at [547, 468] on p "From the 401 side, many developers can think of it as a status for missing cred…" at bounding box center [649, 513] width 585 height 91
click at [840, 468] on p "From the 401 side, many developers can think of it as a status for missing cred…" at bounding box center [649, 513] width 585 height 91
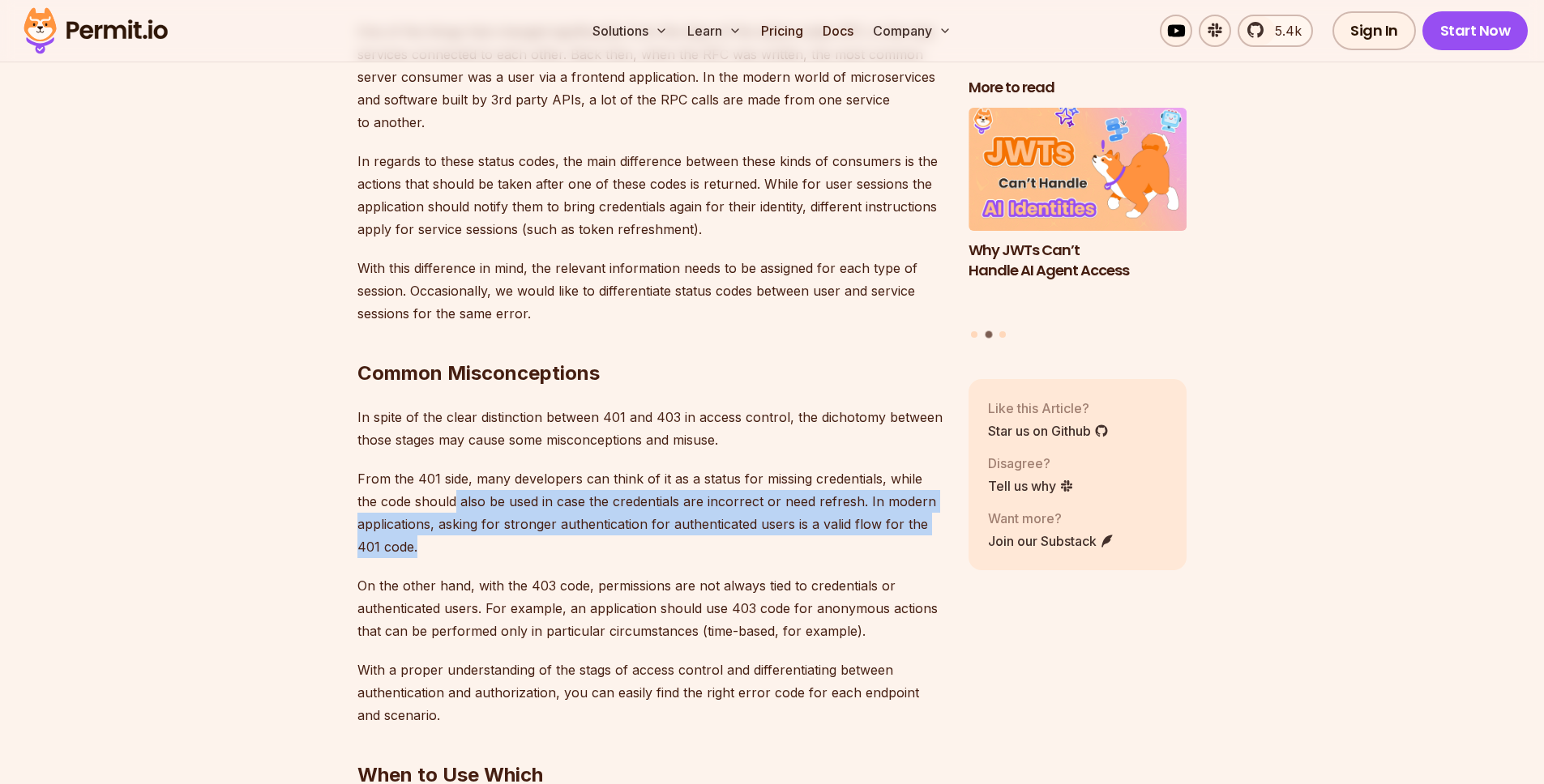
click at [772, 498] on p "From the 401 side, many developers can think of it as a status for missing cred…" at bounding box center [649, 513] width 585 height 91
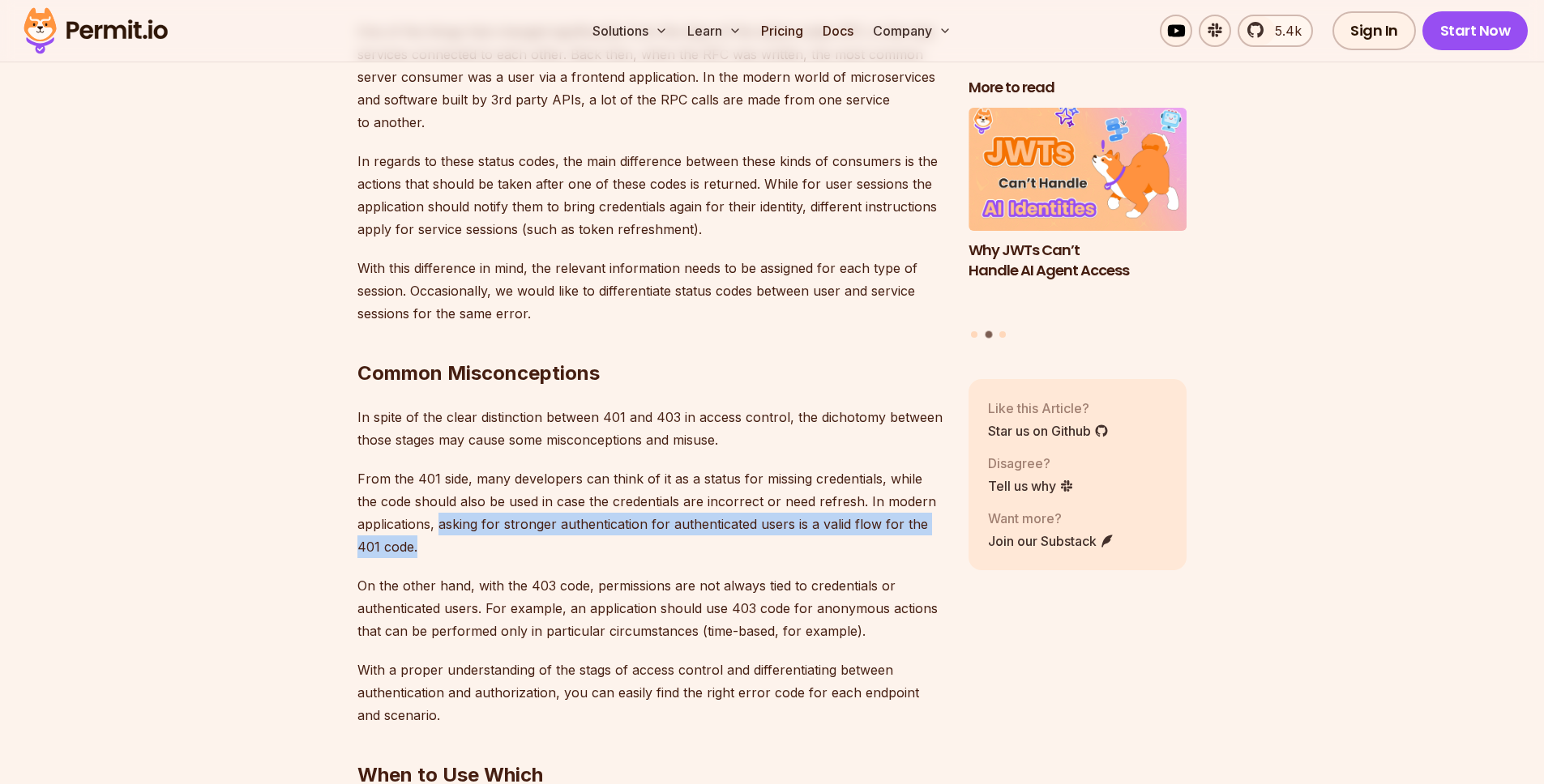
click at [438, 469] on p "From the 401 side, many developers can think of it as a status for missing cred…" at bounding box center [649, 513] width 585 height 91
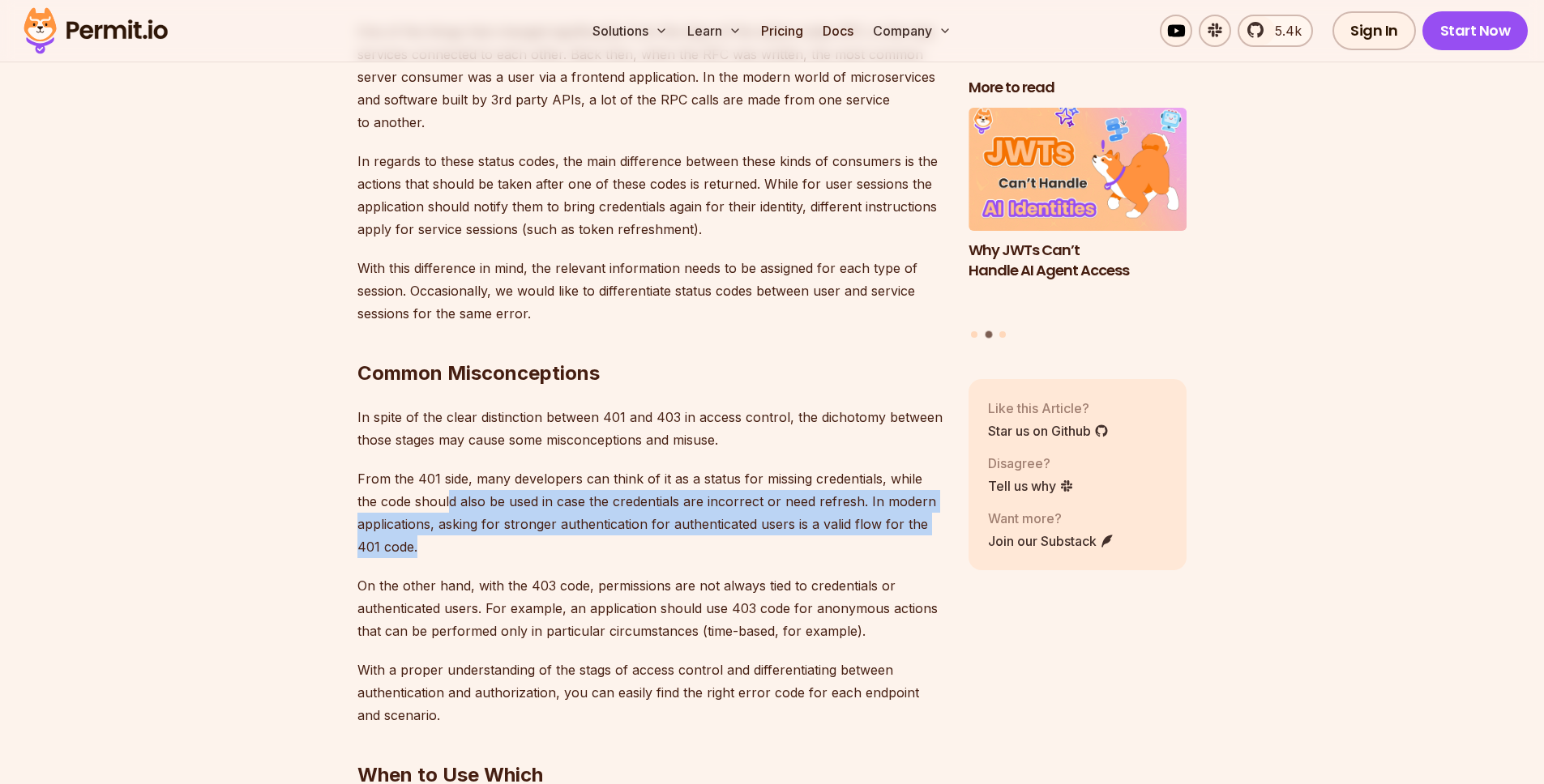
click at [452, 505] on p "From the 401 side, many developers can think of it as a status for missing cred…" at bounding box center [649, 513] width 585 height 91
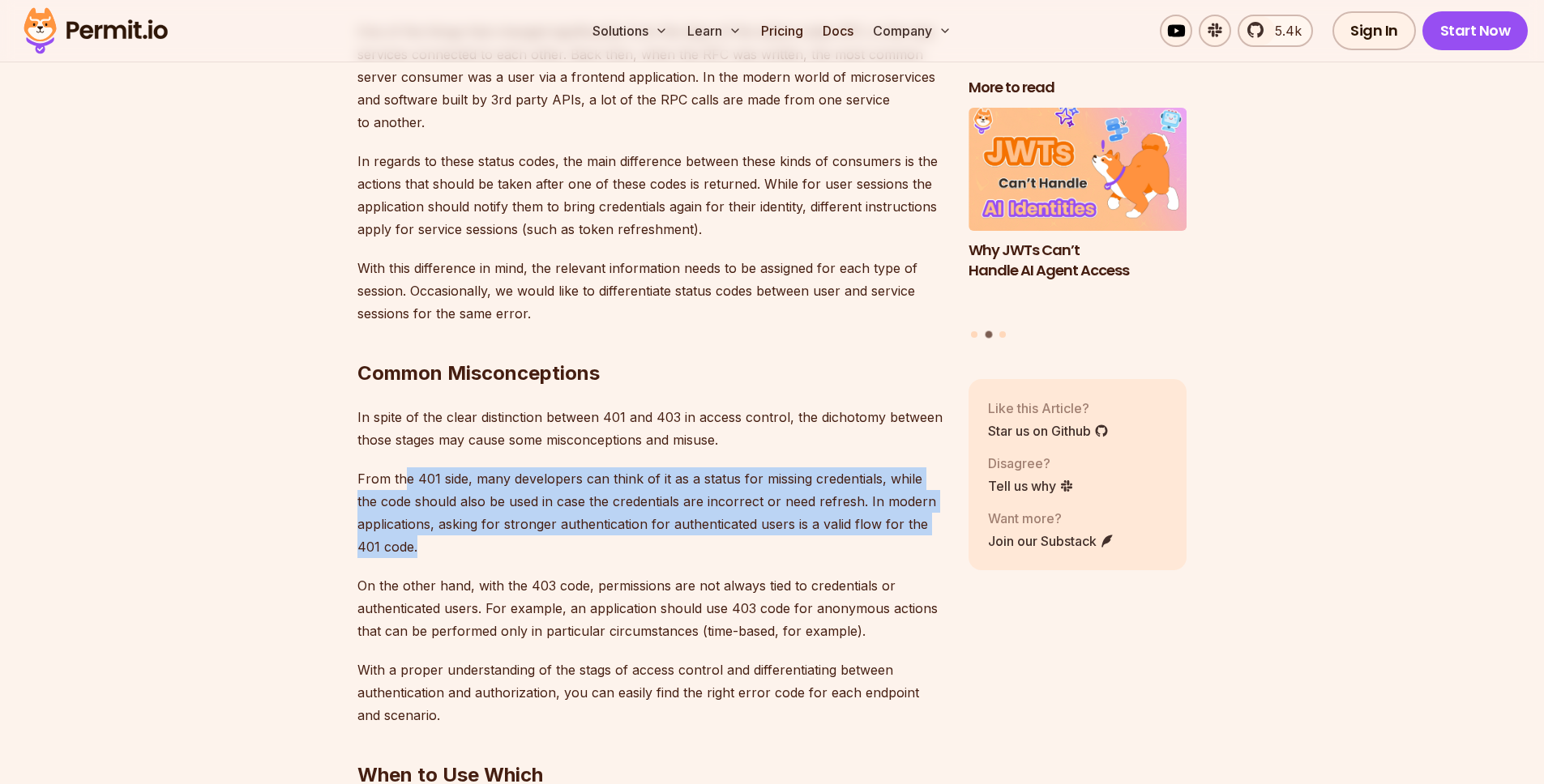
click at [402, 468] on p "From the 401 side, many developers can think of it as a status for missing cred…" at bounding box center [649, 513] width 585 height 91
click at [474, 509] on p "From the 401 side, many developers can think of it as a status for missing cred…" at bounding box center [649, 513] width 585 height 91
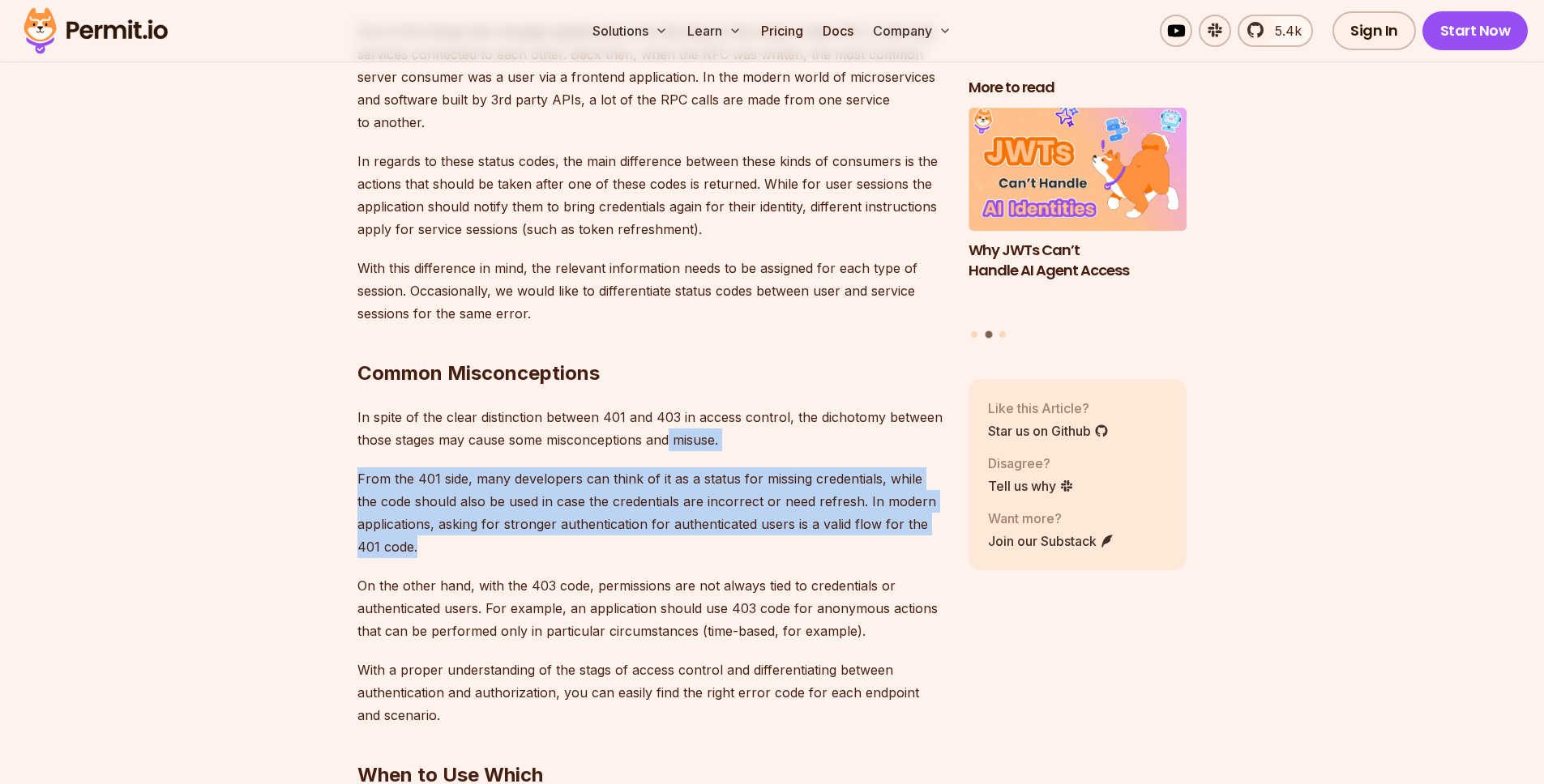
click at [667, 406] on p "In spite of the clear distinction between 401 and 403 in access control, the di…" at bounding box center [649, 428] width 585 height 46
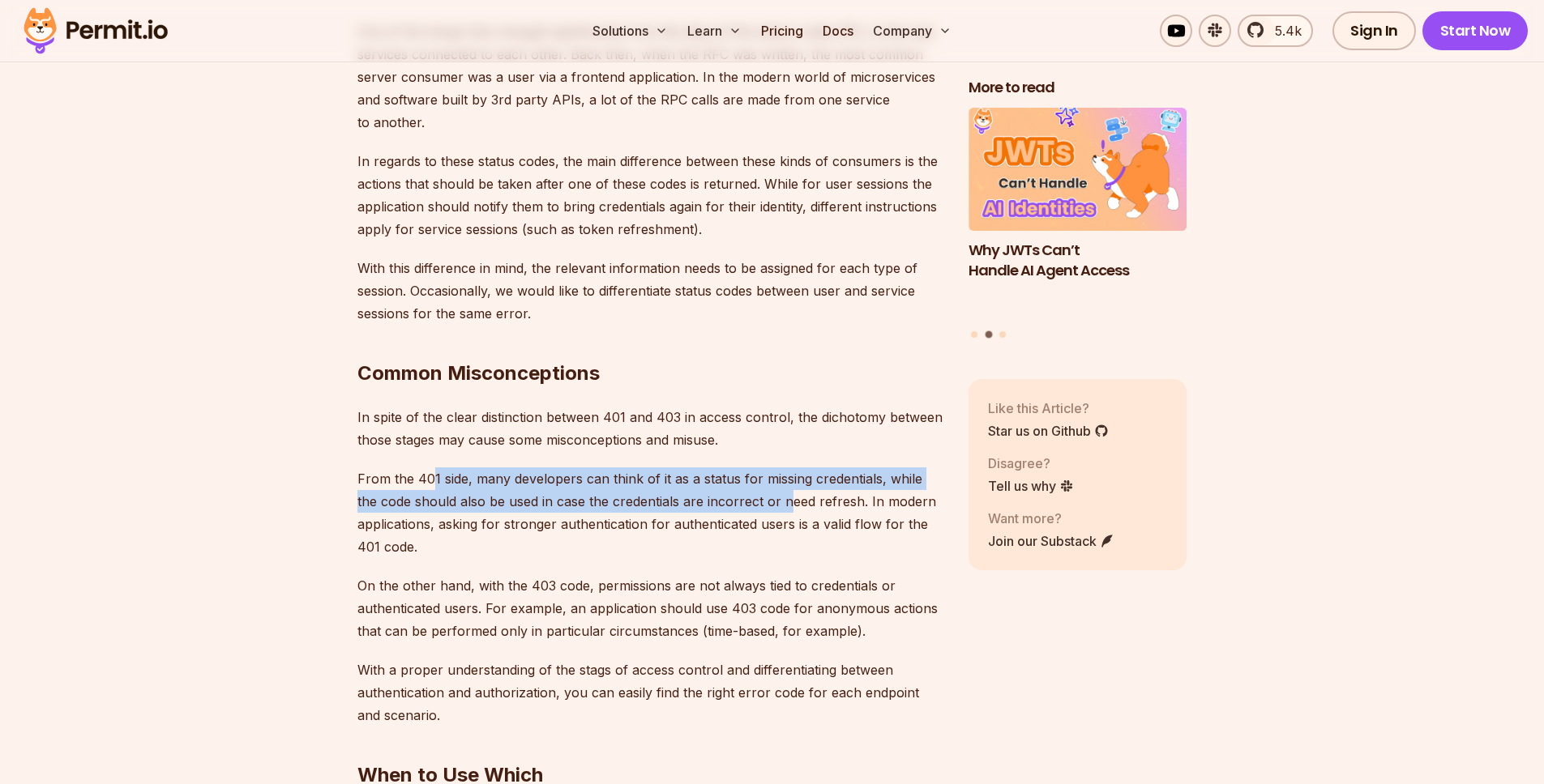
click at [766, 468] on p "From the 401 side, many developers can think of it as a status for missing cred…" at bounding box center [649, 513] width 585 height 91
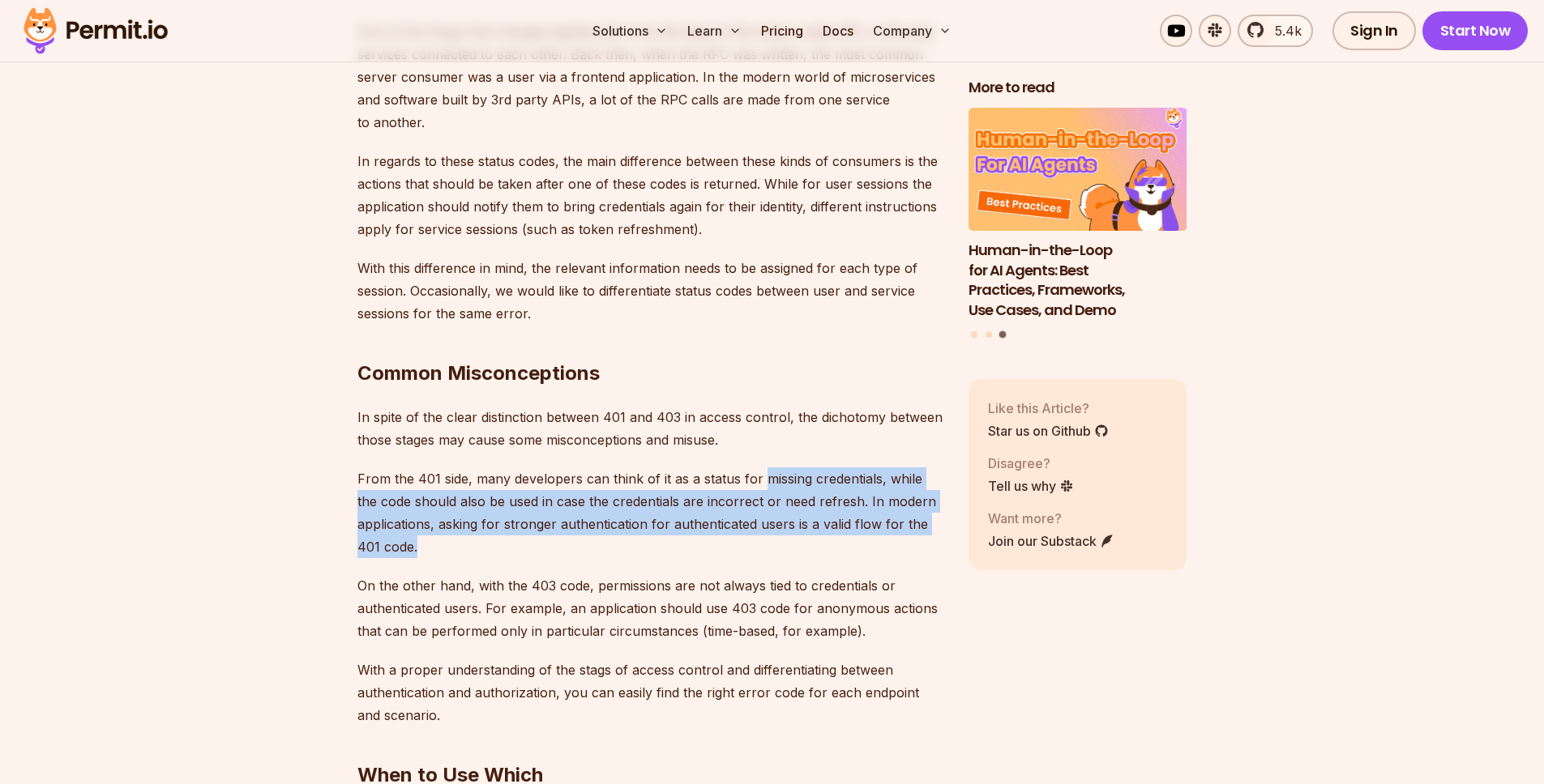
click at [763, 468] on p "From the 401 side, many developers can think of it as a status for missing cred…" at bounding box center [649, 513] width 585 height 91
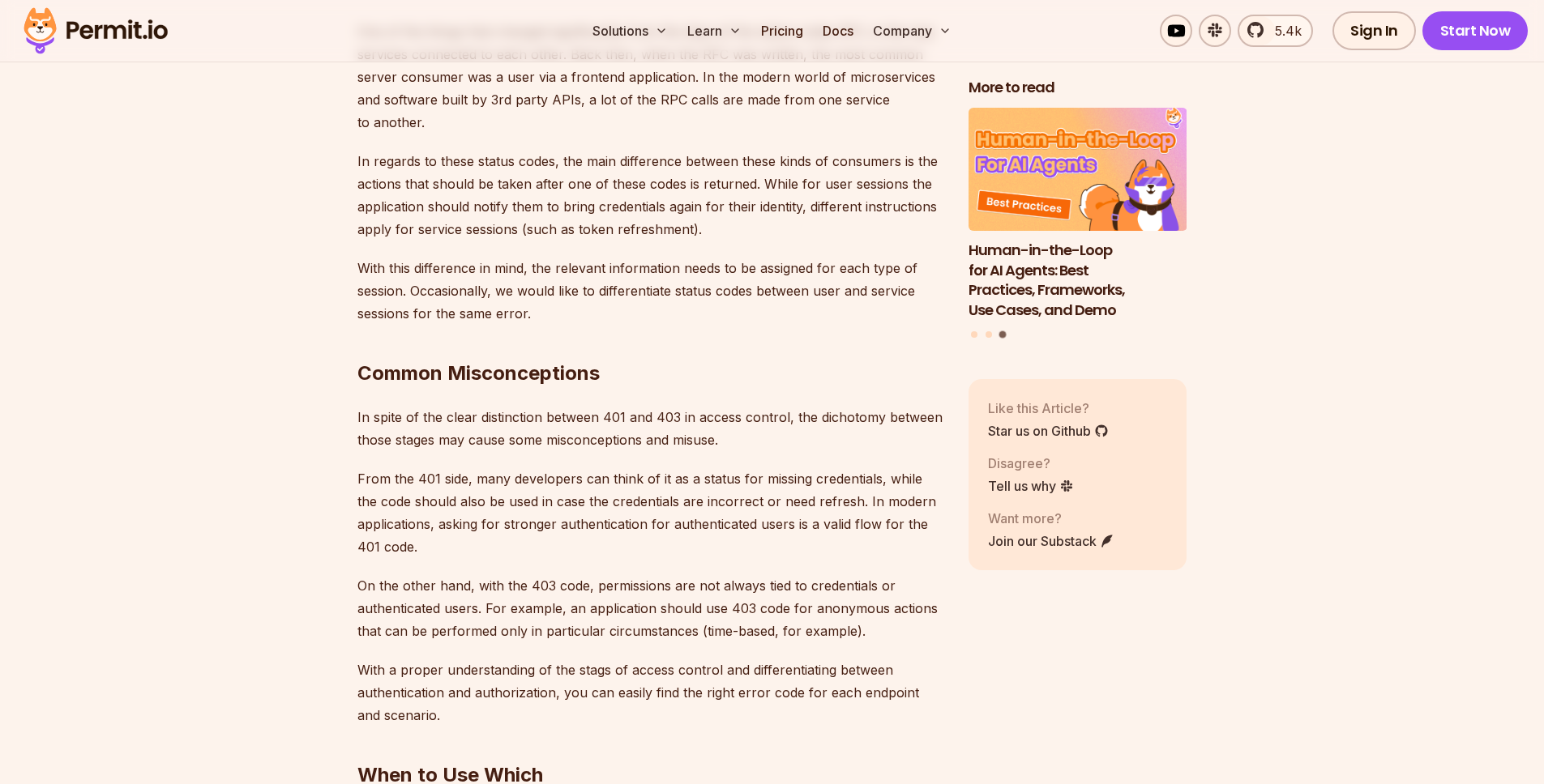
click at [756, 468] on p "From the 401 side, many developers can think of it as a status for missing cred…" at bounding box center [649, 513] width 585 height 91
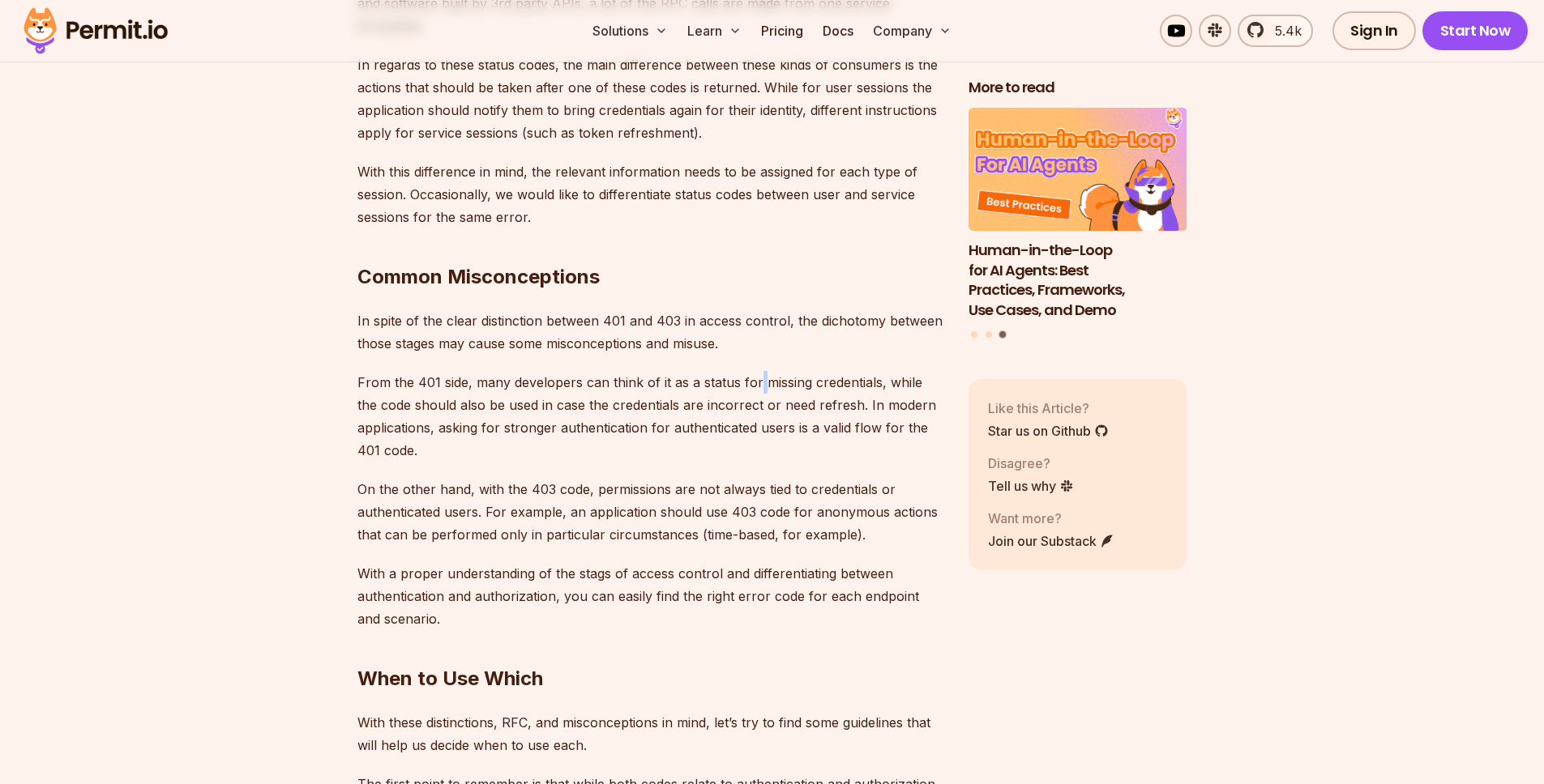
scroll to position [4535, 0]
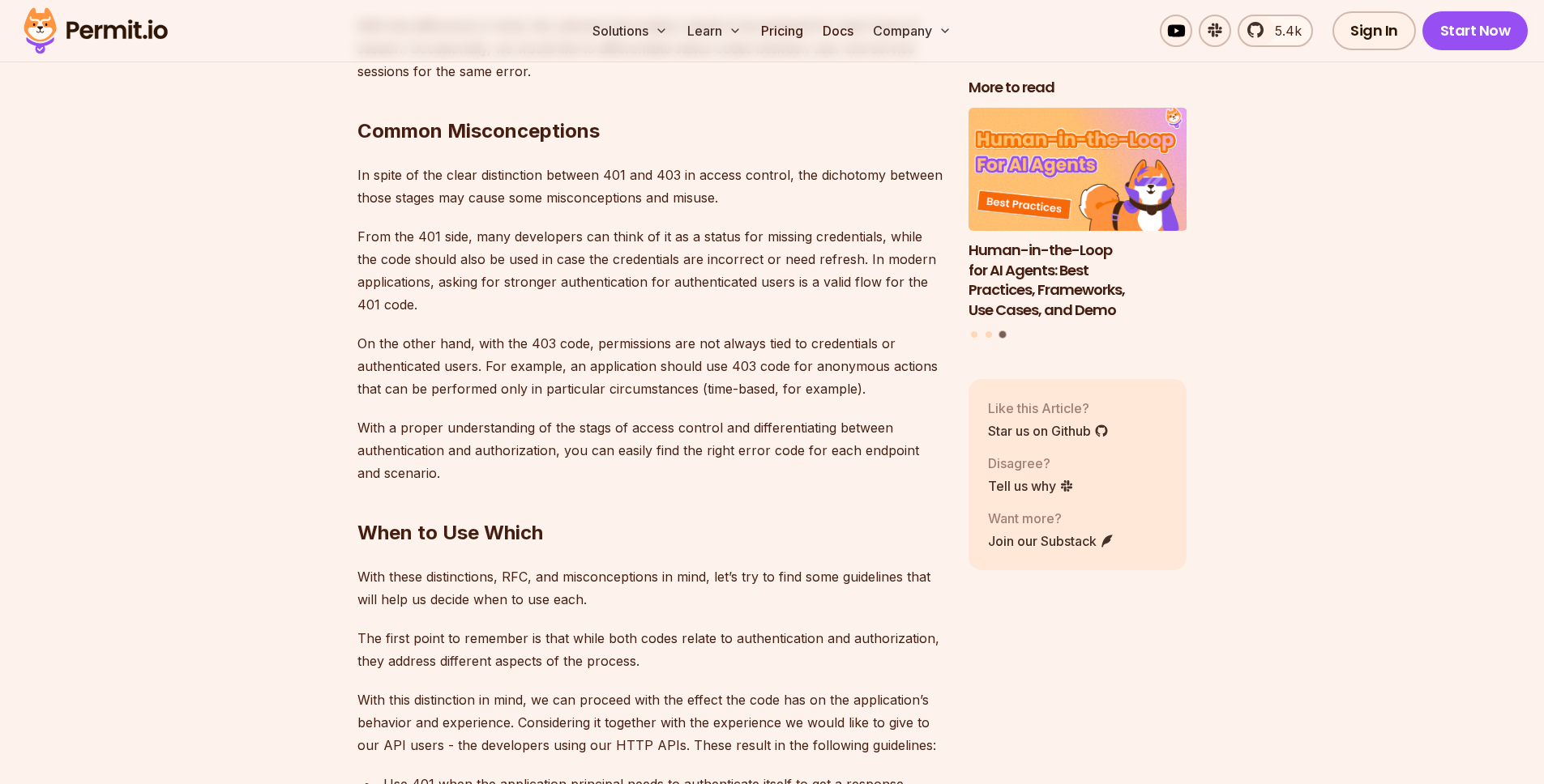
click at [459, 341] on p "On the other hand, with the 403 code, permissions are not always tied to creden…" at bounding box center [649, 365] width 585 height 68
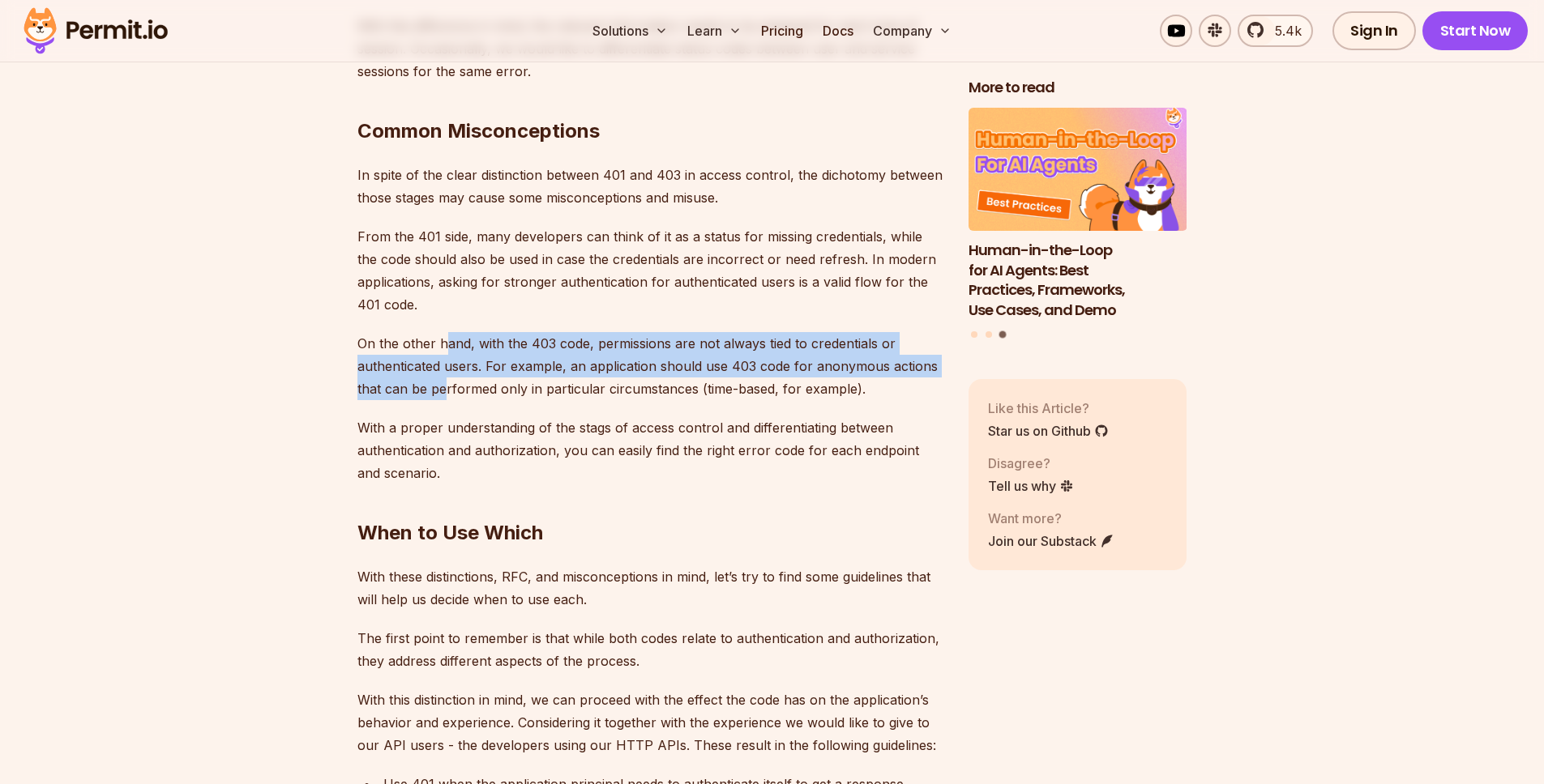
click at [443, 332] on p "On the other hand, with the 403 code, permissions are not always tied to creden…" at bounding box center [649, 365] width 585 height 68
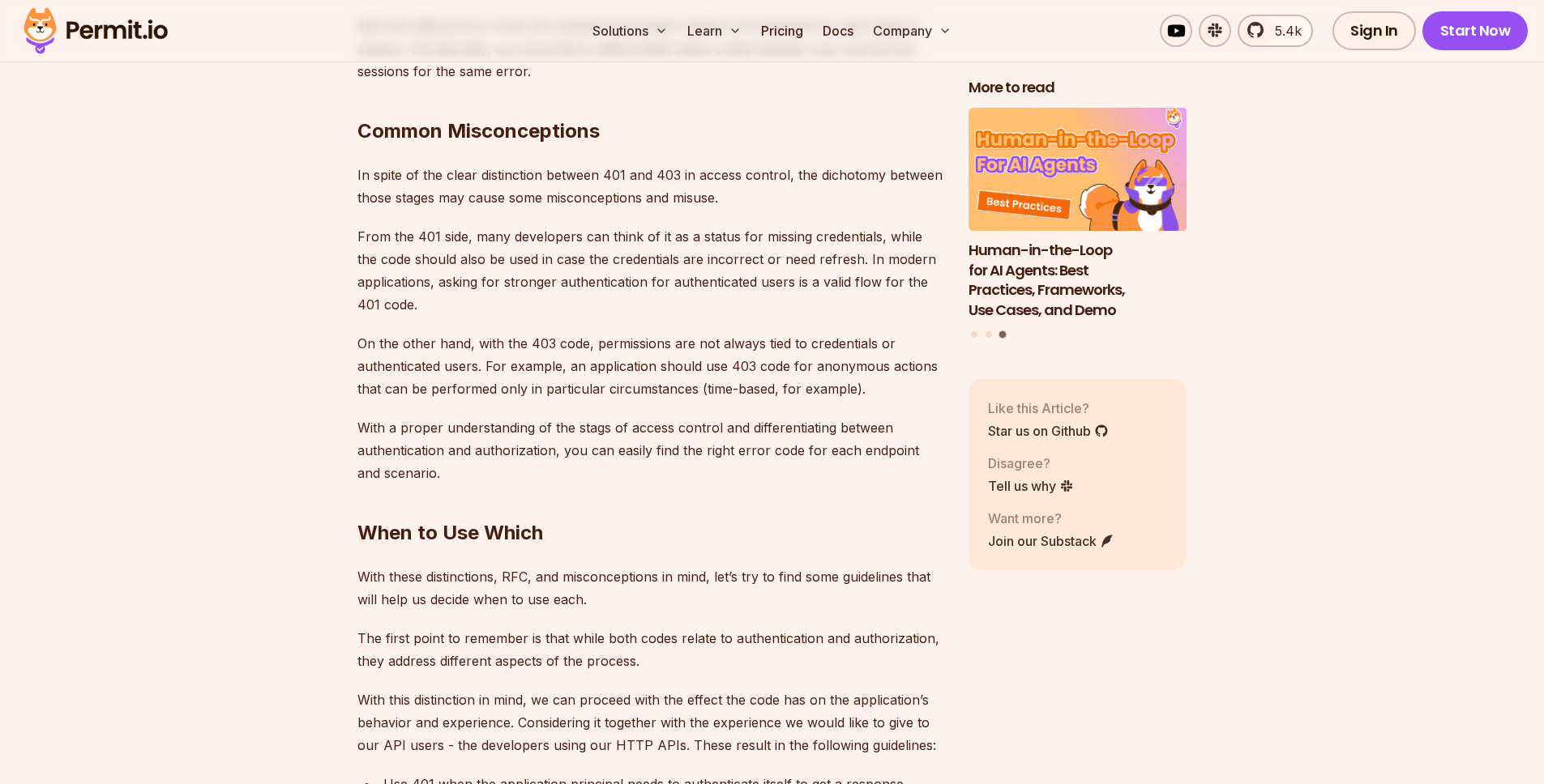
click at [440, 332] on p "On the other hand, with the 403 code, permissions are not always tied to creden…" at bounding box center [649, 365] width 585 height 68
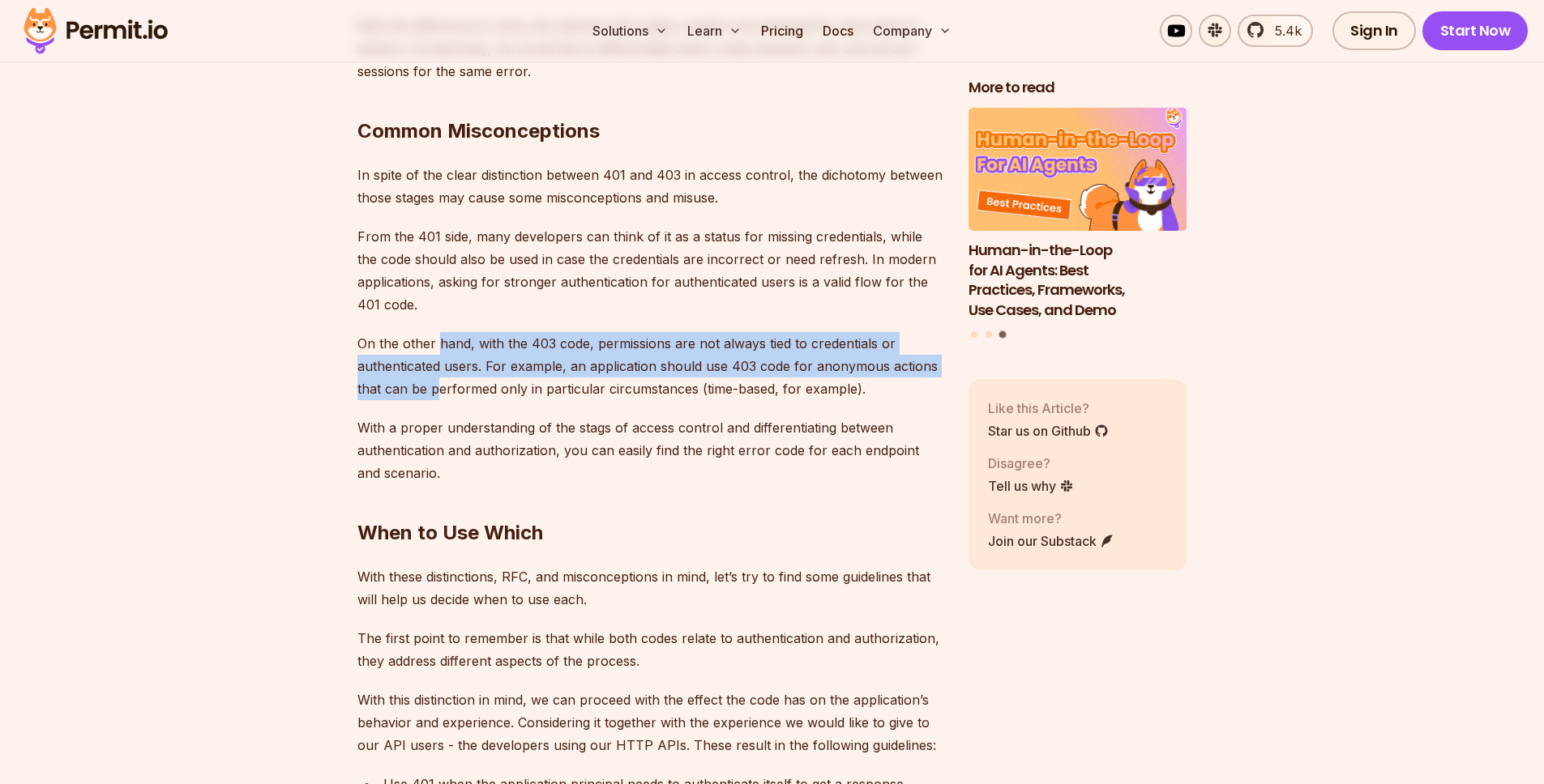
click at [438, 332] on p "On the other hand, with the 403 code, permissions are not always tied to creden…" at bounding box center [649, 365] width 585 height 68
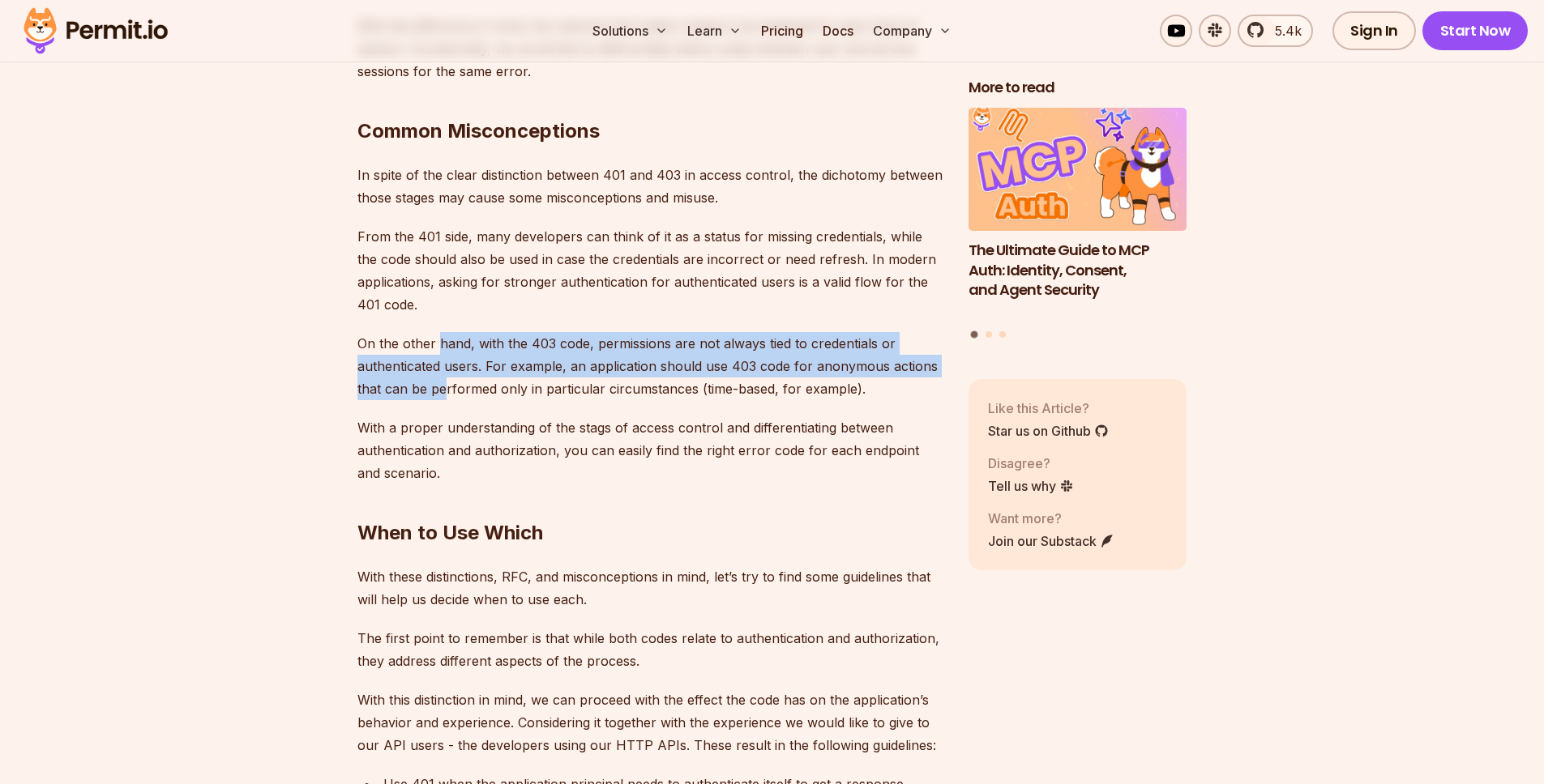
click at [447, 348] on p "On the other hand, with the 403 code, permissions are not always tied to creden…" at bounding box center [649, 365] width 585 height 68
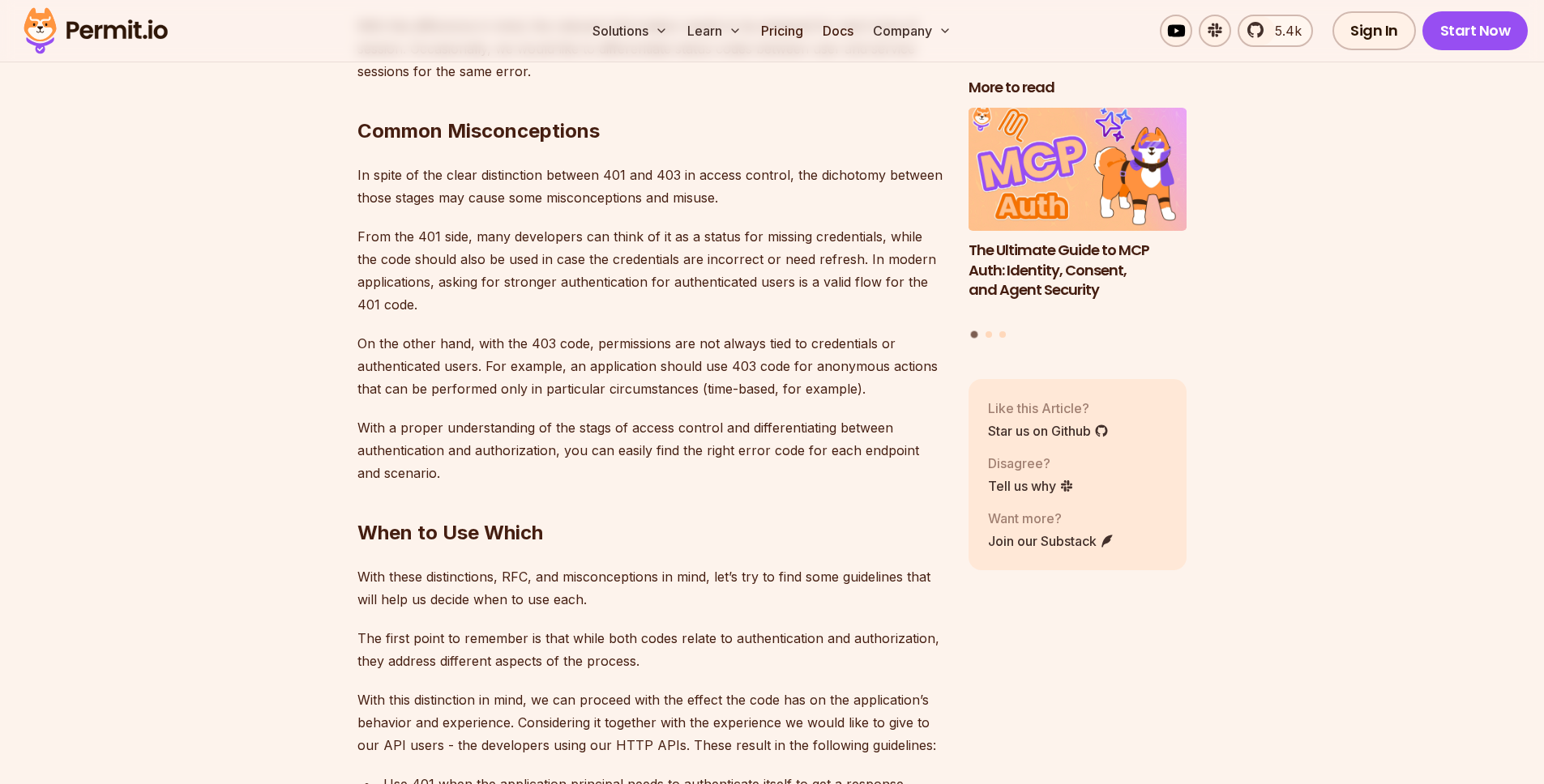
click at [444, 332] on p "On the other hand, with the 403 code, permissions are not always tied to creden…" at bounding box center [649, 365] width 585 height 68
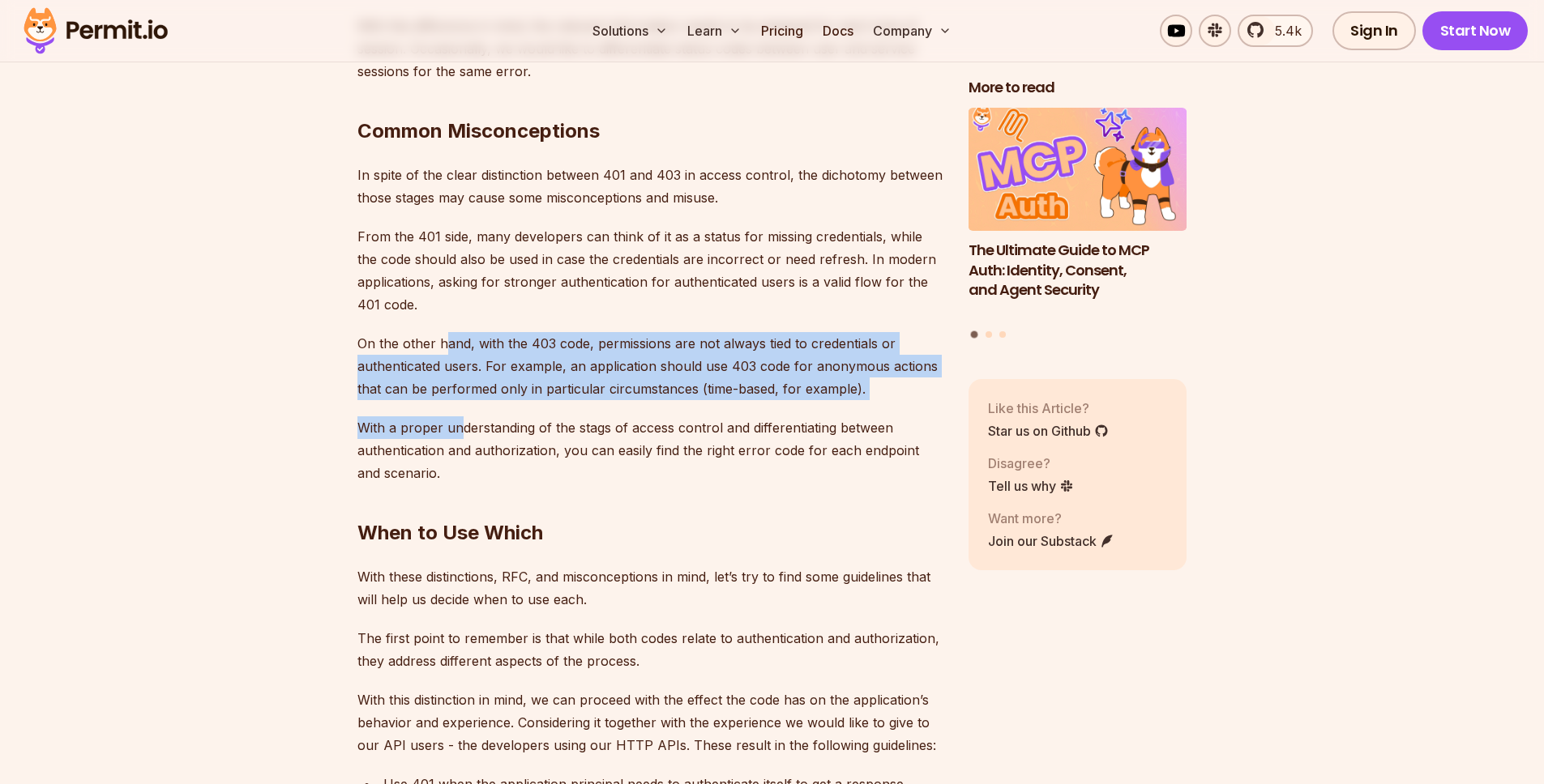
click at [470, 340] on p "On the other hand, with the 403 code, permissions are not always tied to creden…" at bounding box center [649, 365] width 585 height 68
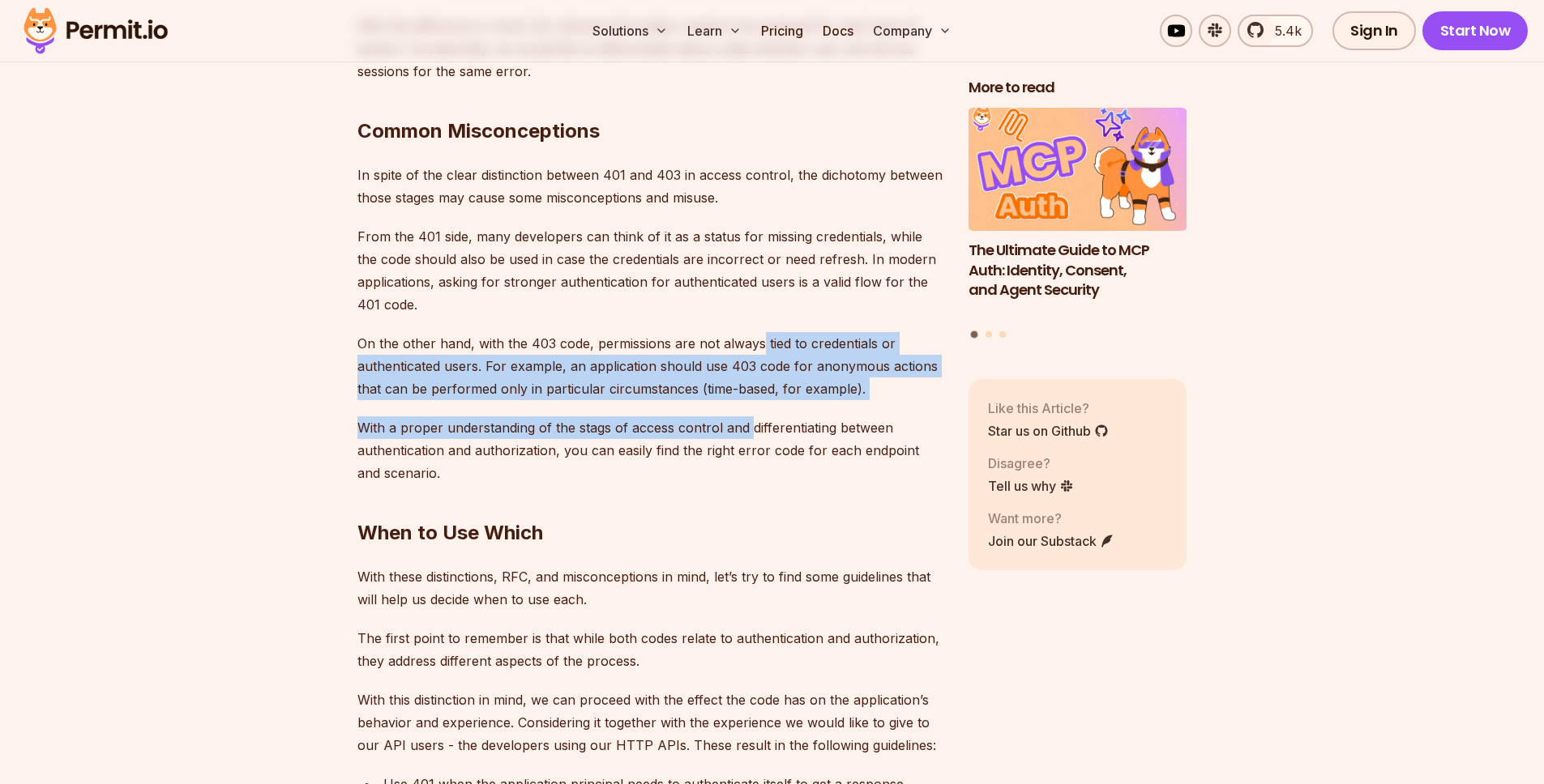
click at [761, 338] on p "On the other hand, with the 403 code, permissions are not always tied to creden…" at bounding box center [649, 365] width 585 height 68
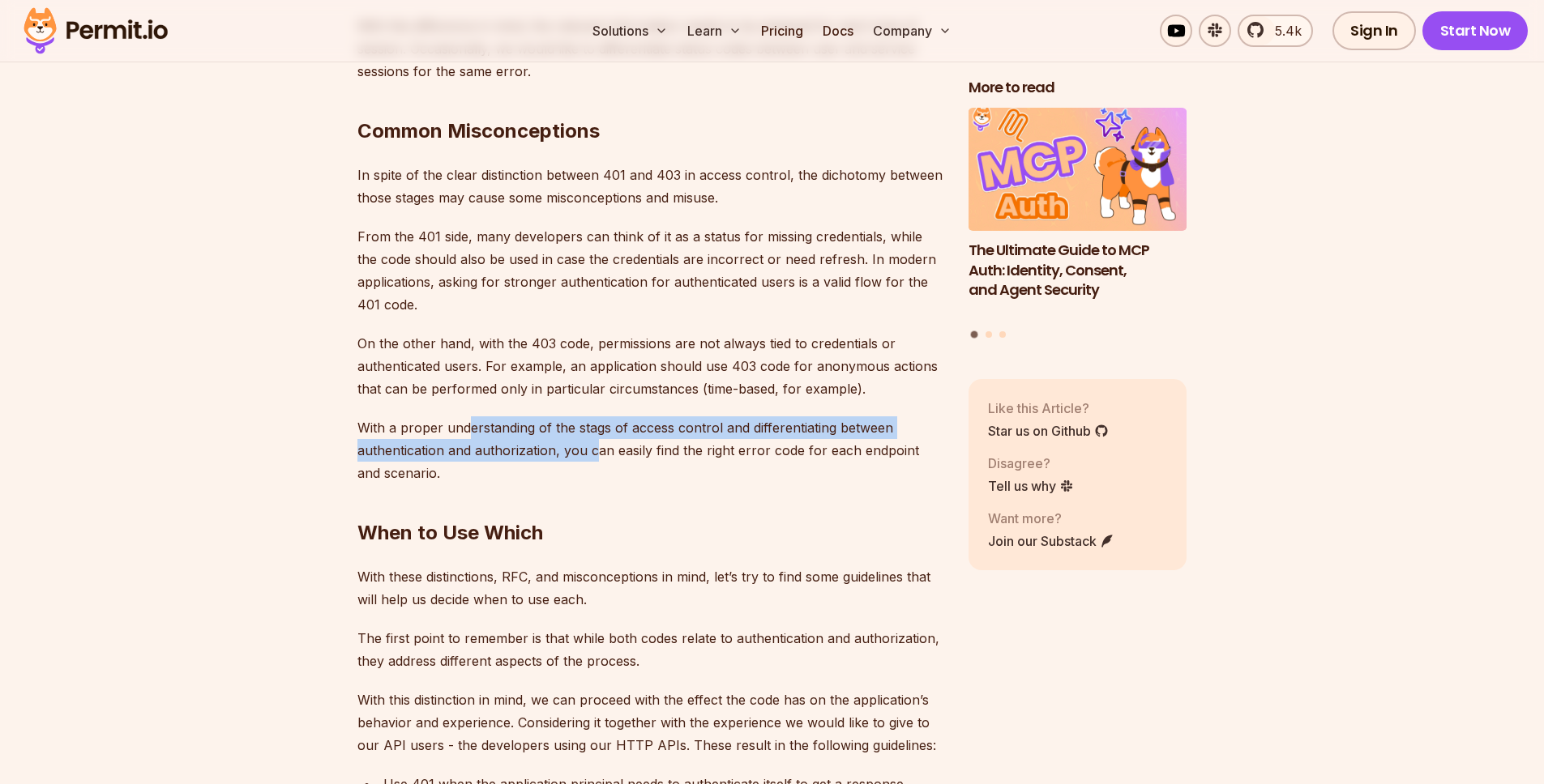
click at [469, 416] on p "With a proper understanding of the stags of access control and differentiating …" at bounding box center [649, 450] width 585 height 68
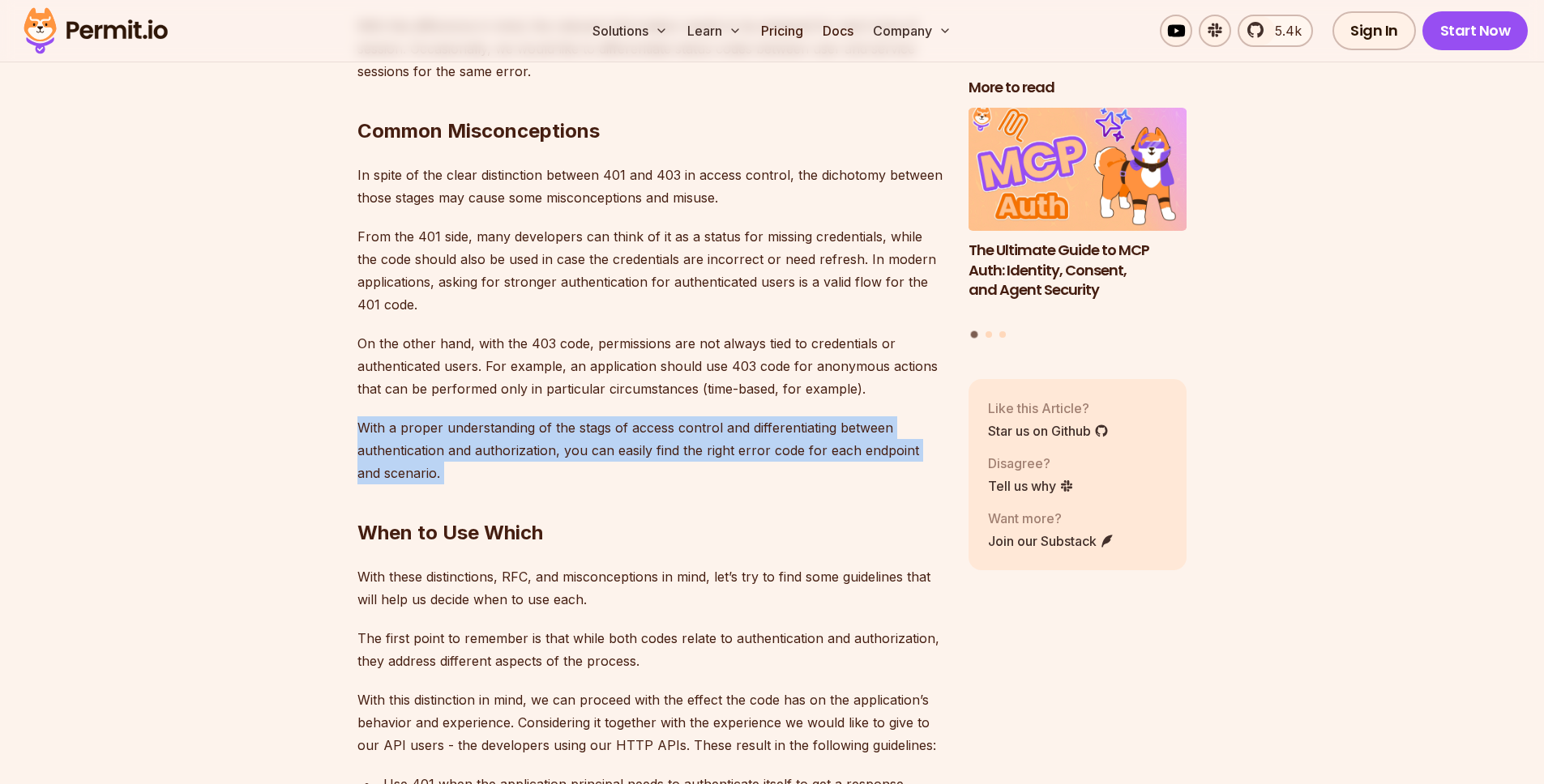
click at [673, 455] on h2 "When to Use Which" at bounding box center [649, 500] width 585 height 91
click at [526, 344] on p "On the other hand, with the 403 code, permissions are not always tied to creden…" at bounding box center [649, 365] width 585 height 68
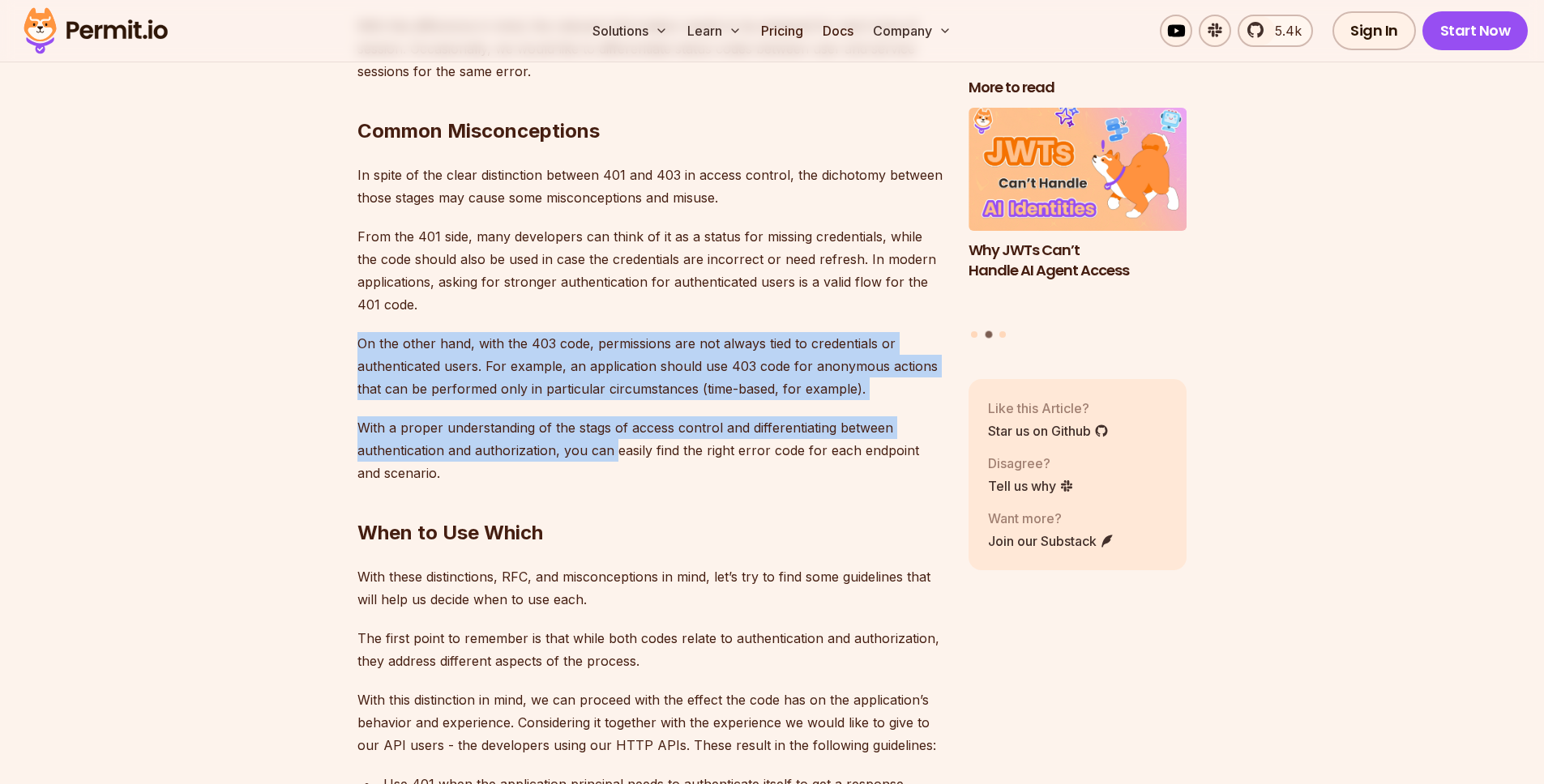
click at [615, 416] on p "With a proper understanding of the stags of access control and differentiating …" at bounding box center [649, 450] width 585 height 68
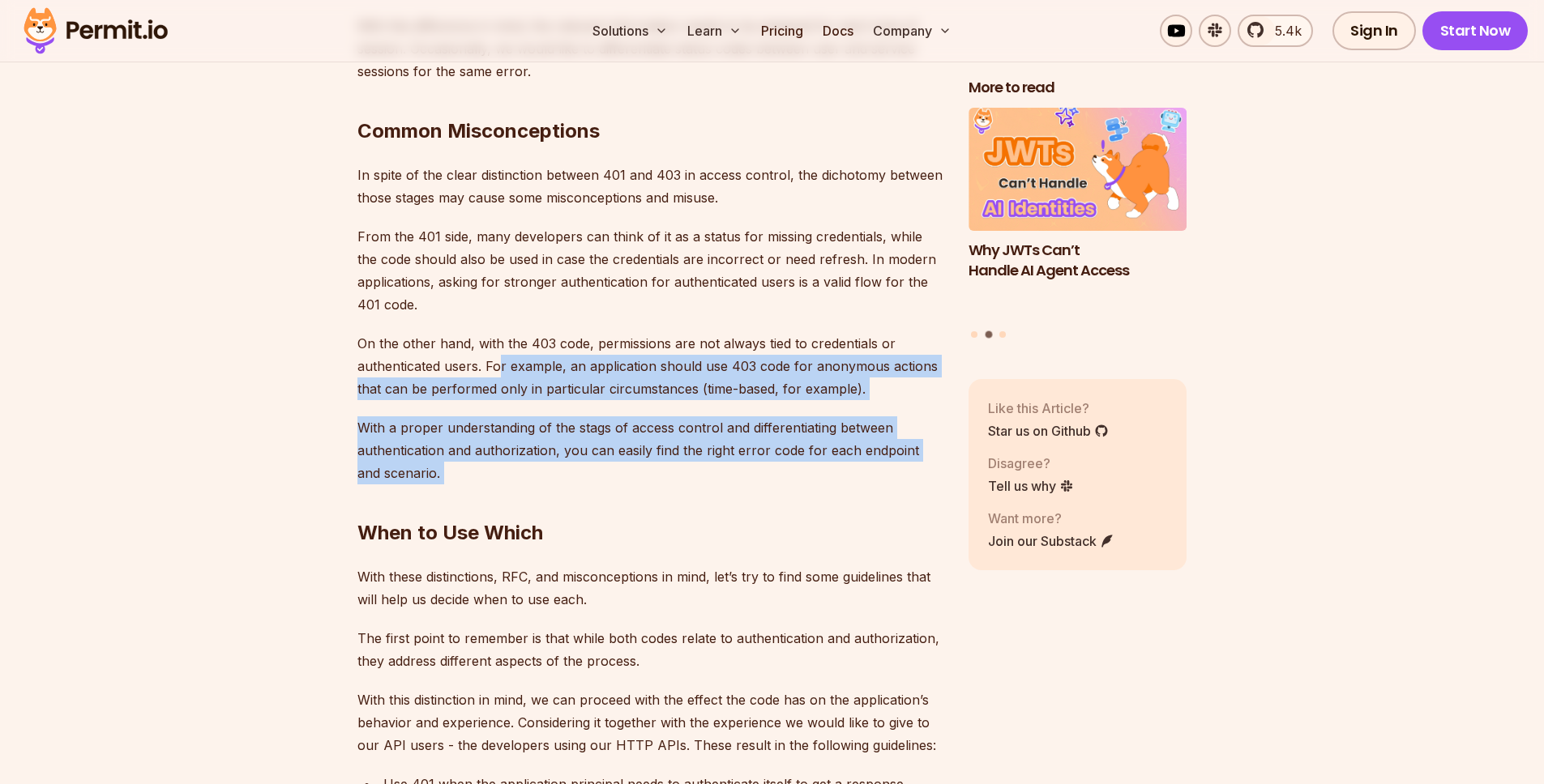
click at [496, 332] on p "On the other hand, with the 403 code, permissions are not always tied to creden…" at bounding box center [649, 365] width 585 height 68
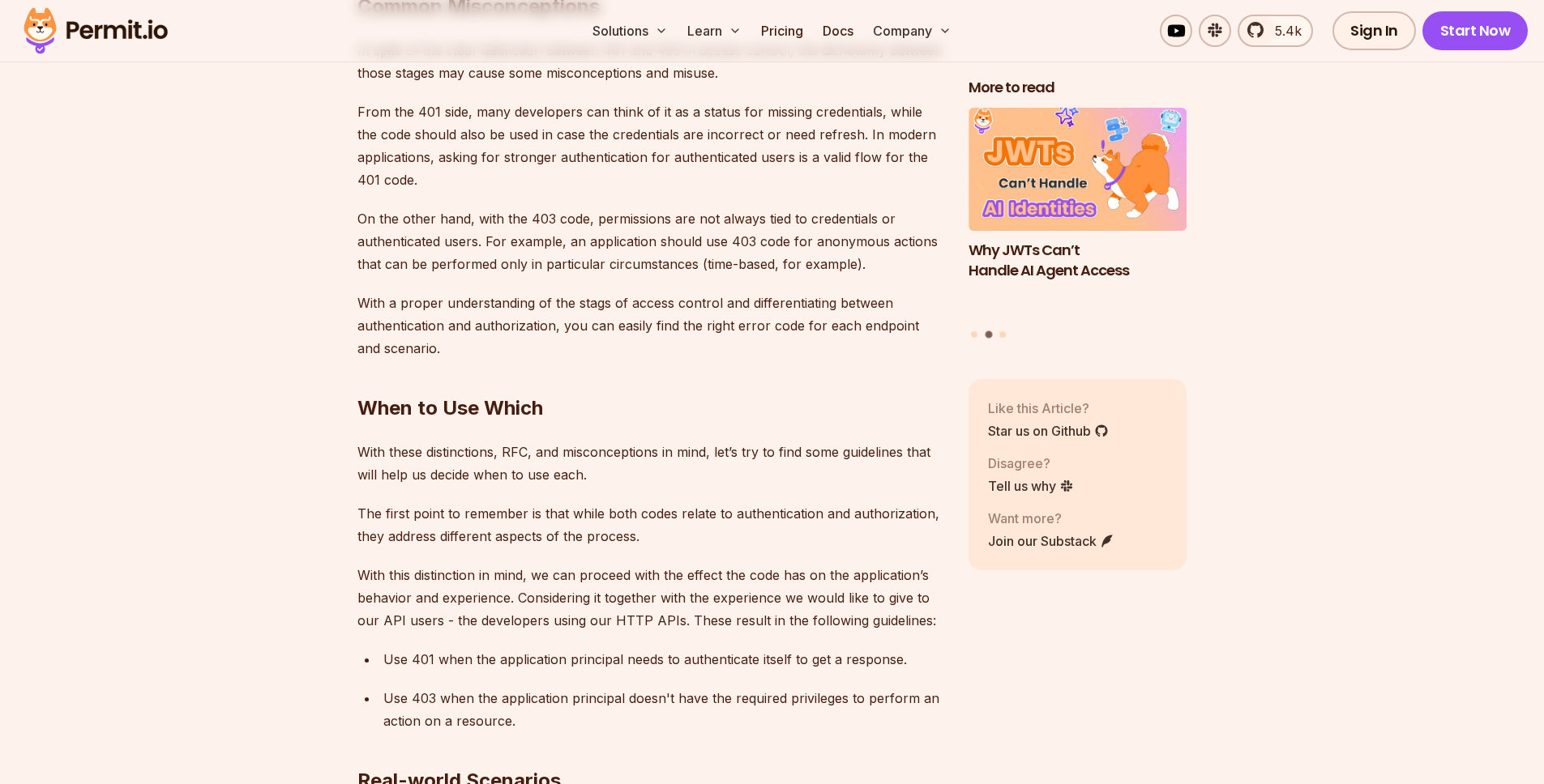
scroll to position [4787, 0]
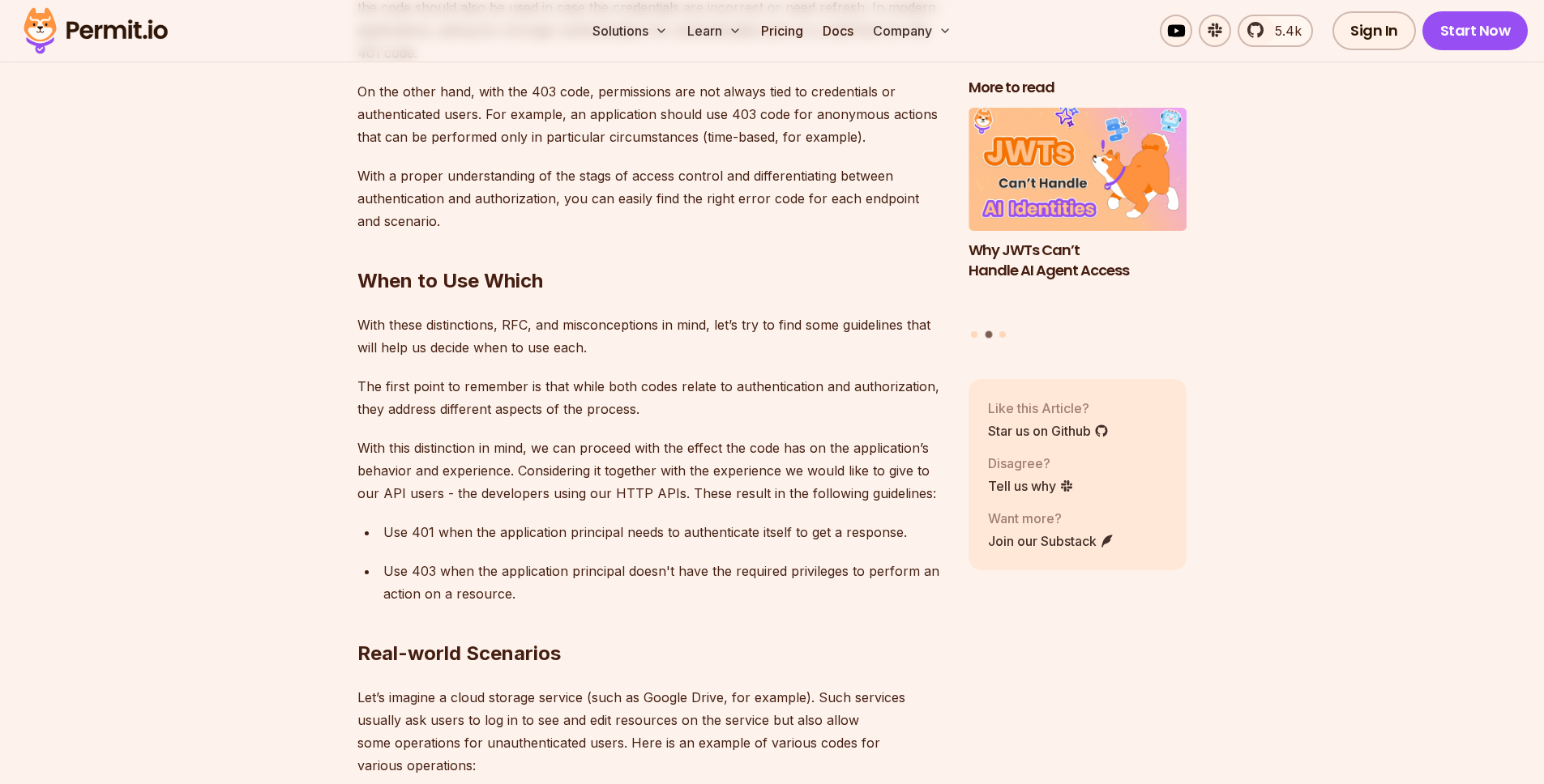
click at [605, 375] on p "The first point to remember is that while both codes relate to authentication a…" at bounding box center [649, 397] width 585 height 46
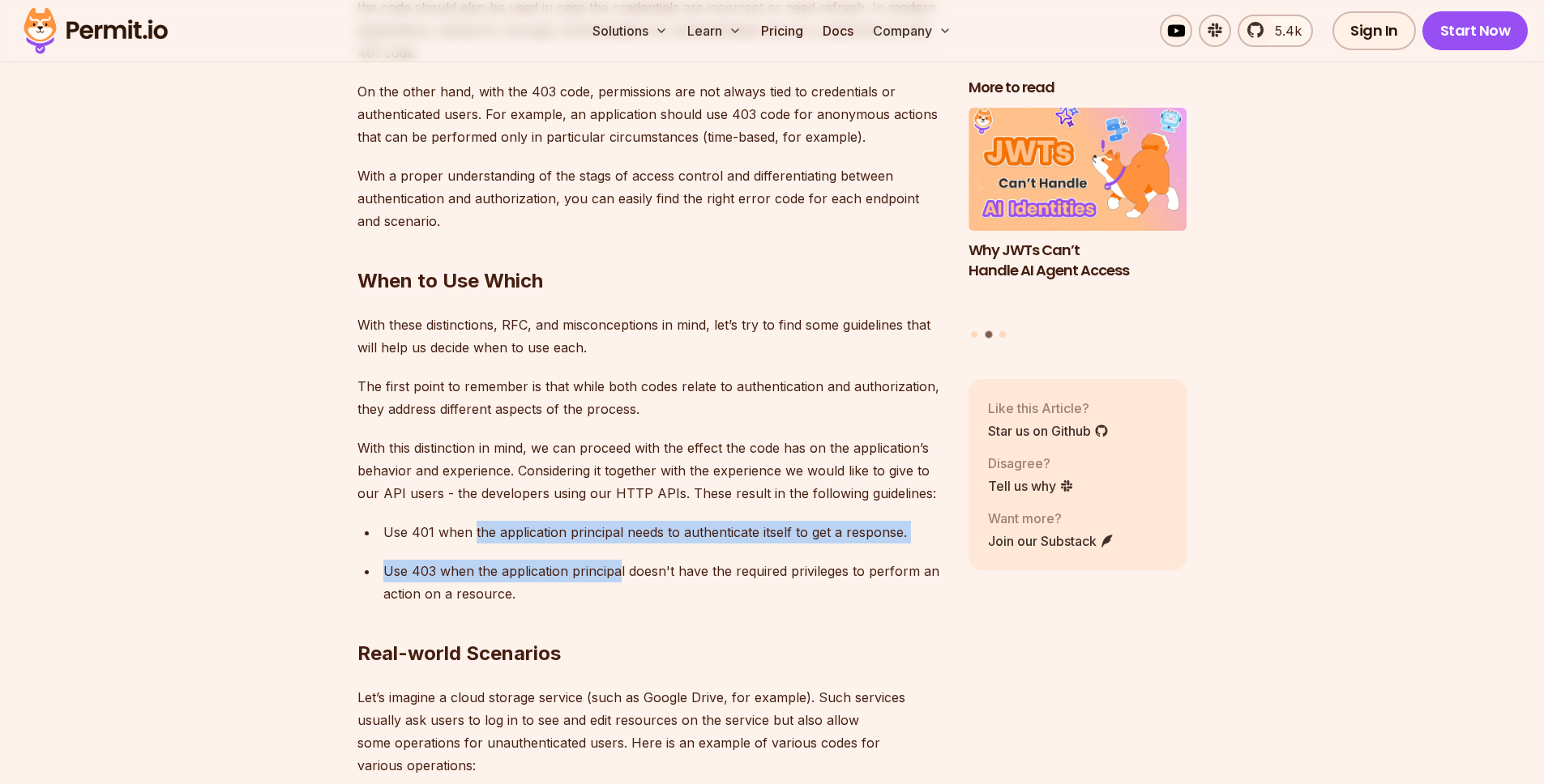
click at [617, 529] on ul "Use 401 when the application principal needs to authenticate itself to get a re…" at bounding box center [649, 563] width 585 height 84
click at [615, 560] on p "Use 403 when the application principal doesn't have the required privileges to …" at bounding box center [663, 582] width 559 height 46
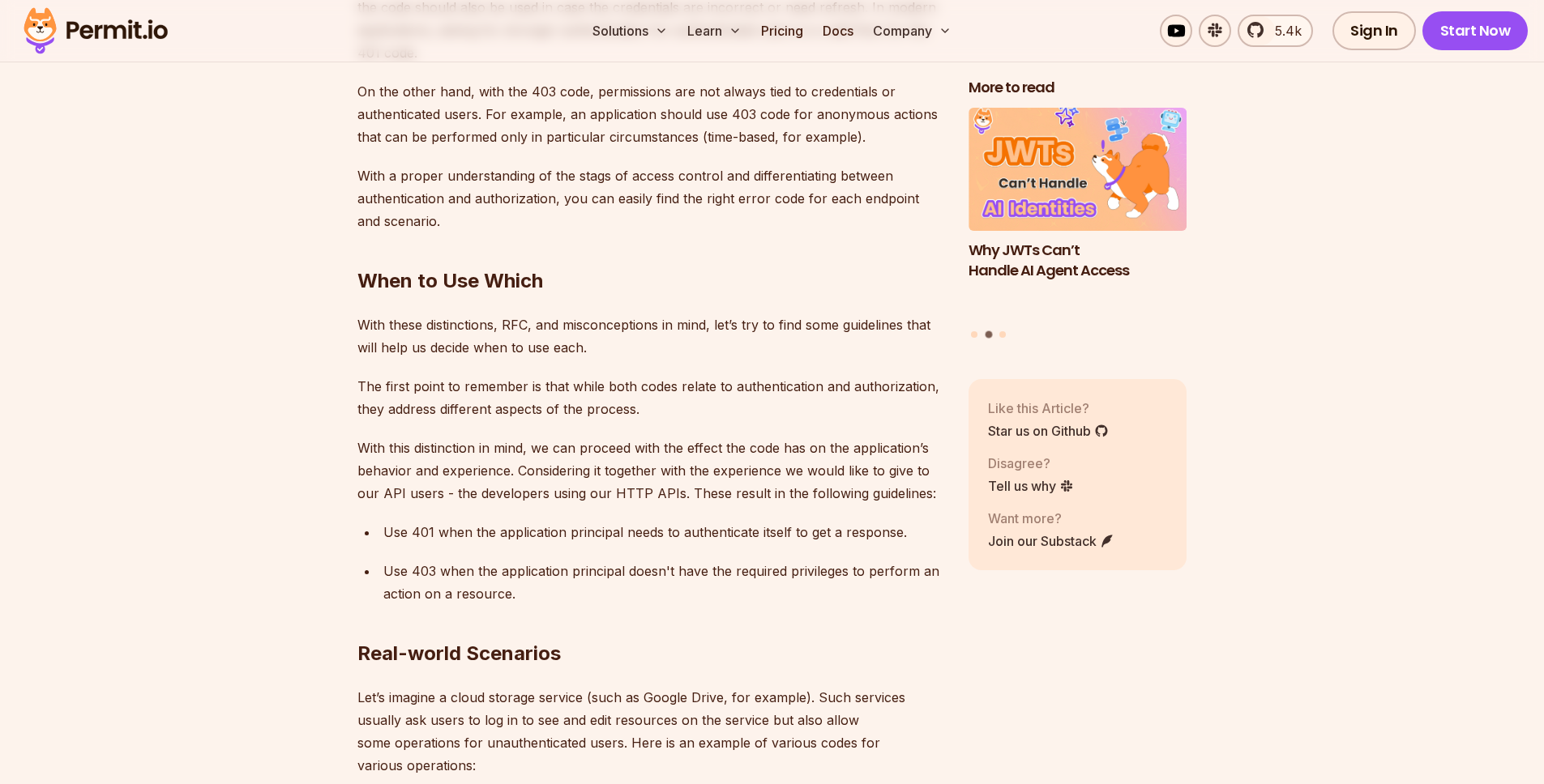
click at [566, 576] on h2 "Real-world Scenarios" at bounding box center [649, 622] width 585 height 91
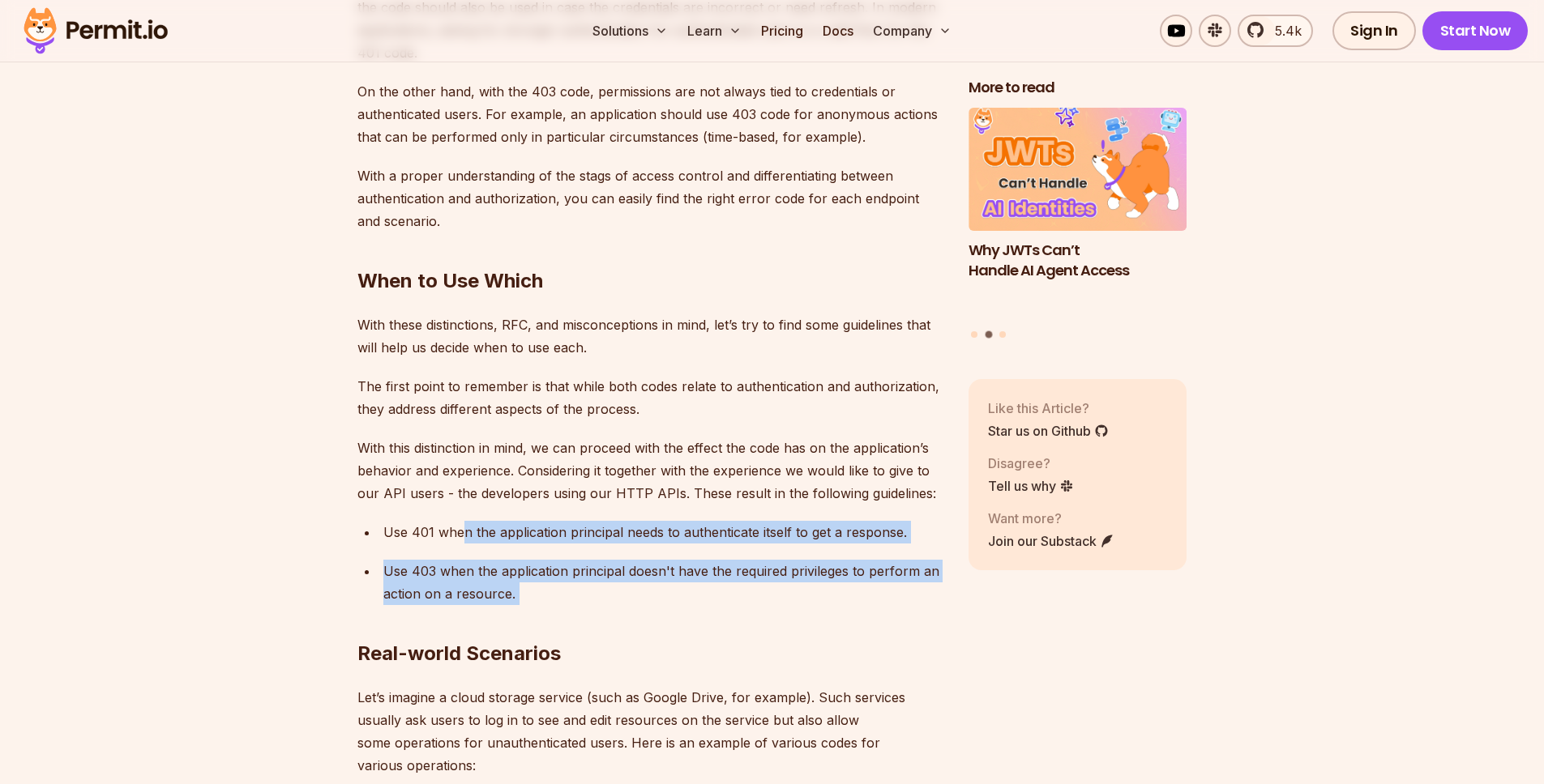
click at [538, 576] on h2 "Real-world Scenarios" at bounding box center [649, 622] width 585 height 91
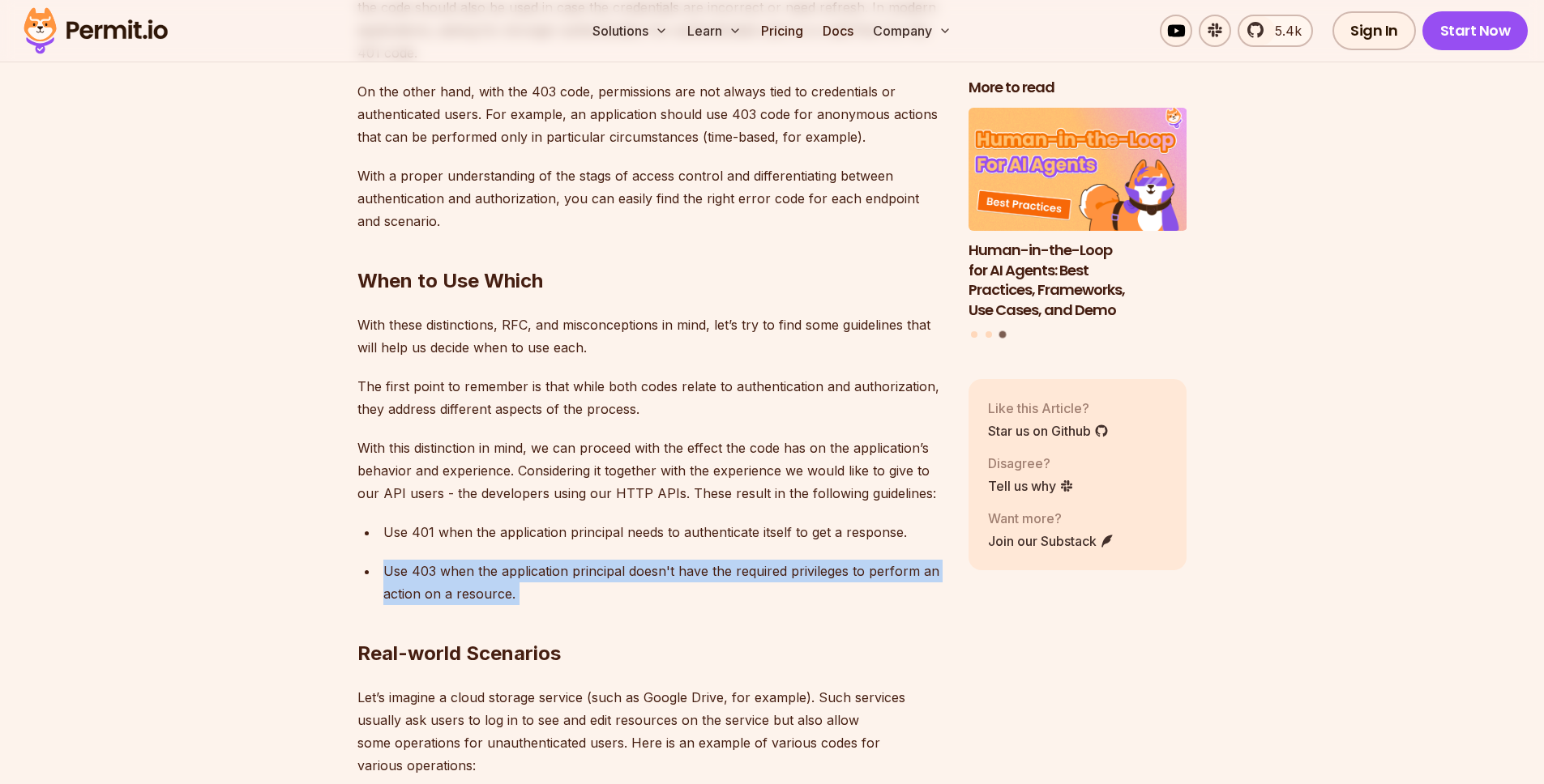
click at [755, 576] on h2 "Real-world Scenarios" at bounding box center [649, 622] width 585 height 91
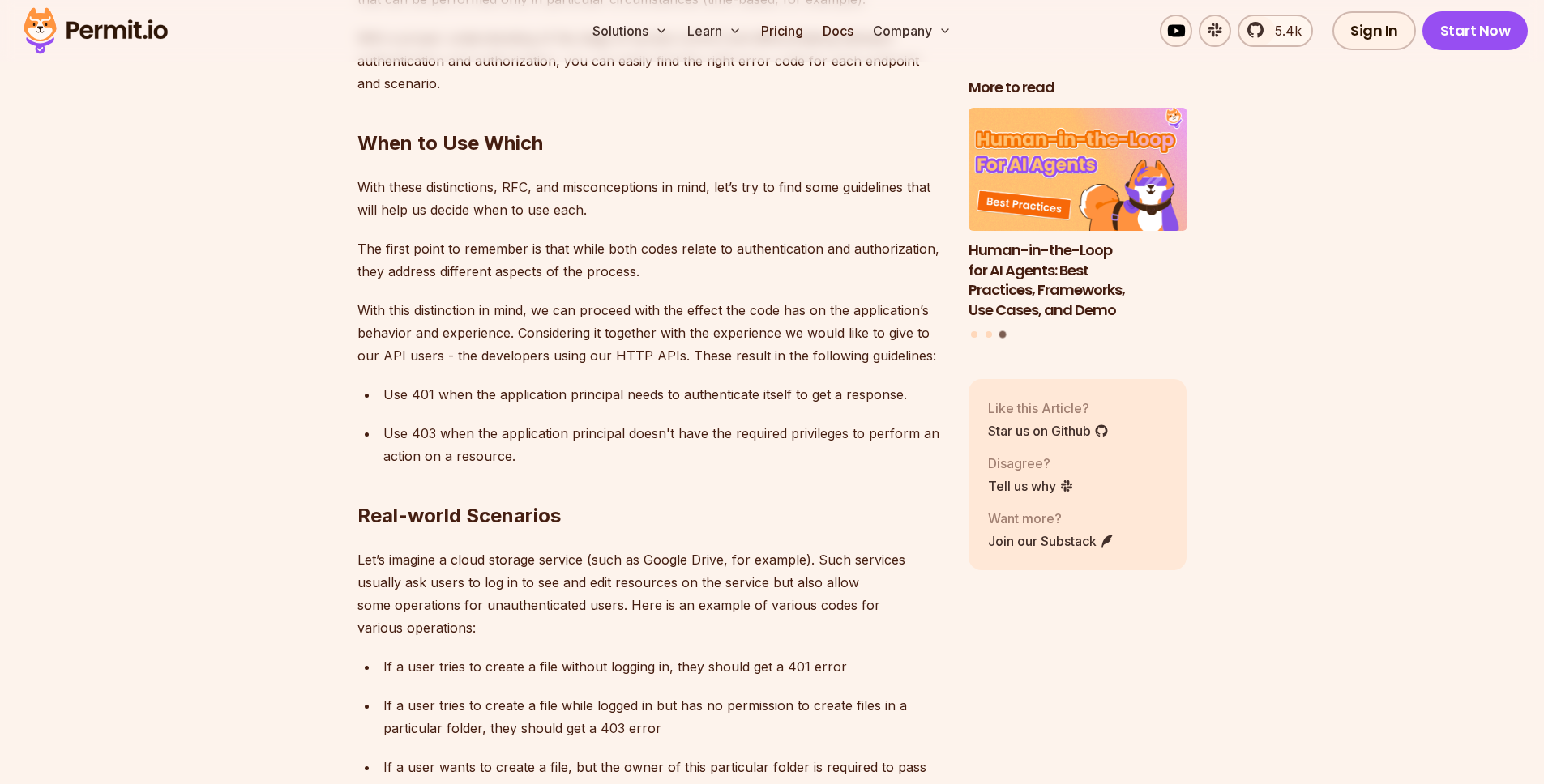
scroll to position [5124, 0]
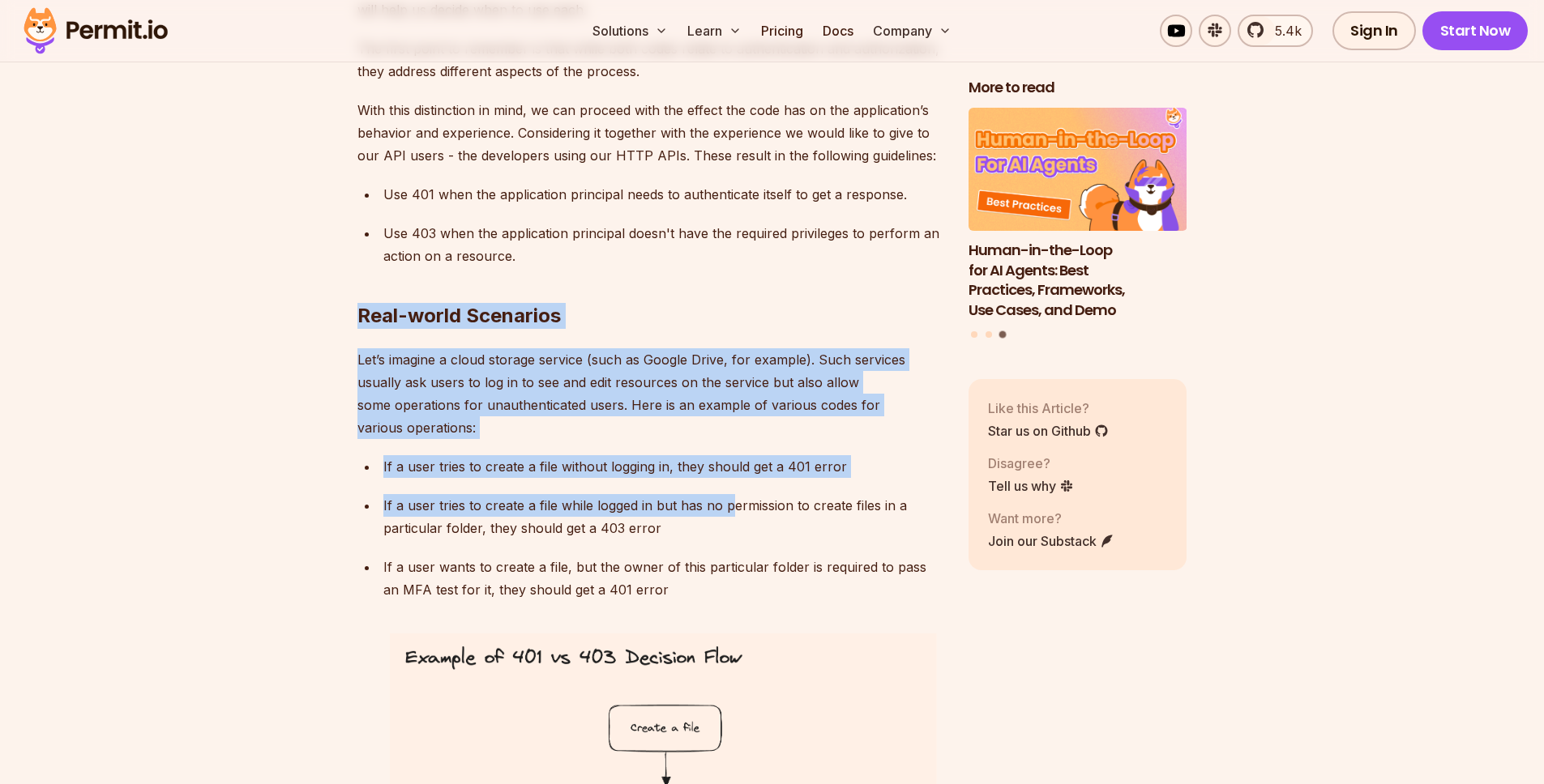
click at [734, 494] on p "If a user tries to create a file while logged in but has no permission to creat…" at bounding box center [663, 517] width 559 height 46
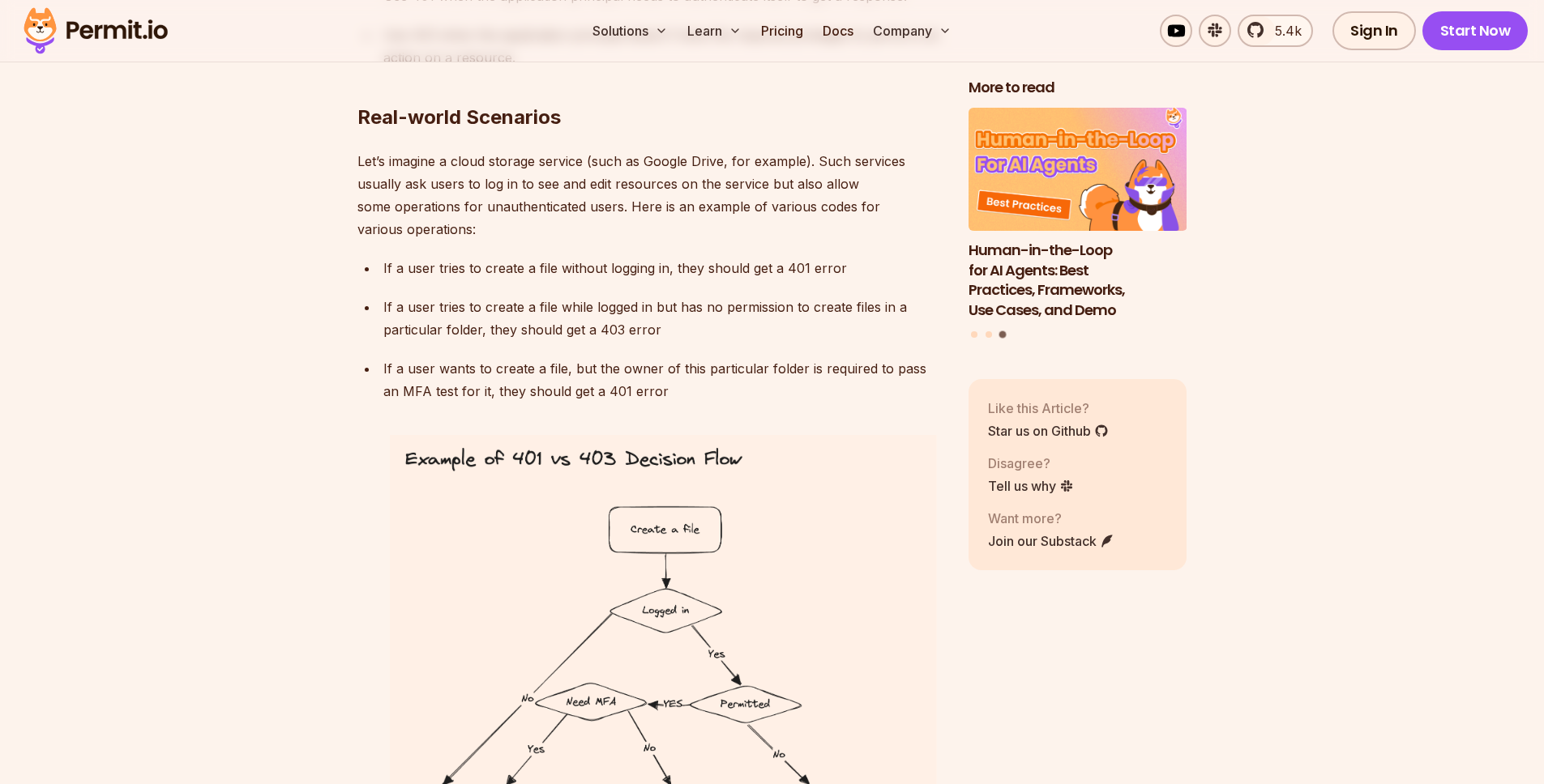
scroll to position [5599, 0]
